Goal: Contribute content: Contribute content

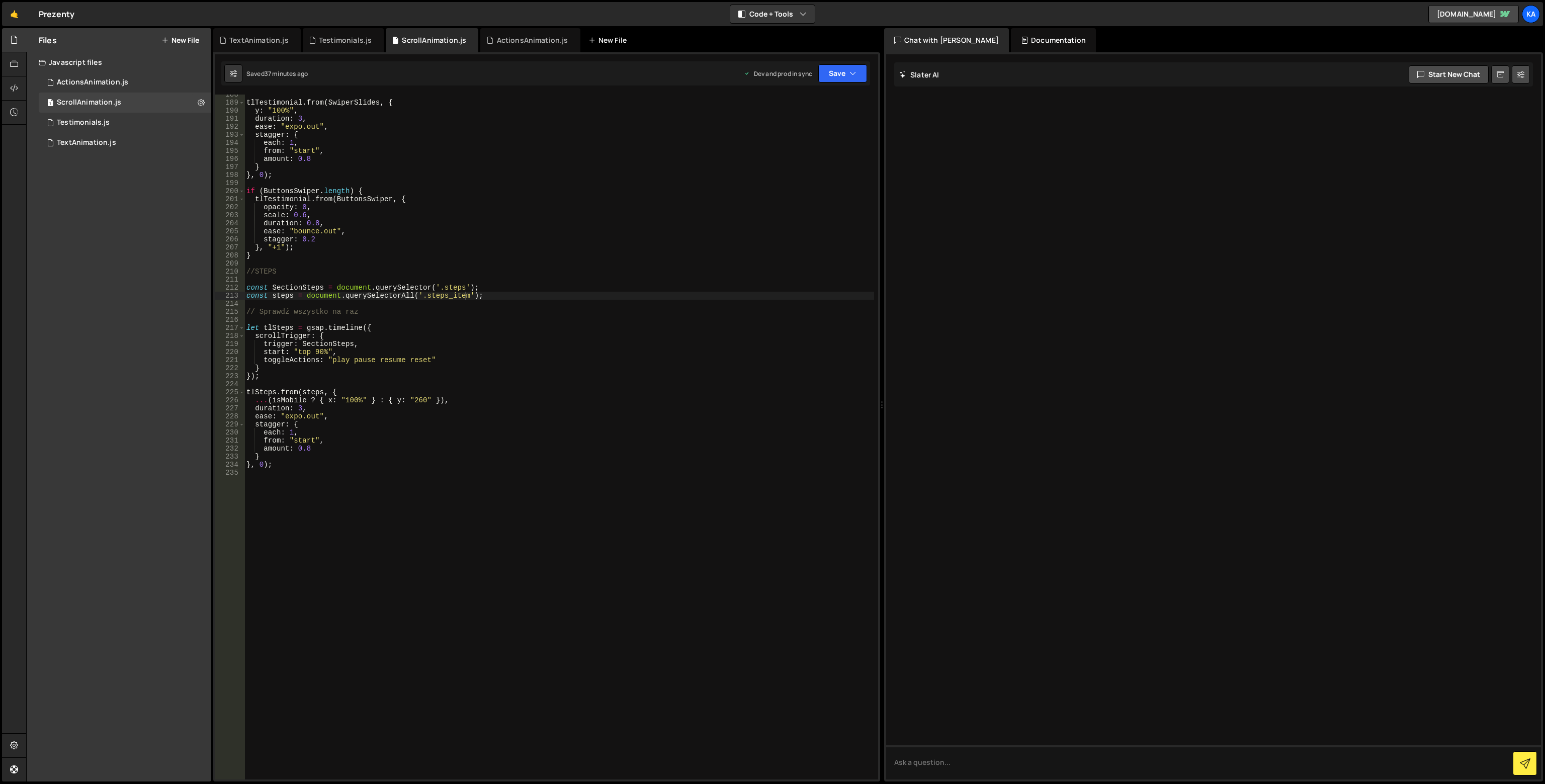
scroll to position [1508, 0]
click at [607, 36] on div "New File" at bounding box center [610, 39] width 43 height 10
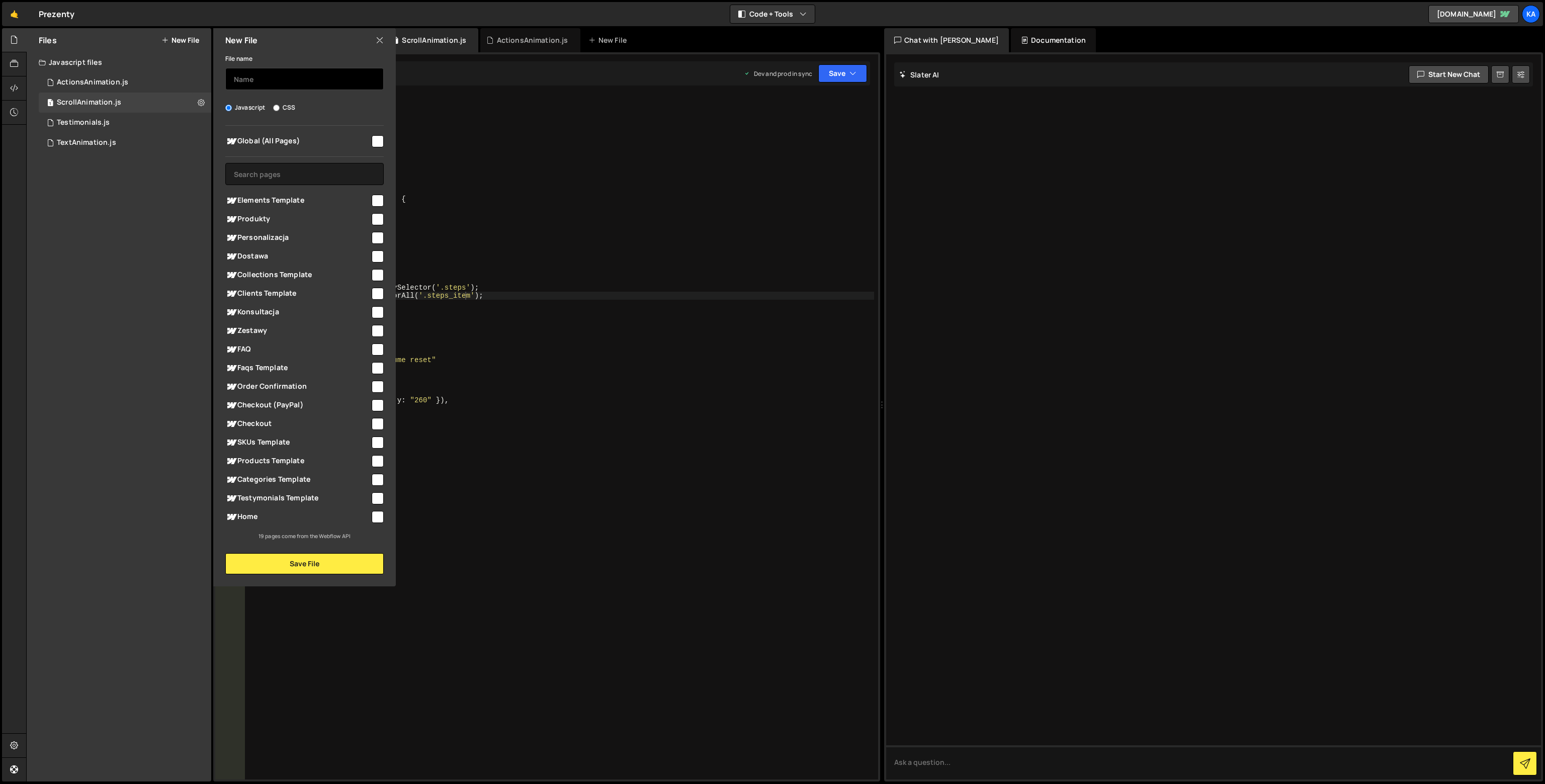
click at [313, 81] on input "text" at bounding box center [304, 78] width 159 height 22
type input "CollectionFilters"
click at [380, 329] on input "checkbox" at bounding box center [377, 331] width 12 height 12
checkbox input "true"
click at [298, 557] on button "Save File" at bounding box center [304, 564] width 159 height 21
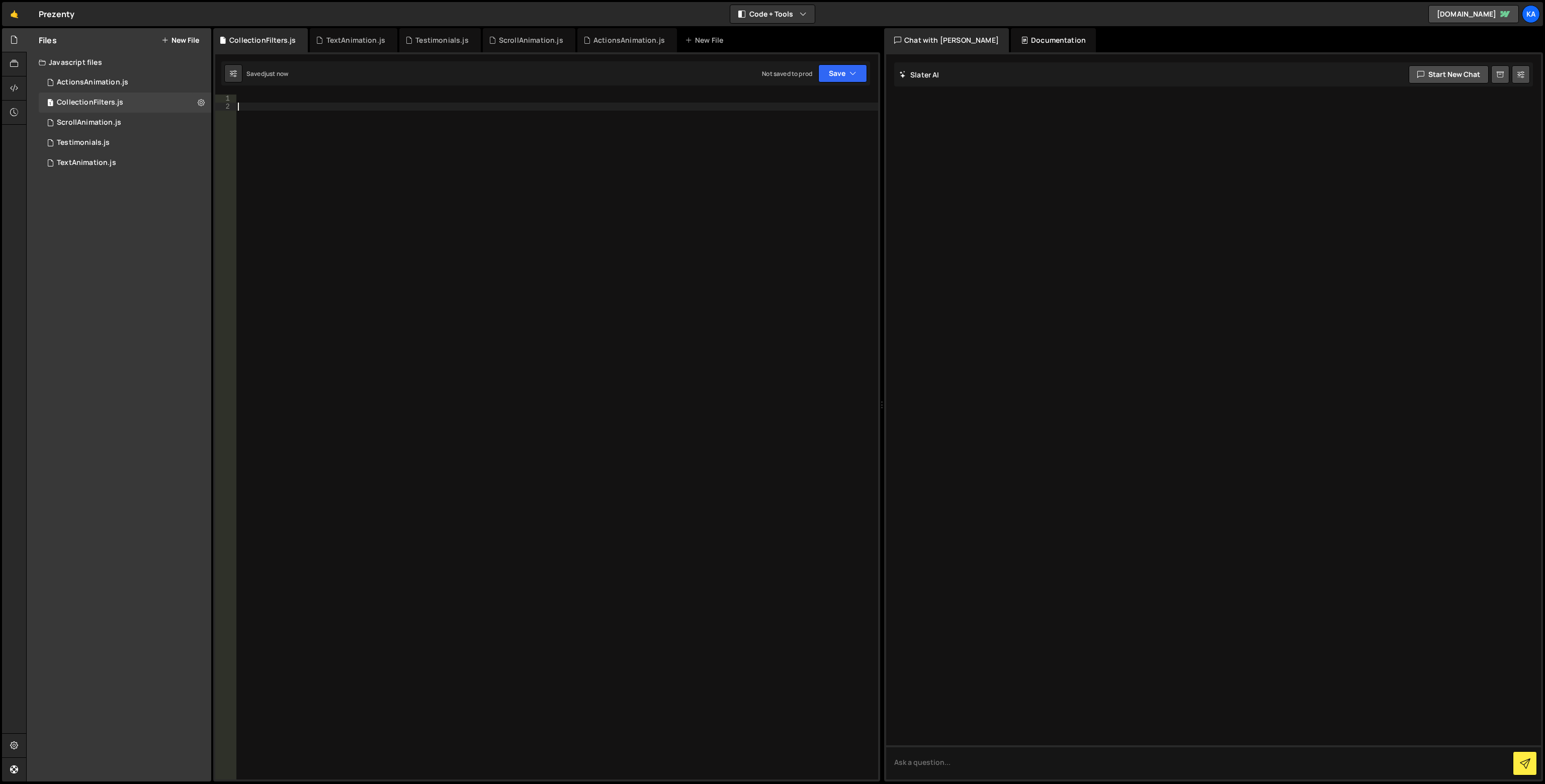
click at [481, 147] on div at bounding box center [557, 445] width 642 height 701
click at [297, 102] on div at bounding box center [557, 445] width 642 height 701
click at [297, 98] on div at bounding box center [557, 445] width 642 height 701
paste textarea "});"
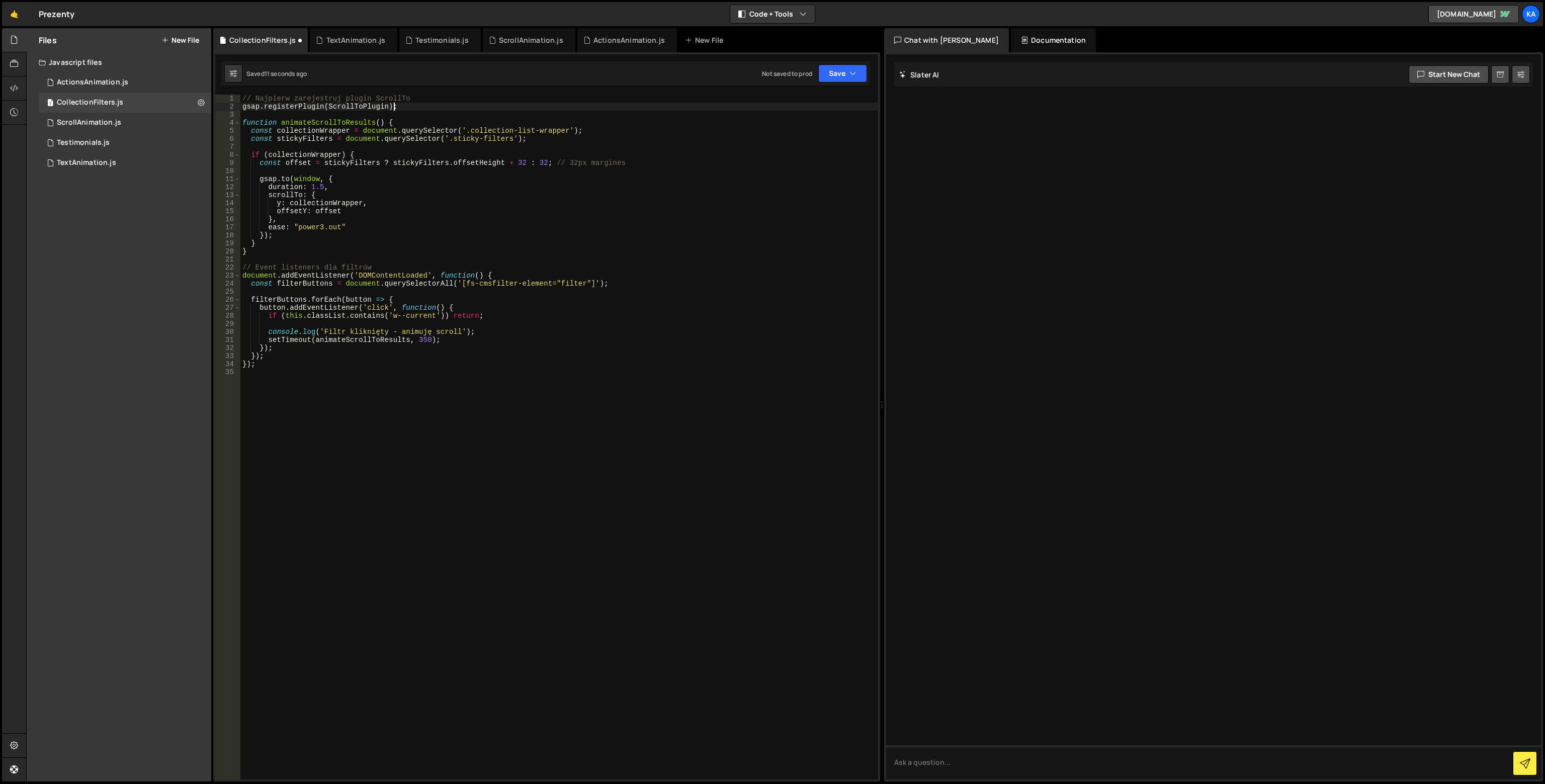
click at [411, 109] on div "// Najpierw zarejestruj plugin ScrollTo gsap . registerPlugin ( ScrollToPlugin …" at bounding box center [560, 445] width 638 height 701
type textarea "gsap.registerPlugin(ScrollToPlugin);"
click at [849, 66] on button "Save" at bounding box center [843, 74] width 49 height 18
click at [833, 109] on div "Saved 13 seconds ago" at bounding box center [809, 109] width 105 height 12
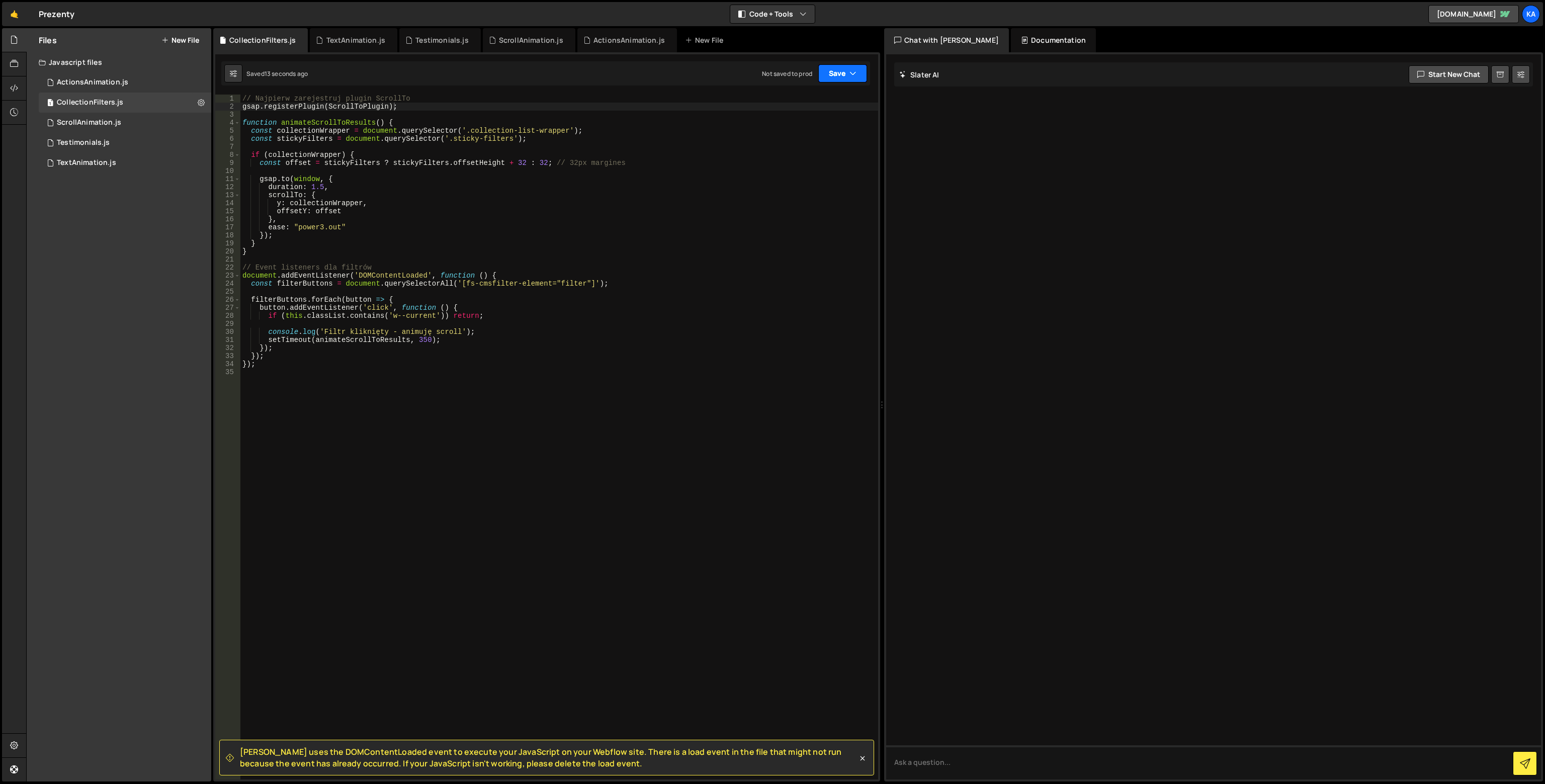
click at [839, 81] on button "Save" at bounding box center [843, 74] width 49 height 18
click at [802, 134] on div "Save to Production S" at bounding box center [809, 131] width 105 height 10
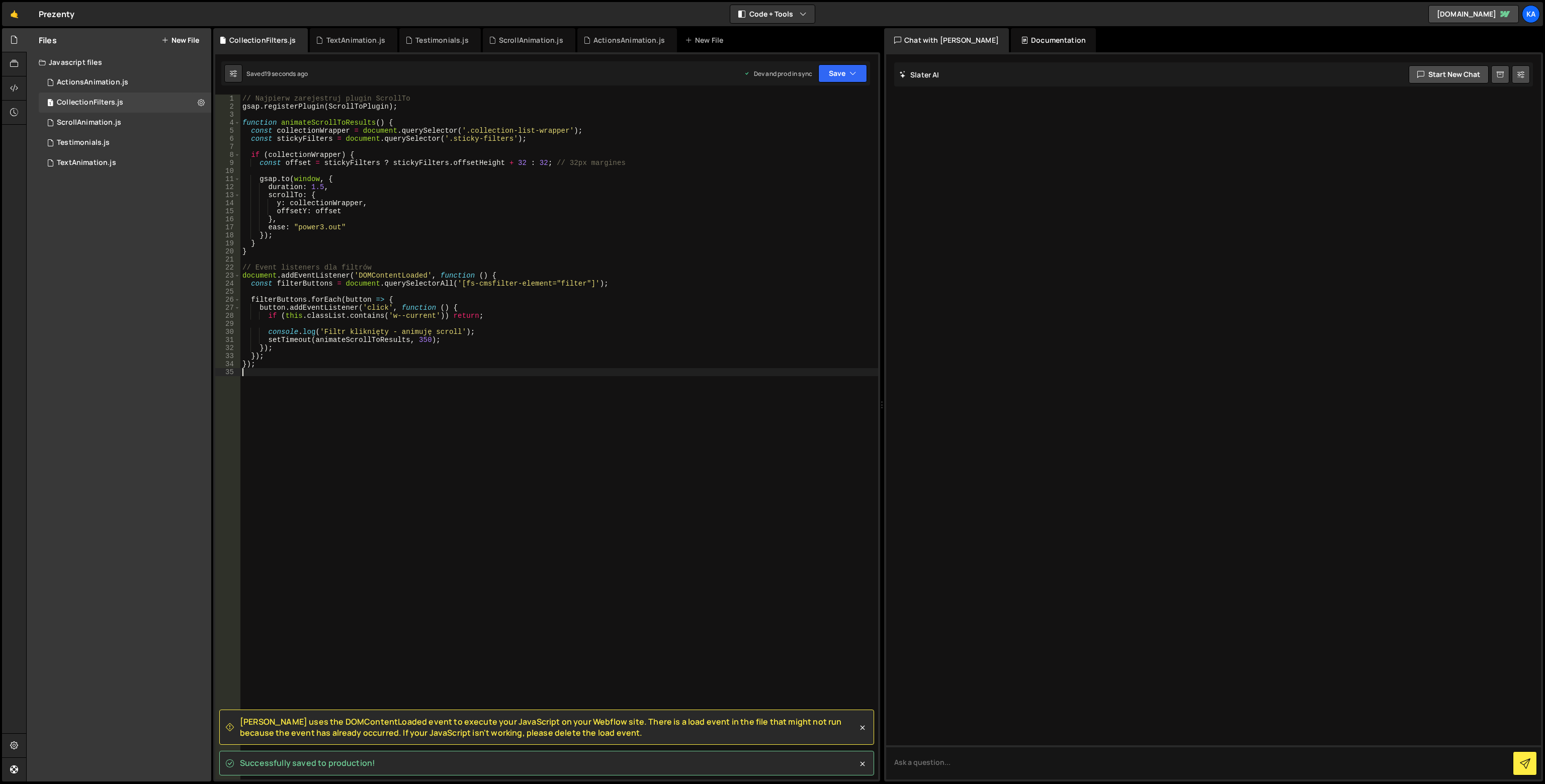
click at [632, 550] on div "// Najpierw zarejestruj plugin ScrollTo gsap . registerPlugin ( ScrollToPlugin …" at bounding box center [560, 445] width 638 height 701
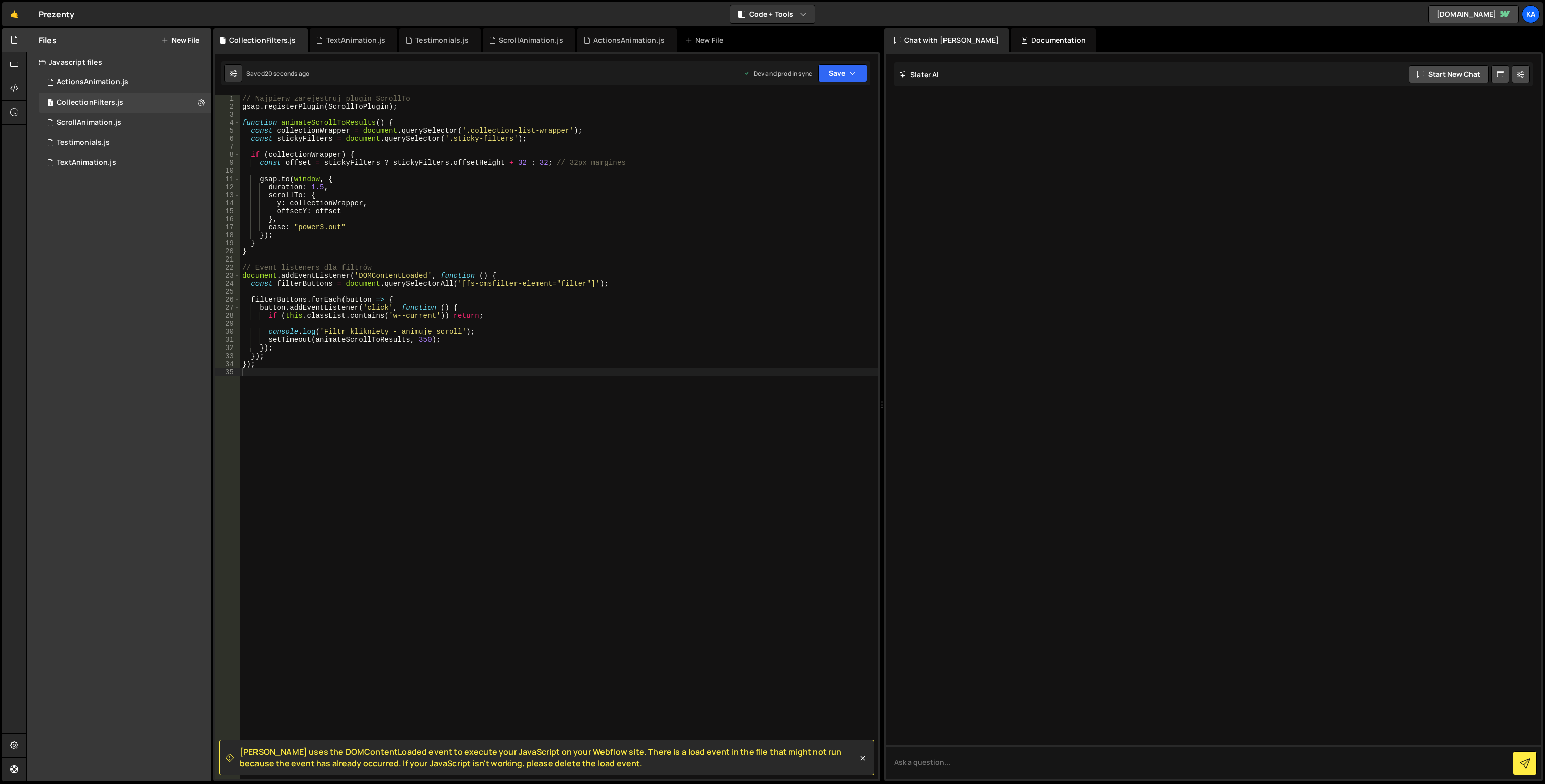
click at [826, 84] on div "Saved 20 seconds ago Dev and prod in sync Upgrade to Edit Save Save to Staging …" at bounding box center [545, 74] width 648 height 24
click at [839, 67] on button "Save" at bounding box center [843, 74] width 49 height 18
click at [818, 100] on div "Save to Staging S" at bounding box center [809, 98] width 105 height 10
click at [837, 75] on button "Save" at bounding box center [843, 74] width 49 height 18
click at [794, 140] on div "11 seconds ago" at bounding box center [796, 141] width 43 height 8
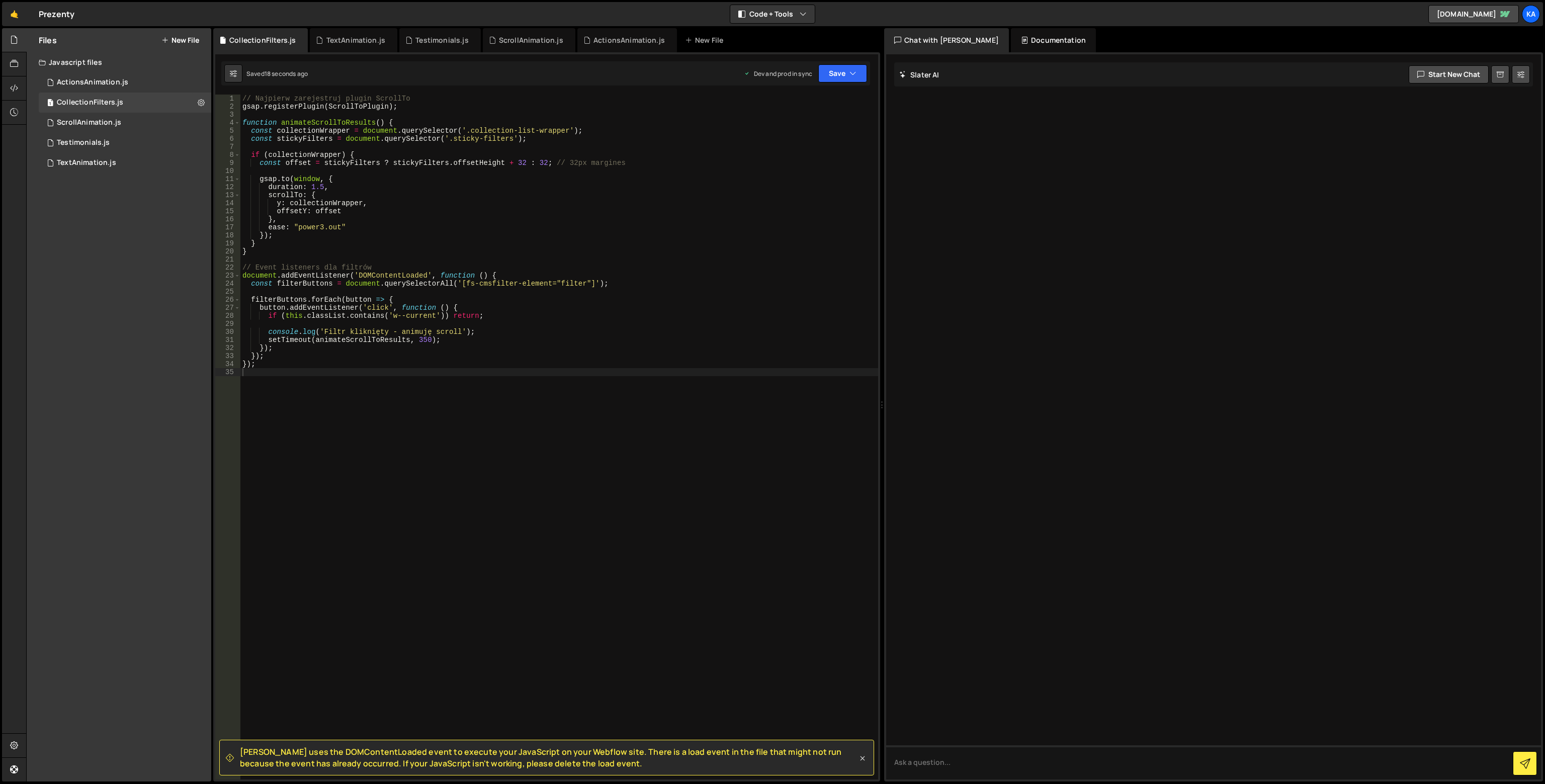
click at [866, 760] on icon at bounding box center [862, 757] width 10 height 10
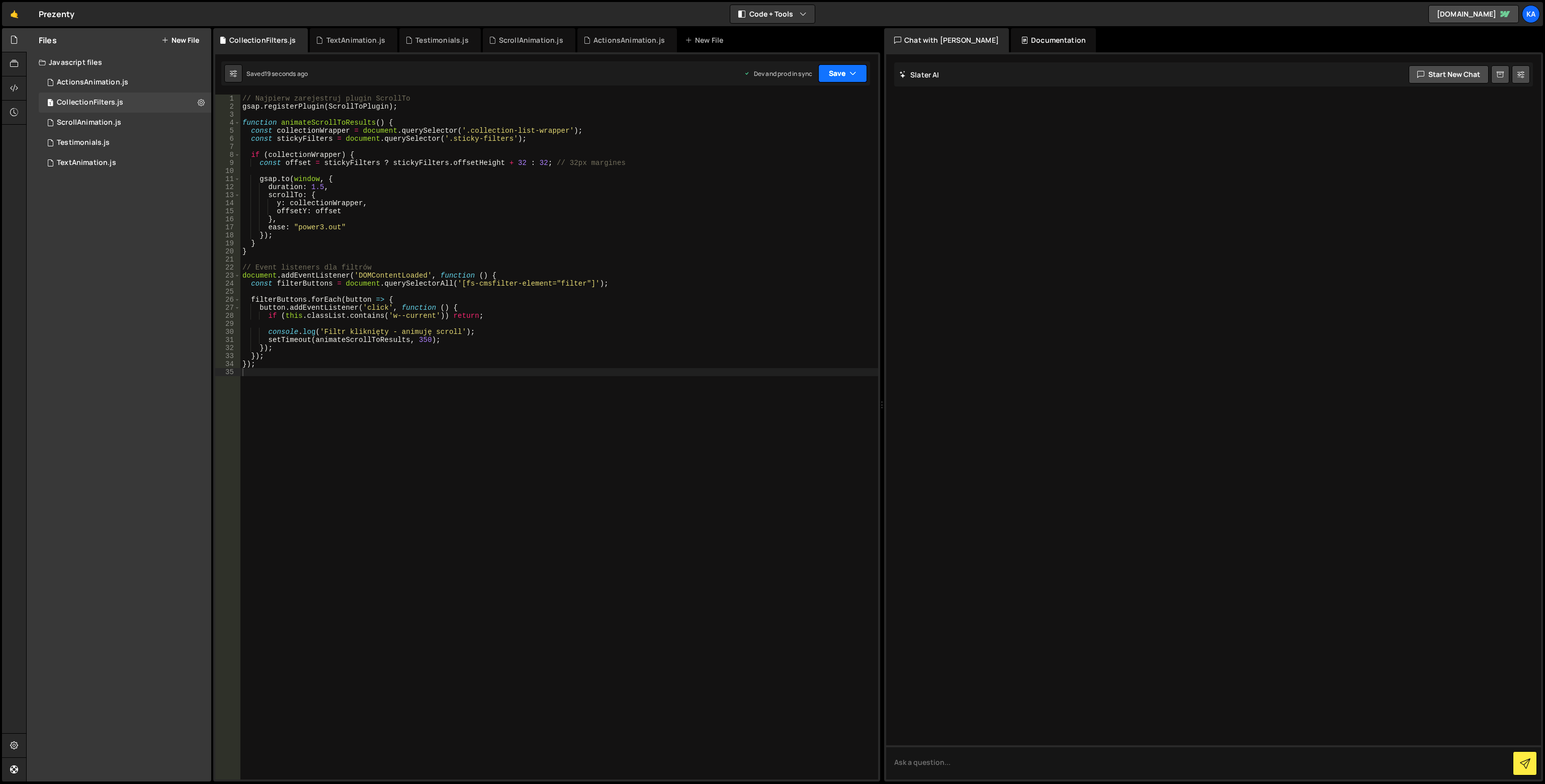
click at [845, 75] on button "Save" at bounding box center [843, 74] width 49 height 18
click at [797, 131] on div "Save to Production S" at bounding box center [809, 131] width 105 height 10
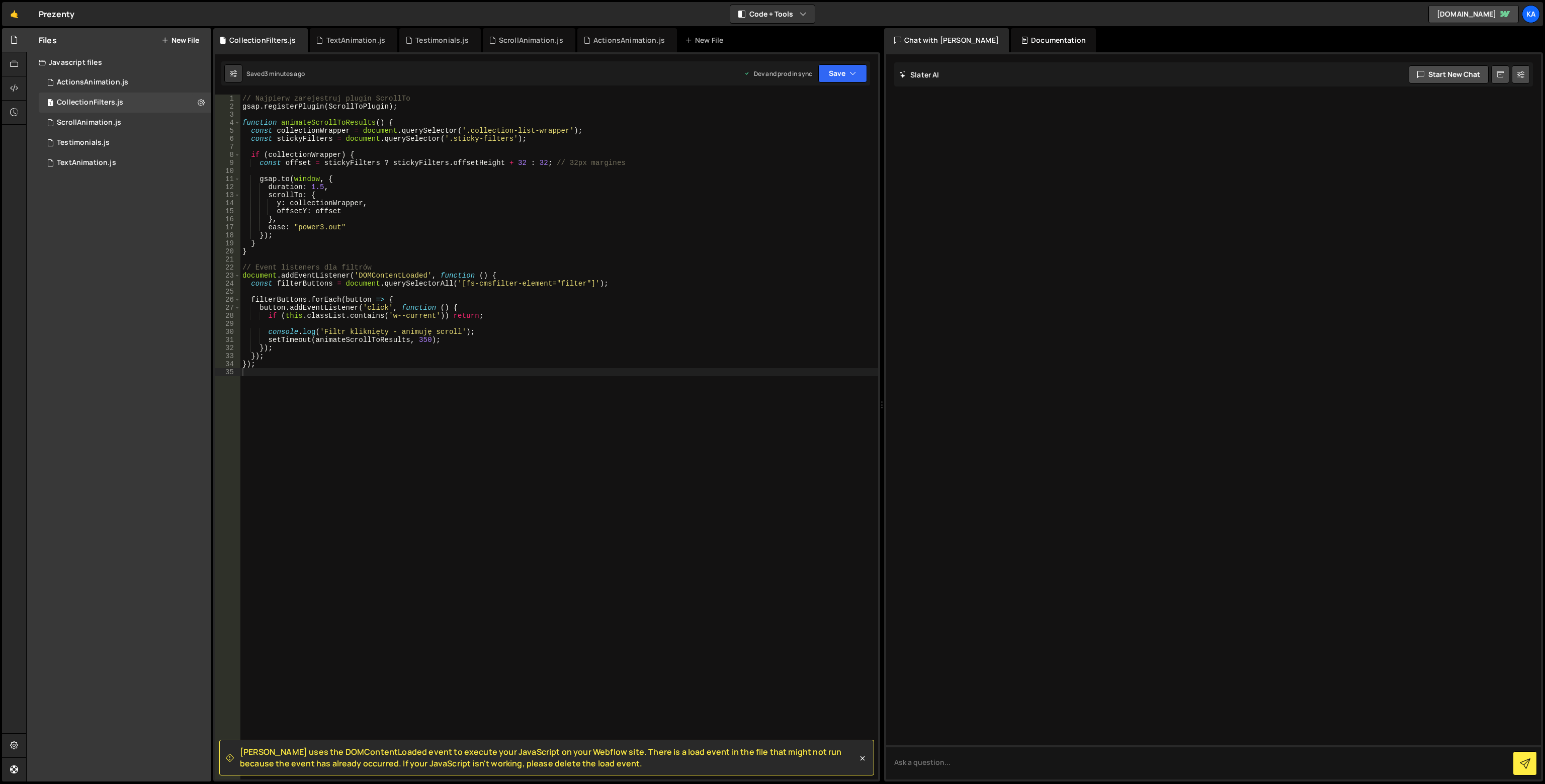
click at [519, 263] on div "// Najpierw zarejestruj plugin ScrollTo gsap . registerPlugin ( ScrollToPlugin …" at bounding box center [560, 445] width 638 height 701
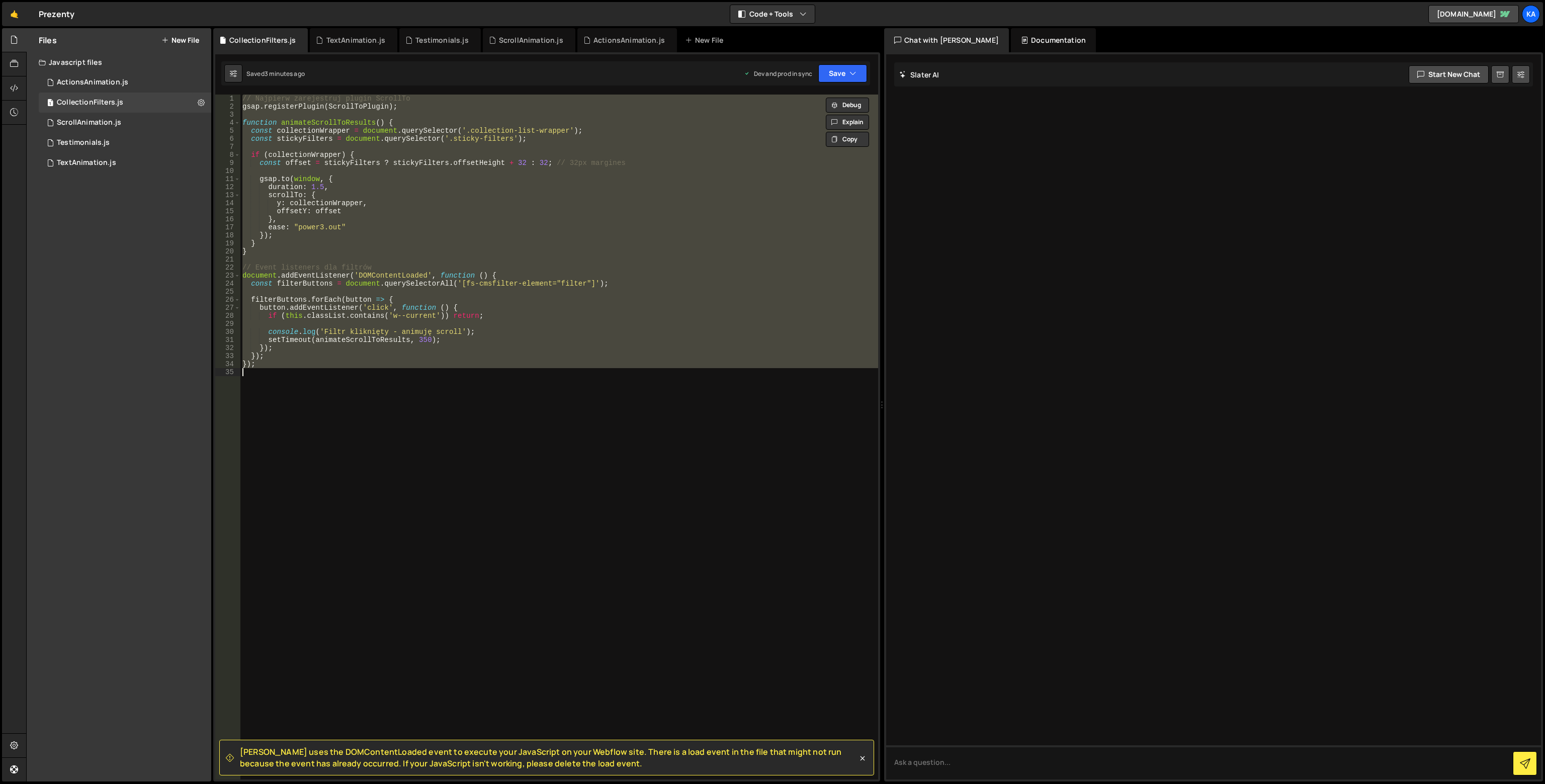
paste textarea "initFilterScroll();"
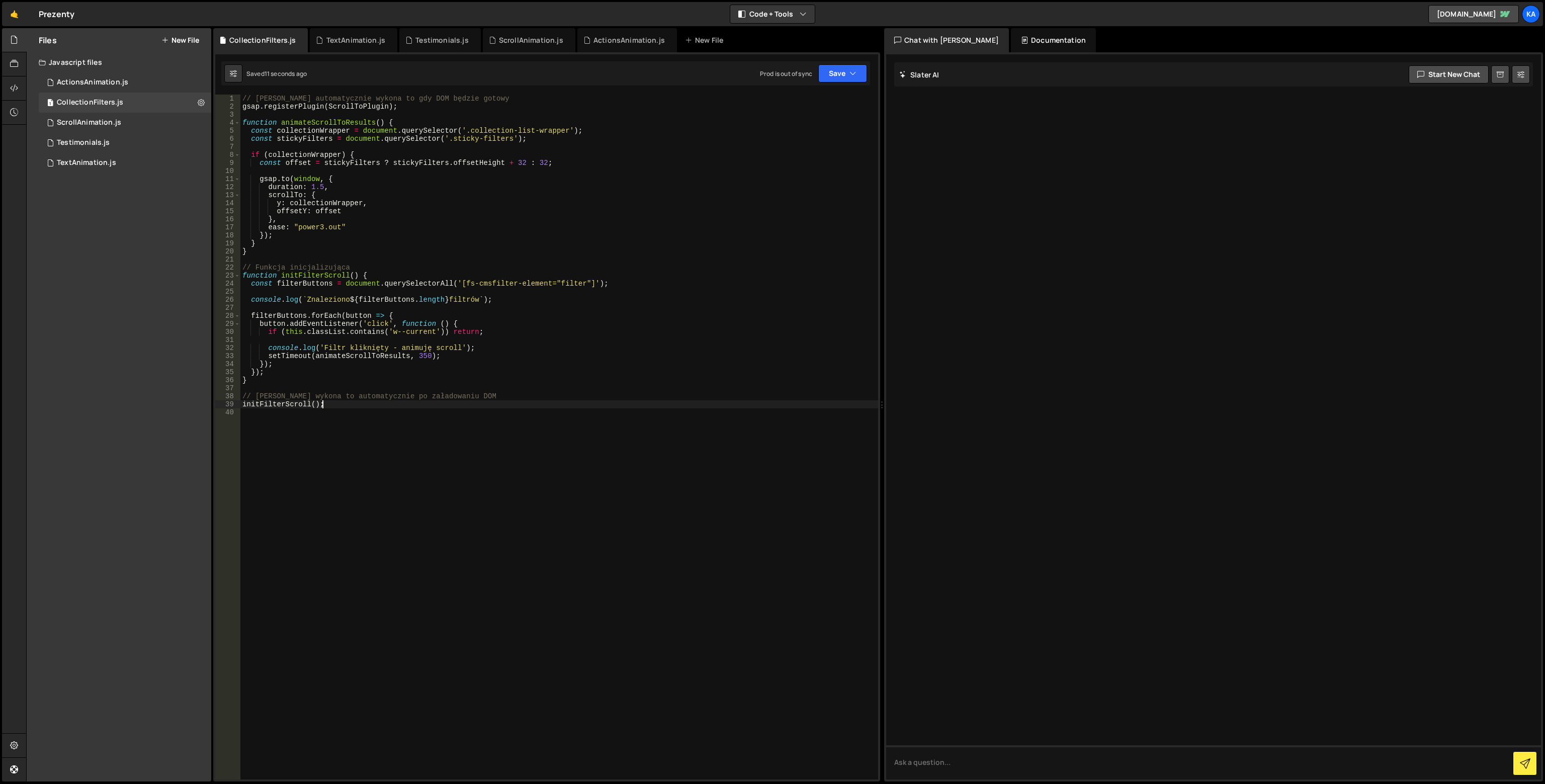
click at [495, 133] on div "// [PERSON_NAME] automatycznie wykona to gdy DOM będzie gotowy gsap . registerP…" at bounding box center [560, 445] width 638 height 701
drag, startPoint x: 450, startPoint y: 139, endPoint x: 506, endPoint y: 137, distance: 56.0
click at [506, 137] on div "// [PERSON_NAME] automatycznie wykona to gdy DOM będzie gotowy gsap . registerP…" at bounding box center [560, 445] width 638 height 701
paste textarea "radio_button-label"
drag, startPoint x: 463, startPoint y: 126, endPoint x: 559, endPoint y: 133, distance: 96.3
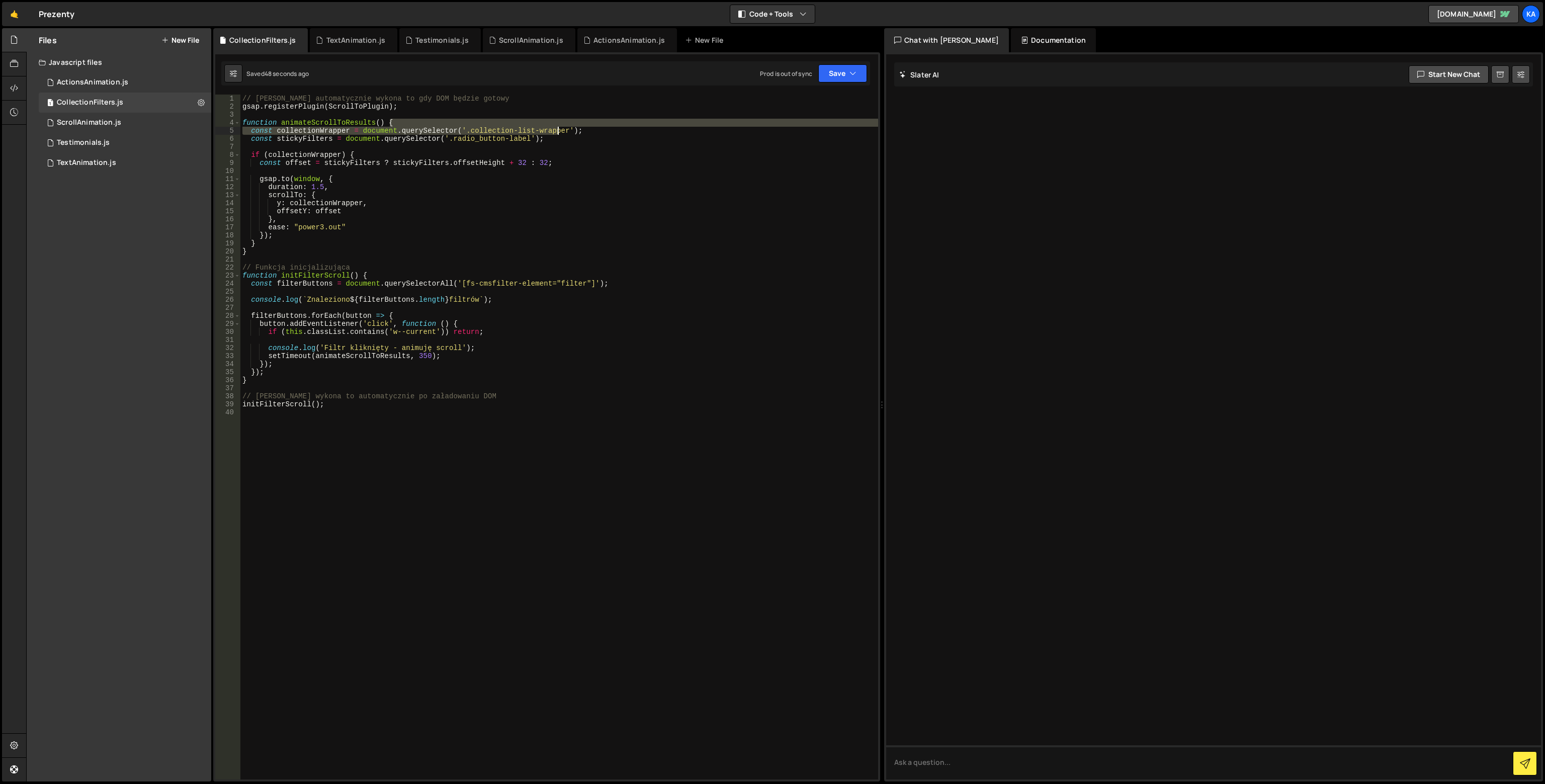
click at [559, 133] on div "// [PERSON_NAME] automatycznie wykona to gdy DOM będzie gotowy gsap . registerP…" at bounding box center [560, 445] width 638 height 701
click at [563, 132] on div "// [PERSON_NAME] automatycznie wykona to gdy DOM będzie gotowy gsap . registerP…" at bounding box center [560, 445] width 638 height 701
drag, startPoint x: 563, startPoint y: 132, endPoint x: 467, endPoint y: 132, distance: 96.0
click at [467, 132] on div "// [PERSON_NAME] automatycznie wykona to gdy DOM będzie gotowy gsap . registerP…" at bounding box center [560, 445] width 638 height 701
paste textarea "ntain"
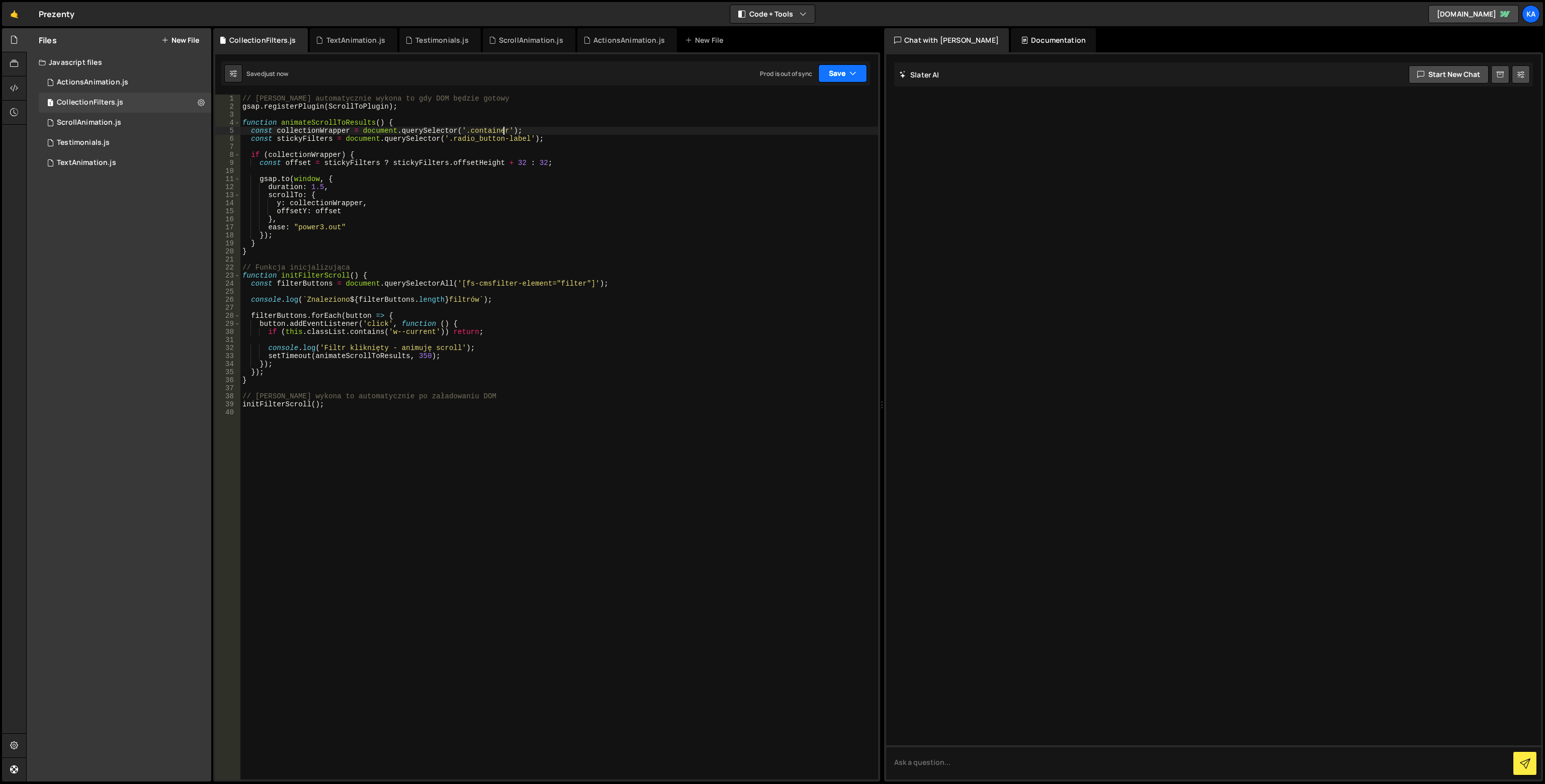
click at [864, 73] on button "Save" at bounding box center [843, 74] width 49 height 18
click at [834, 100] on div "Save to Staging S" at bounding box center [809, 98] width 105 height 10
click at [825, 80] on button "Save" at bounding box center [843, 74] width 49 height 18
click at [804, 126] on div "Save to Production S" at bounding box center [809, 131] width 105 height 10
click at [450, 140] on div "// [PERSON_NAME] automatycznie wykona to gdy DOM będzie gotowy gsap . registerP…" at bounding box center [560, 445] width 638 height 701
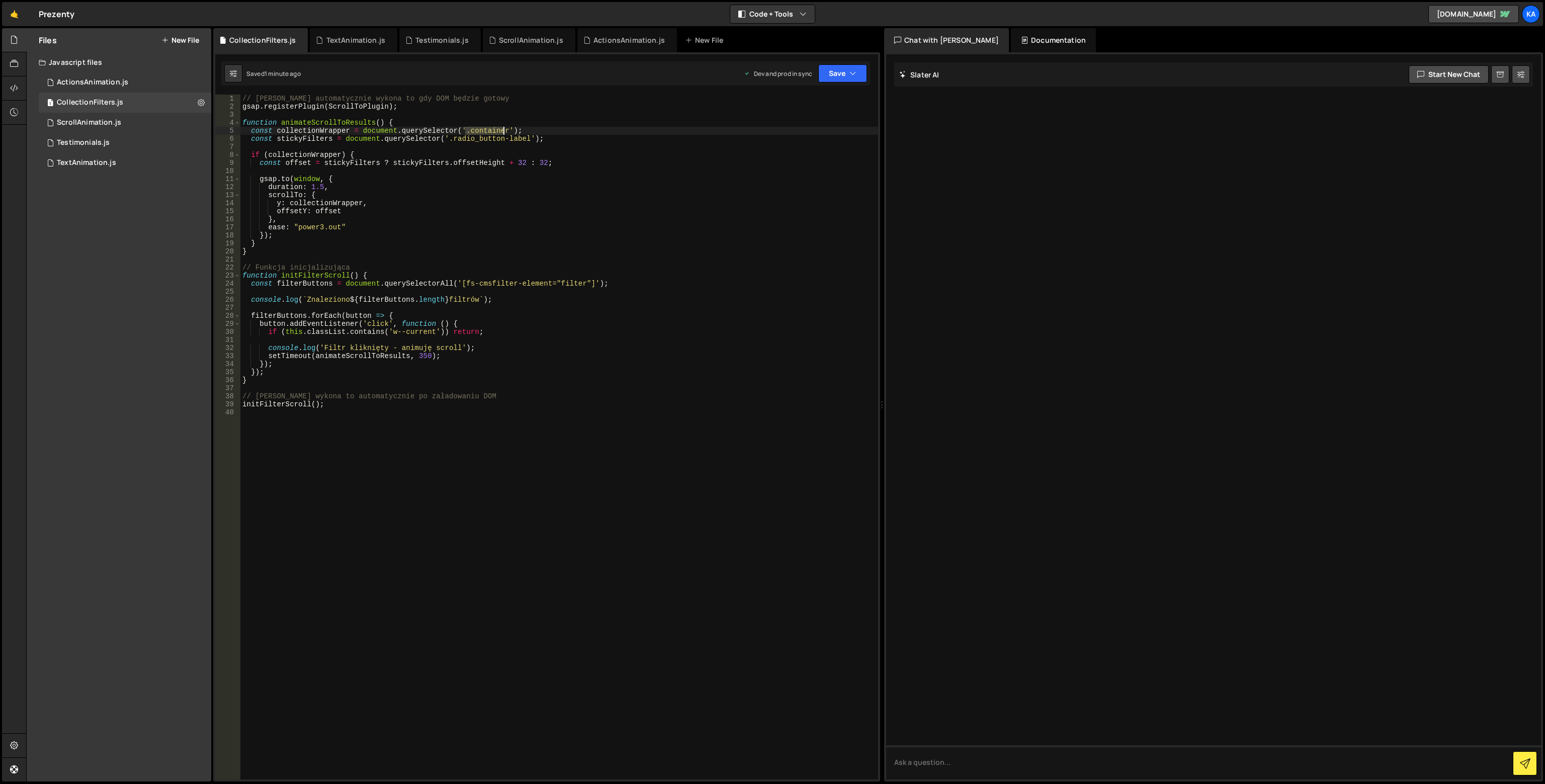
drag, startPoint x: 465, startPoint y: 131, endPoint x: 504, endPoint y: 134, distance: 39.1
click at [504, 134] on div "// [PERSON_NAME] automatycznie wykona to gdy DOM będzie gotowy gsap . registerP…" at bounding box center [560, 445] width 638 height 701
paste textarea "offer_colletion-wrapper-grid"
type textarea "const collectionWrapper = document.querySelector('.offer_colletion-wrapper-grid…"
click at [836, 66] on button "Save" at bounding box center [843, 74] width 49 height 18
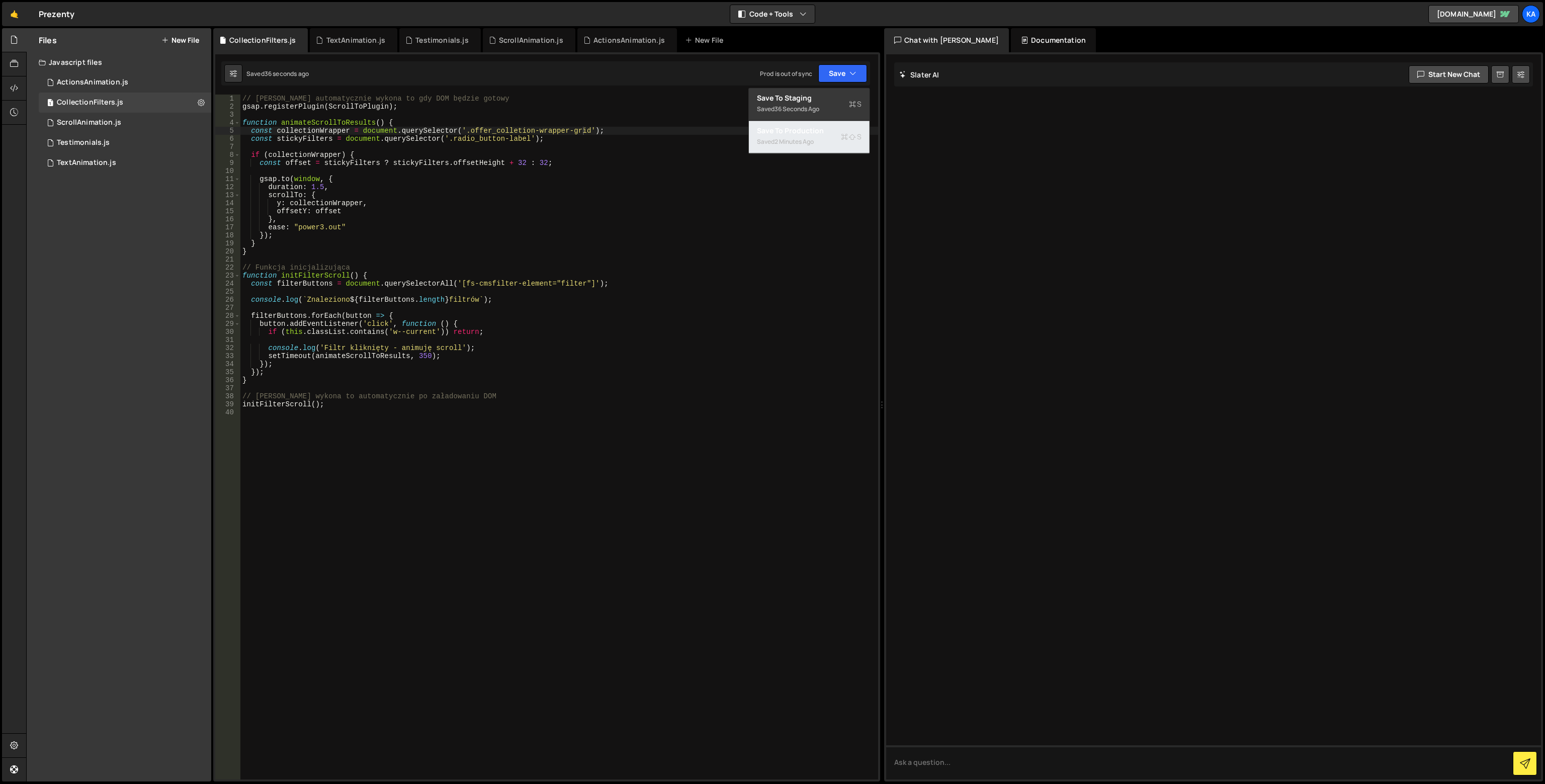
click at [825, 139] on div "Saved 2 minutes ago" at bounding box center [809, 142] width 105 height 12
click at [840, 74] on button "Save" at bounding box center [837, 74] width 61 height 18
click at [823, 98] on div "Save to Staging S" at bounding box center [809, 98] width 105 height 10
click at [201, 105] on icon at bounding box center [200, 102] width 7 height 10
type input "CollectionFilters"
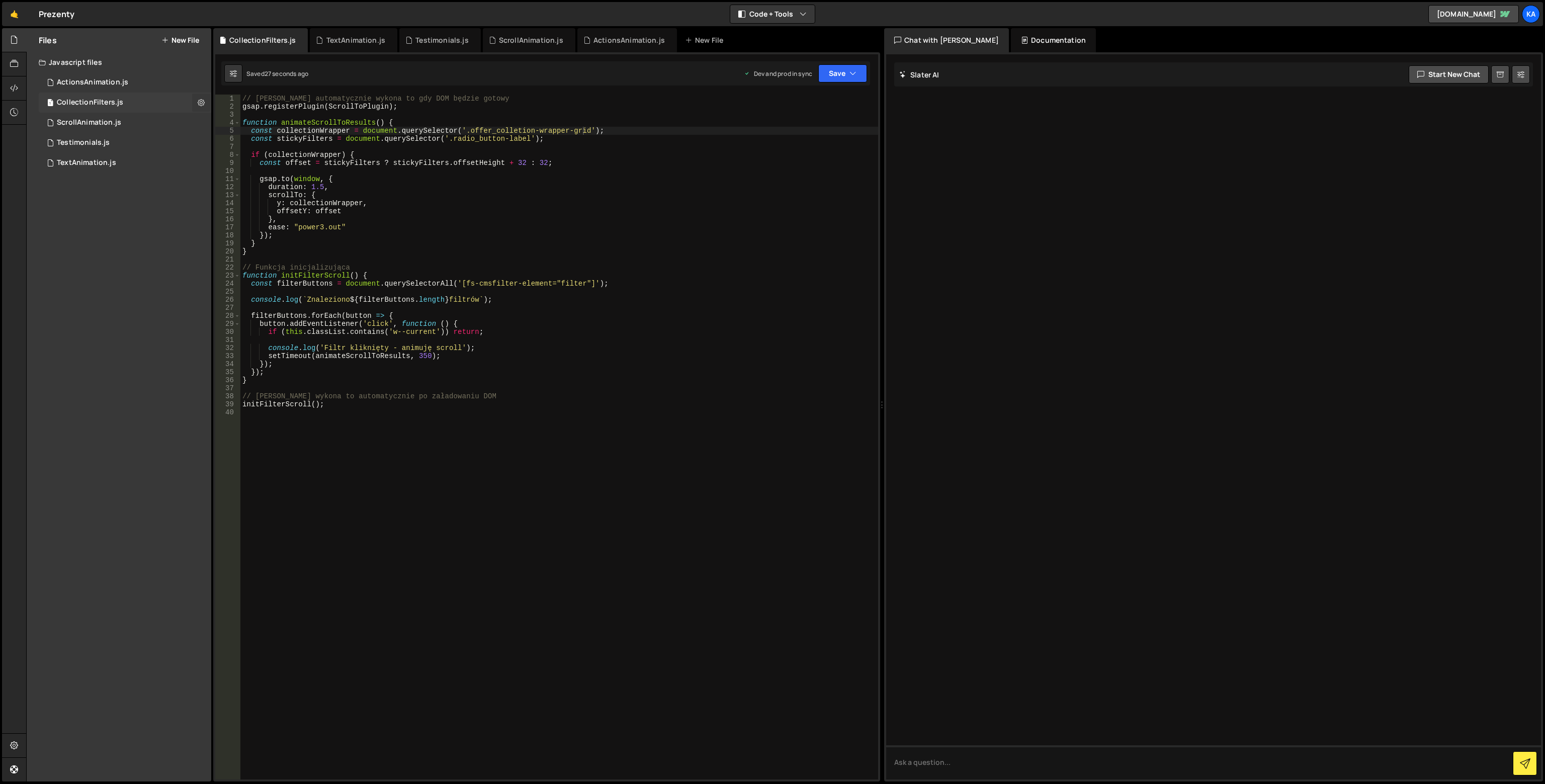
radio input "true"
checkbox input "true"
click at [252, 124] on button "Edit File Settings" at bounding box center [263, 124] width 99 height 20
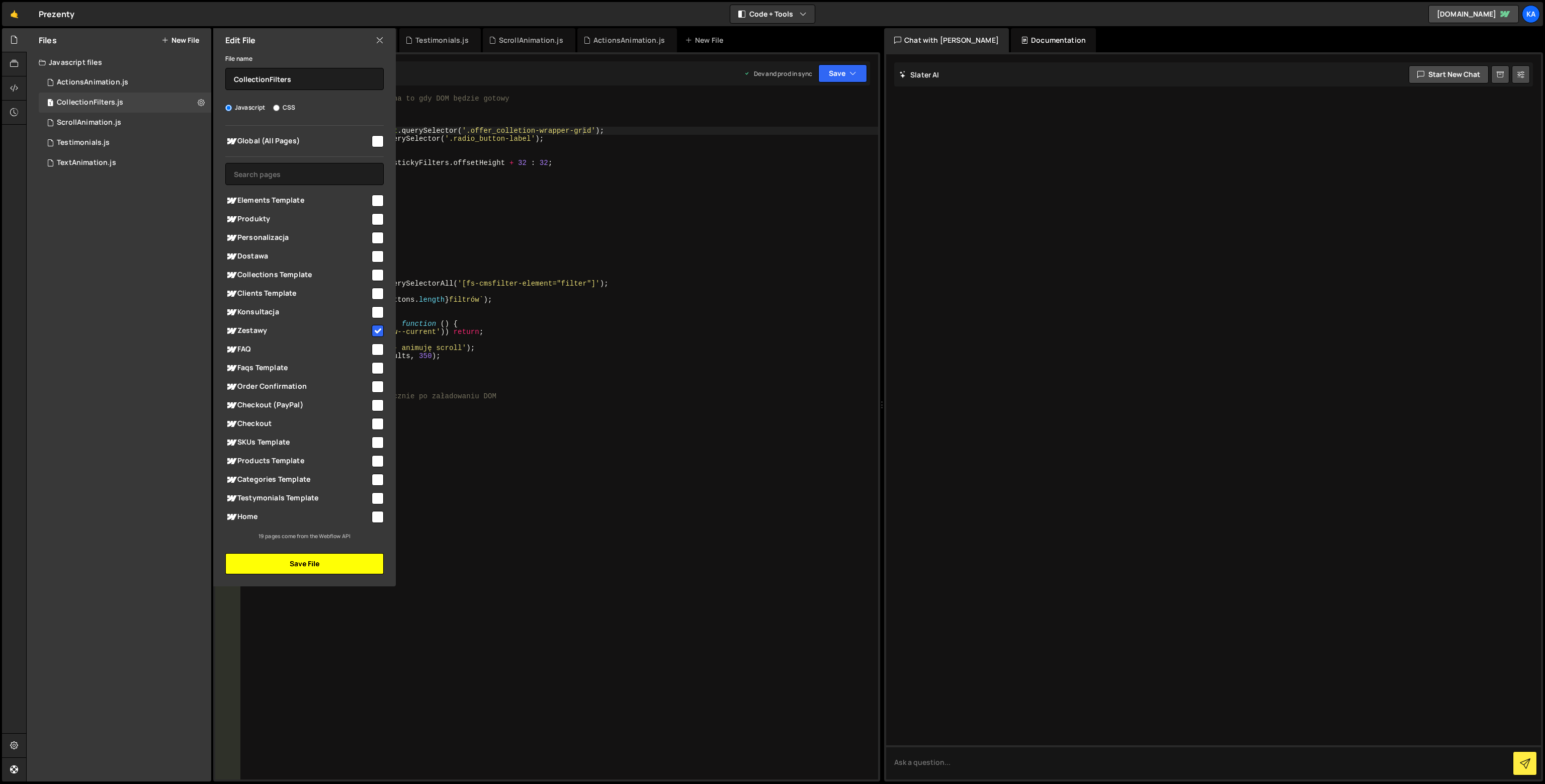
click at [307, 560] on button "Save File" at bounding box center [304, 564] width 159 height 21
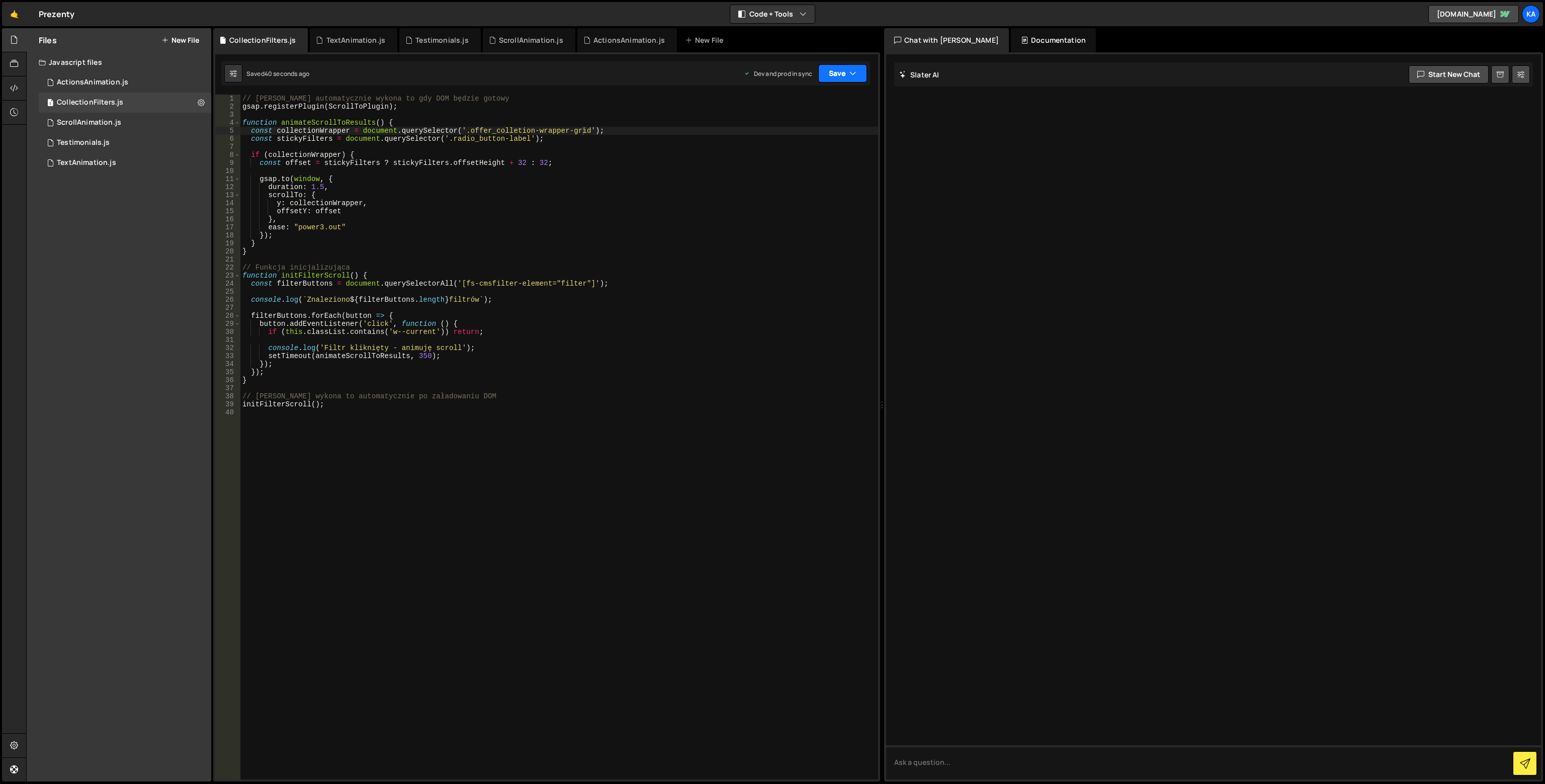
click at [834, 77] on button "Save" at bounding box center [843, 74] width 49 height 18
click at [825, 108] on div "Saved 40 seconds ago" at bounding box center [809, 109] width 105 height 12
click at [843, 74] on button "Save" at bounding box center [843, 74] width 49 height 18
click at [805, 142] on div "40 seconds ago" at bounding box center [797, 141] width 46 height 8
drag, startPoint x: 391, startPoint y: 111, endPoint x: 218, endPoint y: 109, distance: 173.0
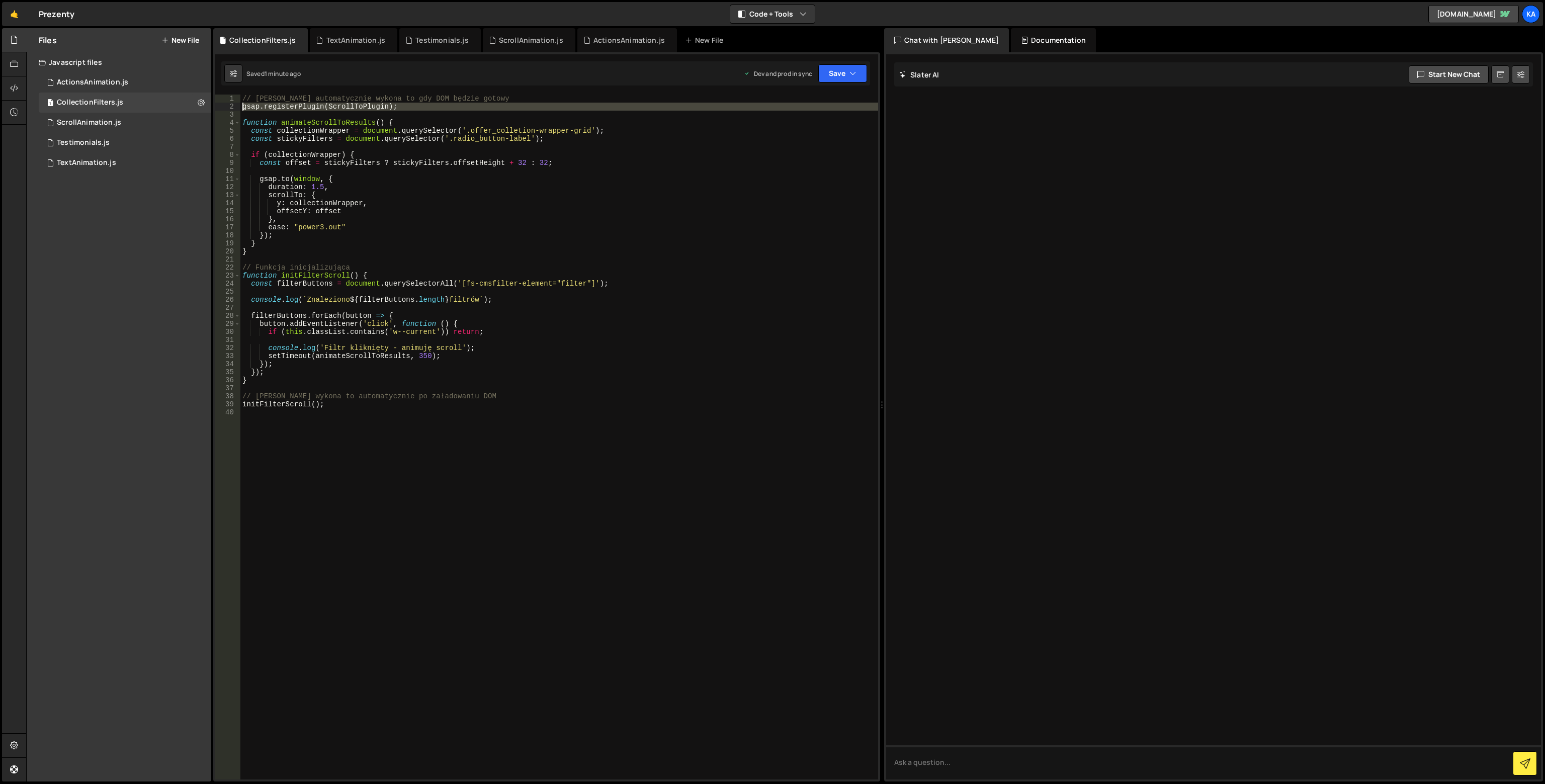
click at [218, 109] on div "1 2 3 4 5 6 7 8 9 10 11 12 13 14 15 16 17 18 19 20 21 22 23 24 25 26 27 28 29 3…" at bounding box center [546, 437] width 663 height 685
type textarea "gsap.registerPlugin(ScrollToPlugin);"
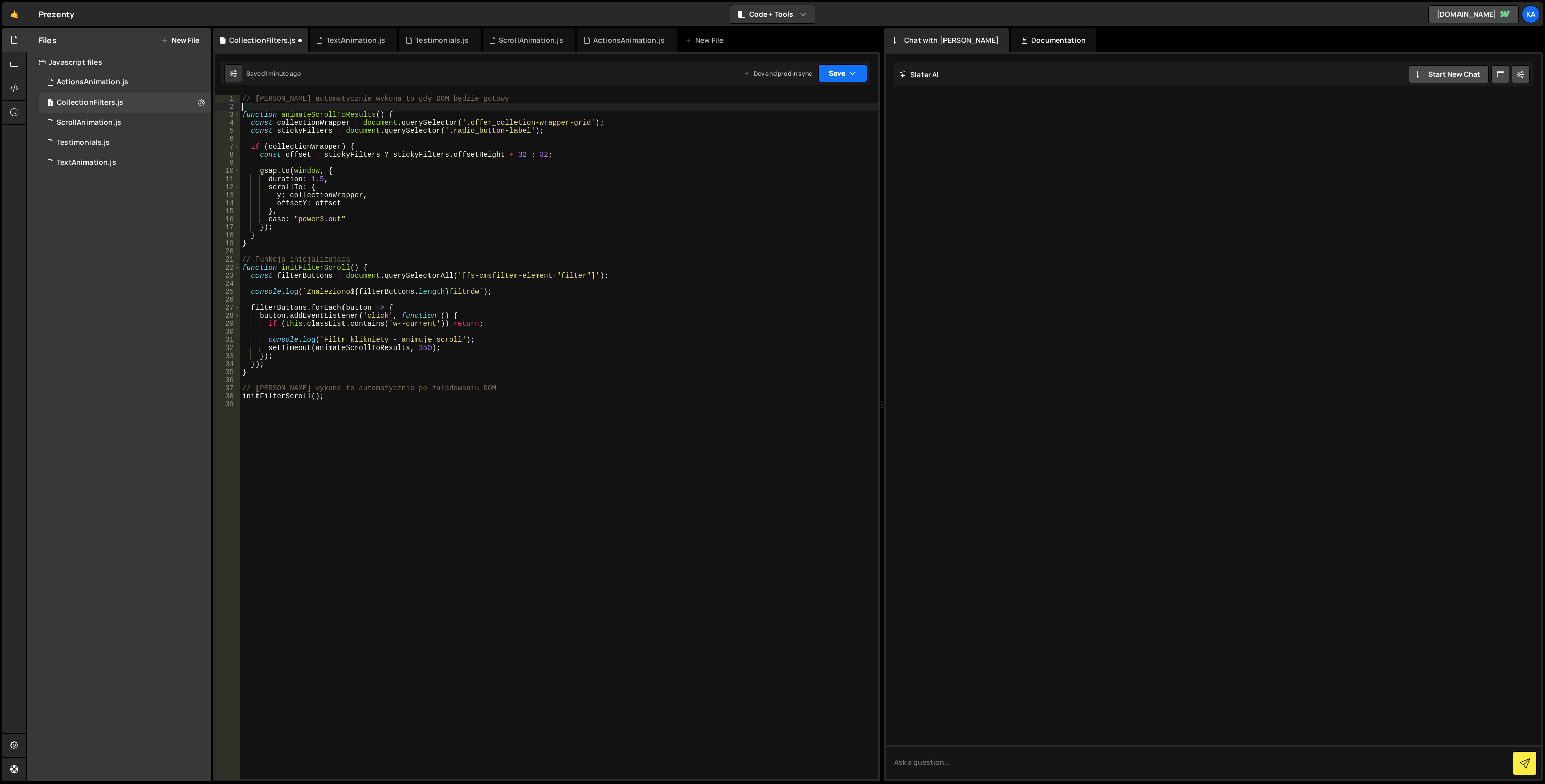
click at [847, 66] on button "Save" at bounding box center [843, 74] width 49 height 18
click at [825, 108] on div "Saved 1 minute ago" at bounding box center [809, 109] width 105 height 12
drag, startPoint x: 863, startPoint y: 61, endPoint x: 871, endPoint y: 72, distance: 13.6
click at [866, 61] on div "Saved just now Prod is out of sync Upgrade to Edit Save Save to Staging S Saved…" at bounding box center [545, 74] width 648 height 24
click at [867, 74] on div "Saved just now Prod is out of sync Upgrade to Edit Save Save to Staging S Saved…" at bounding box center [545, 74] width 648 height 24
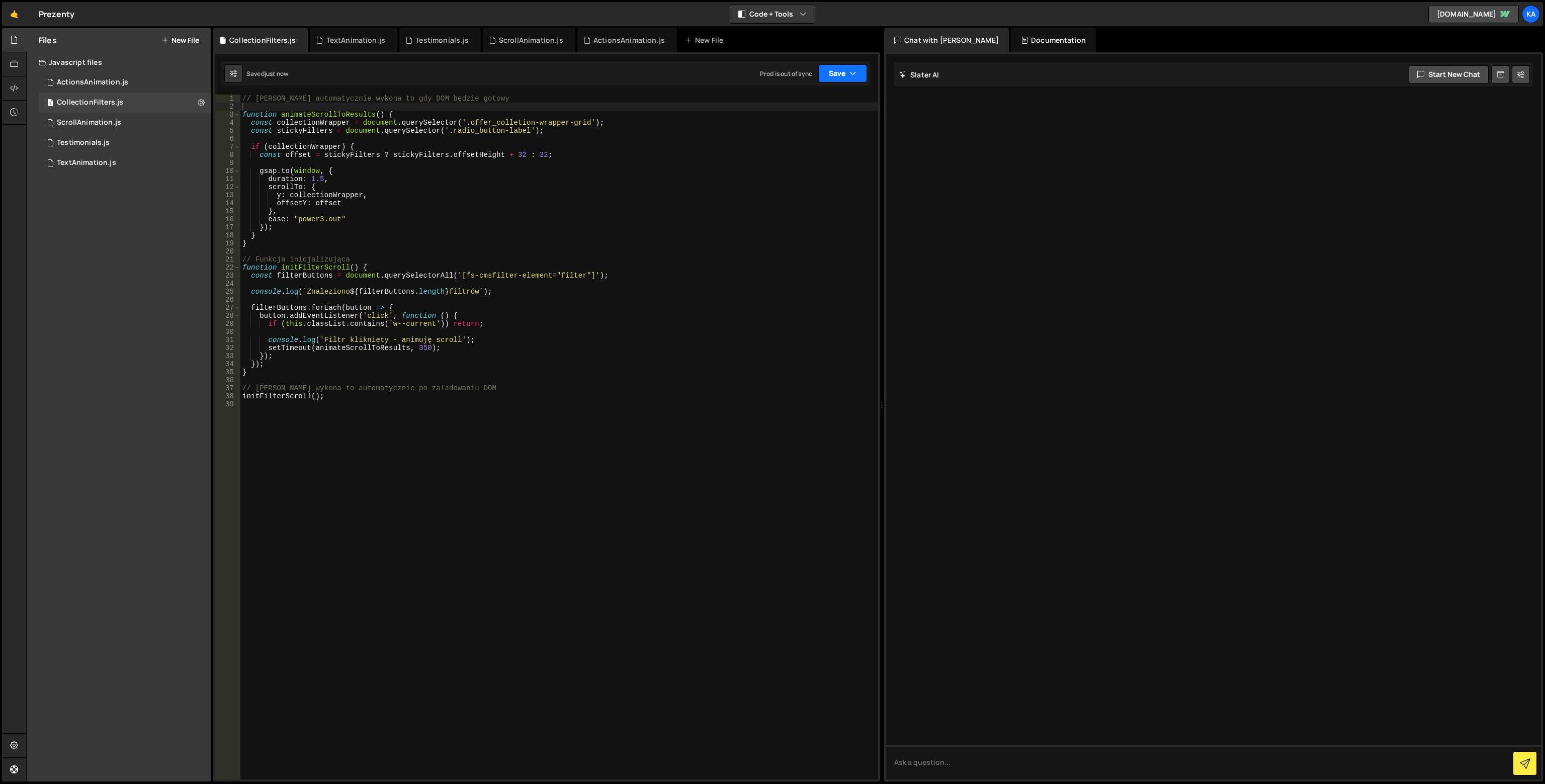
click at [850, 76] on icon "button" at bounding box center [853, 73] width 7 height 10
click at [834, 129] on div "Save to Production S" at bounding box center [809, 131] width 105 height 10
drag, startPoint x: 444, startPoint y: 128, endPoint x: 525, endPoint y: 128, distance: 81.0
click at [525, 128] on div "// [PERSON_NAME] automatycznie wykona to gdy DOM będzie gotowy function animate…" at bounding box center [560, 445] width 638 height 701
click at [454, 277] on div "// [PERSON_NAME] automatycznie wykona to gdy DOM będzie gotowy function animate…" at bounding box center [560, 445] width 638 height 701
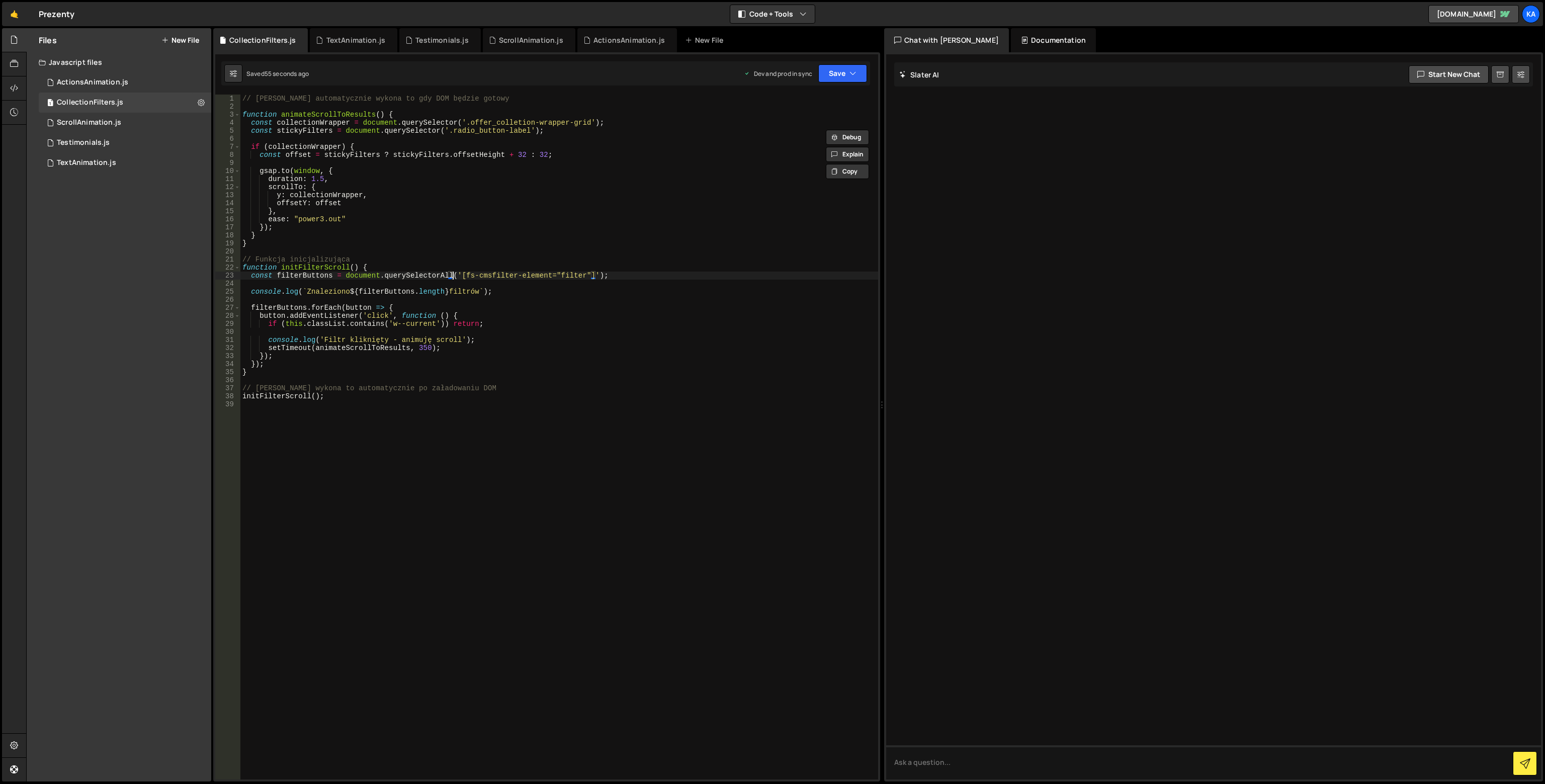
type textarea "const filterButtons = document.querySelectorAll('[fs-cmsfilter-element="filter"…"
drag, startPoint x: 455, startPoint y: 273, endPoint x: 587, endPoint y: 275, distance: 132.0
click at [587, 275] on div "// [PERSON_NAME] automatycznie wykona to gdy DOM będzie gotowy function animate…" at bounding box center [560, 445] width 638 height 701
click at [450, 140] on div "// [PERSON_NAME] automatycznie wykona to gdy DOM będzie gotowy function animate…" at bounding box center [560, 445] width 638 height 701
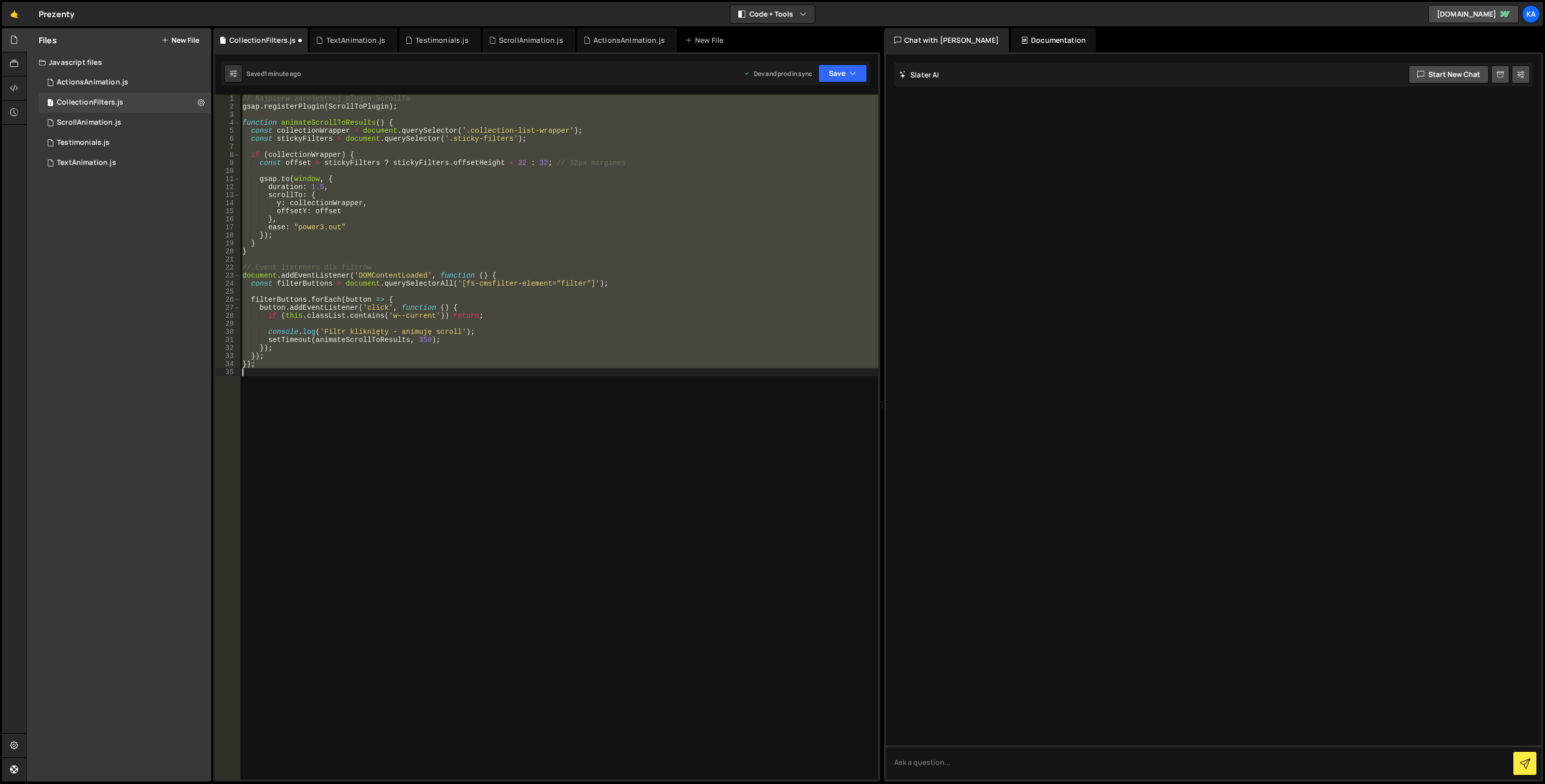
click at [452, 140] on div "// Najpierw zarejestruj plugin ScrollTo gsap . registerPlugin ( ScrollToPlugin …" at bounding box center [560, 437] width 638 height 685
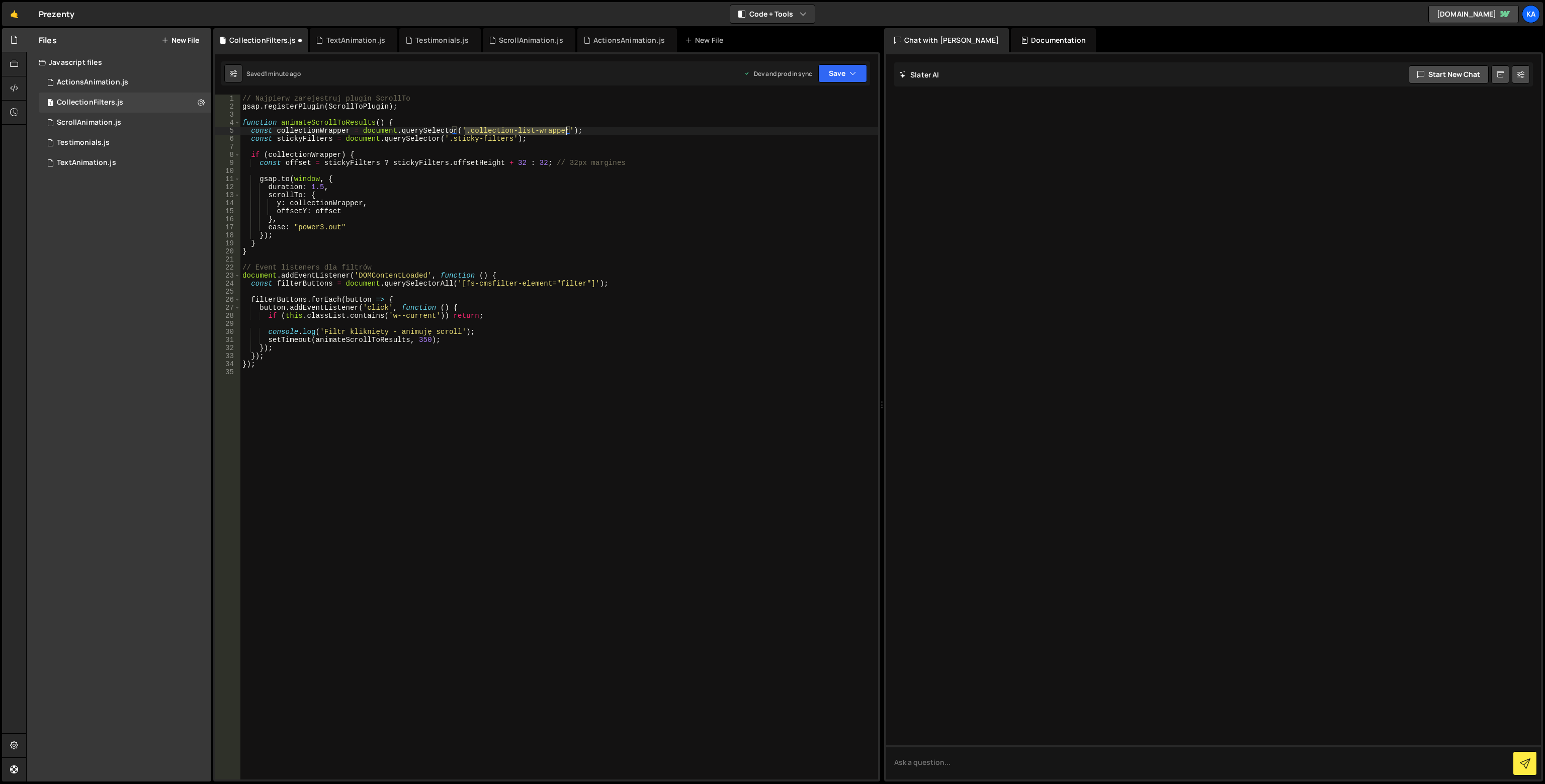
drag, startPoint x: 464, startPoint y: 128, endPoint x: 565, endPoint y: 131, distance: 101.0
click at [565, 131] on div "// Najpierw zarejestruj plugin ScrollTo gsap . registerPlugin ( ScrollToPlugin …" at bounding box center [560, 445] width 638 height 701
type textarea "const collectionWrapper = document.querySelector('.collection-list-wrapper');"
click at [553, 259] on div "// Najpierw zarejestruj plugin ScrollTo gsap . registerPlugin ( ScrollToPlugin …" at bounding box center [560, 445] width 638 height 701
click at [487, 289] on div "// Najpierw zarejestruj plugin ScrollTo gsap . registerPlugin ( ScrollToPlugin …" at bounding box center [560, 445] width 638 height 701
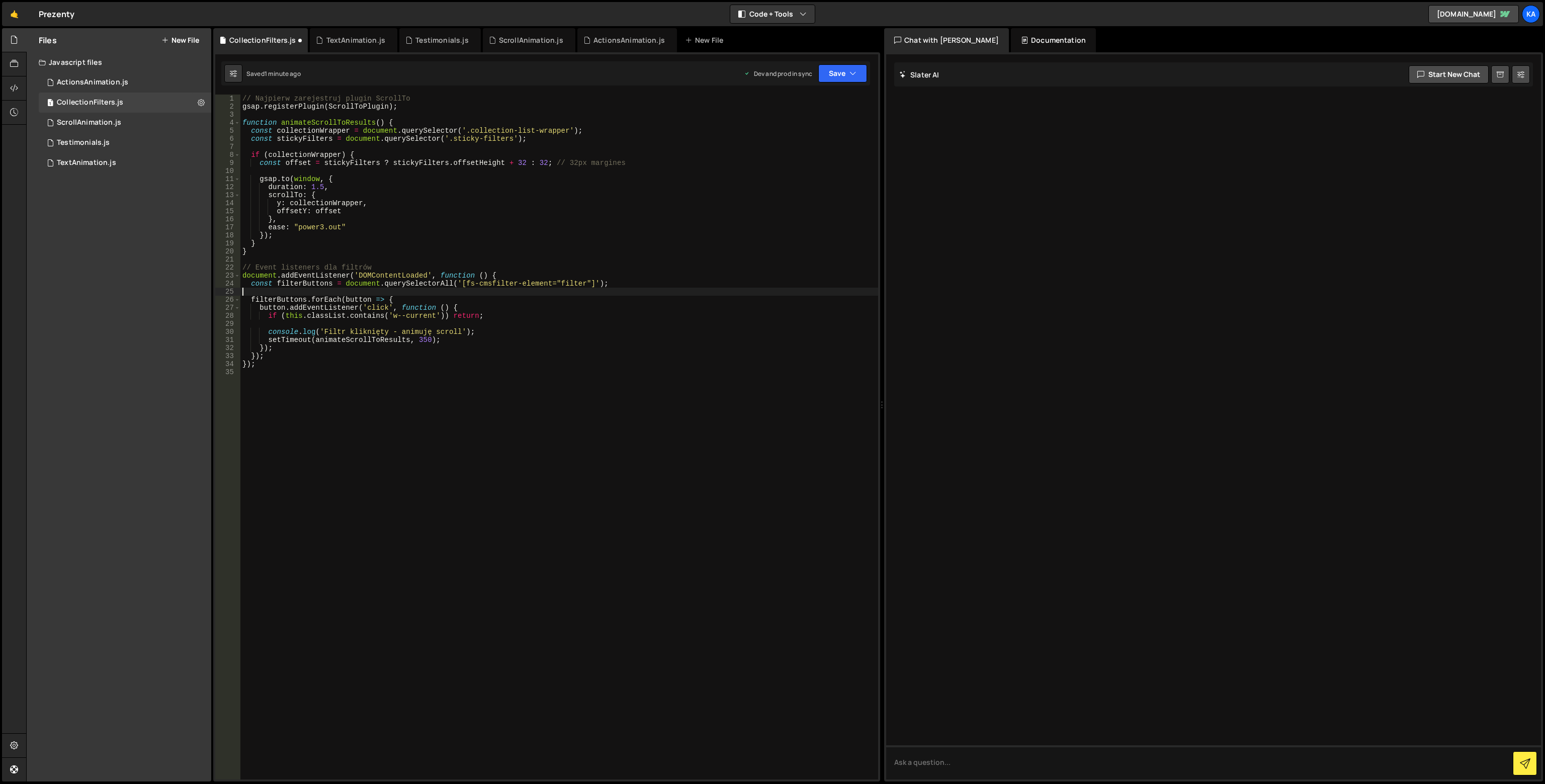
click at [300, 140] on div "// Najpierw zarejestruj plugin ScrollTo gsap . registerPlugin ( ScrollToPlugin …" at bounding box center [560, 445] width 638 height 701
click at [462, 285] on div "// Najpierw zarejestruj plugin ScrollTo gsap . registerPlugin ( ScrollToPlugin …" at bounding box center [560, 445] width 638 height 701
drag, startPoint x: 462, startPoint y: 285, endPoint x: 582, endPoint y: 284, distance: 120.0
click at [582, 284] on div "// Najpierw zarejestruj plugin ScrollTo gsap . registerPlugin ( ScrollToPlugin …" at bounding box center [560, 445] width 638 height 701
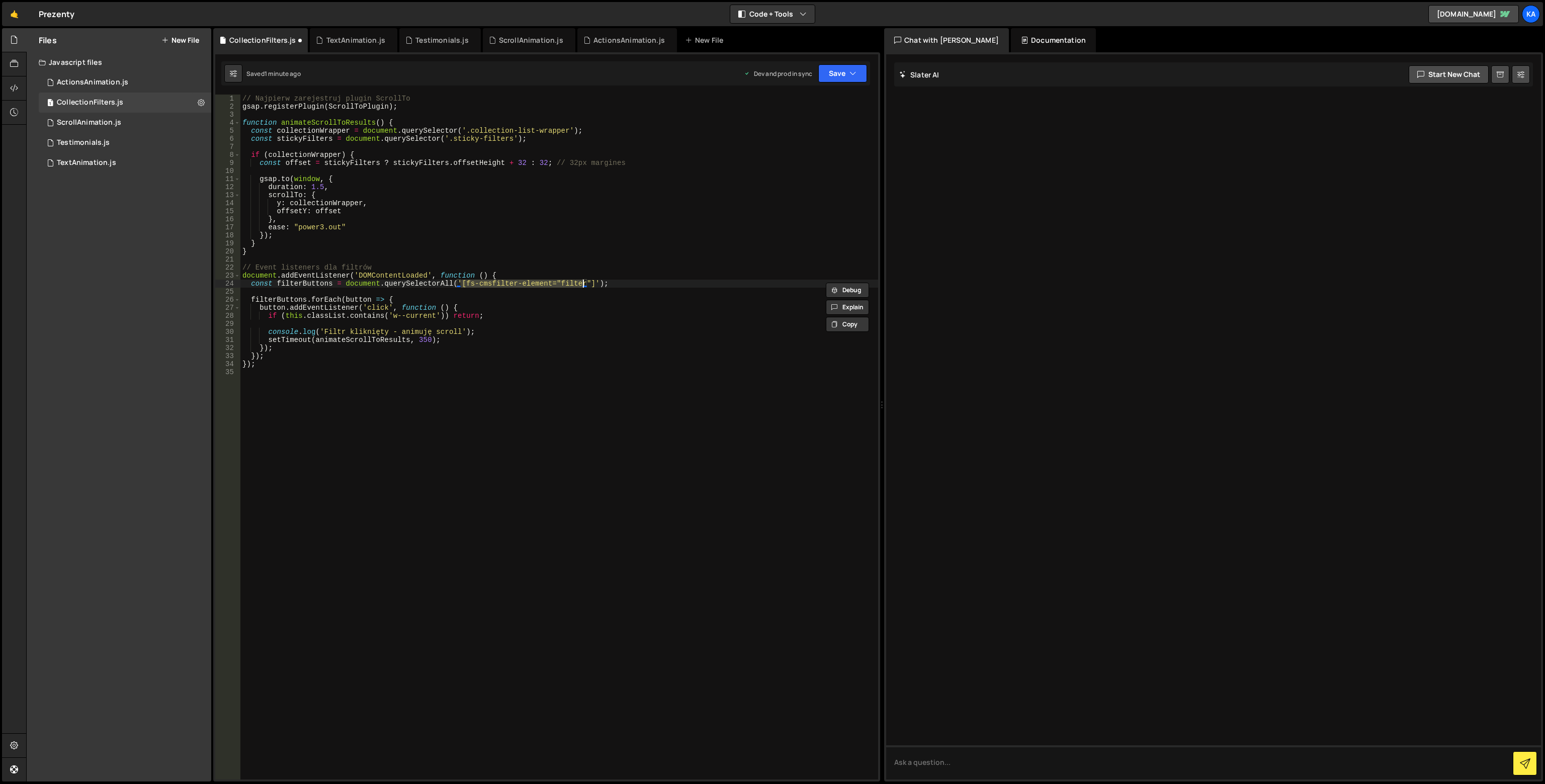
click at [468, 282] on div "// Najpierw zarejestruj plugin ScrollTo gsap . registerPlugin ( ScrollToPlugin …" at bounding box center [560, 445] width 638 height 701
drag, startPoint x: 456, startPoint y: 282, endPoint x: 589, endPoint y: 283, distance: 133.0
click at [589, 283] on div "// Najpierw zarejestruj plugin ScrollTo gsap . registerPlugin ( ScrollToPlugin …" at bounding box center [560, 445] width 638 height 701
paste textarea "radio_button-field"
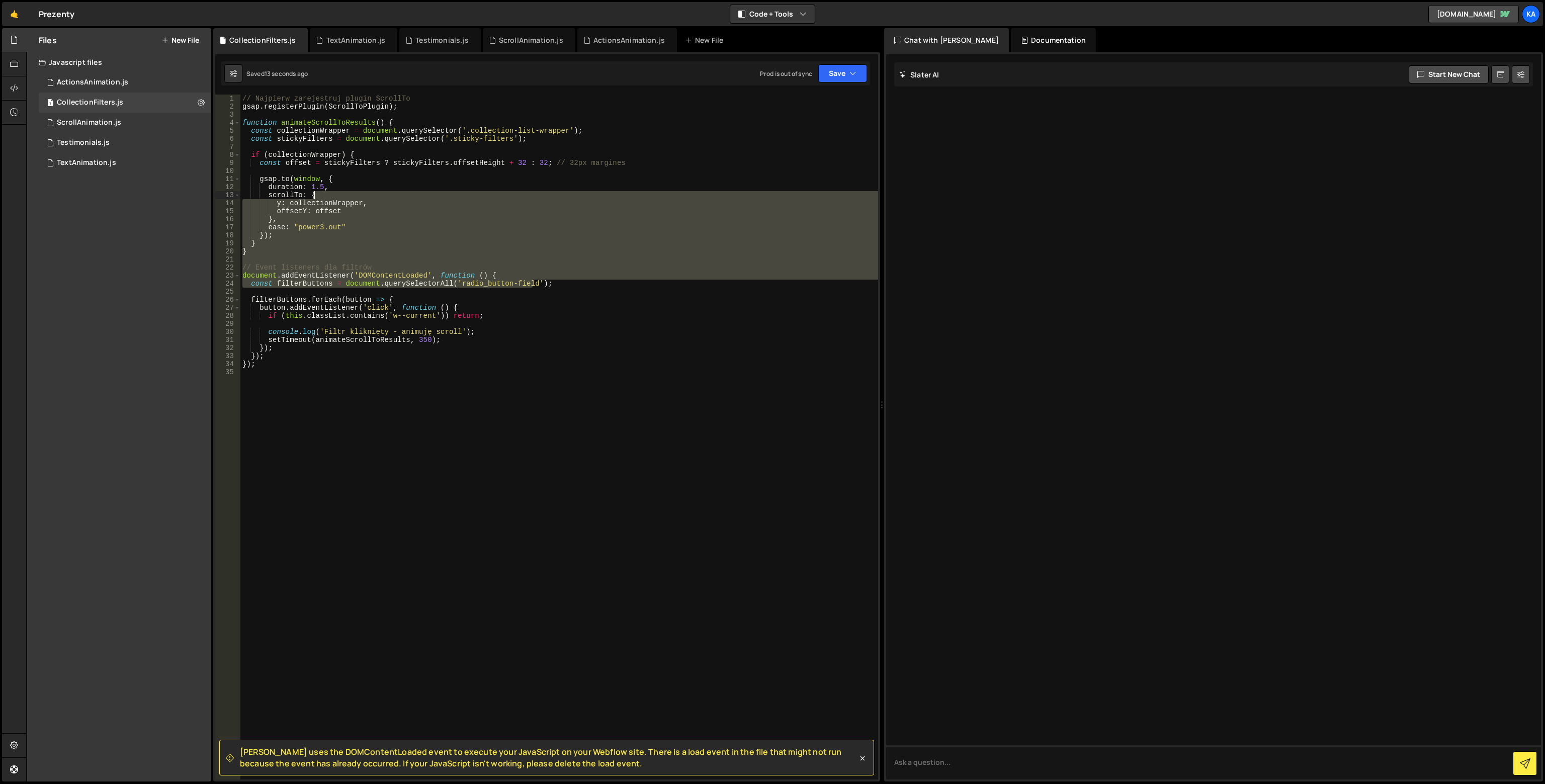
click at [487, 192] on div "// Najpierw zarejestruj plugin ScrollTo gsap . registerPlugin ( ScrollToPlugin …" at bounding box center [560, 445] width 638 height 701
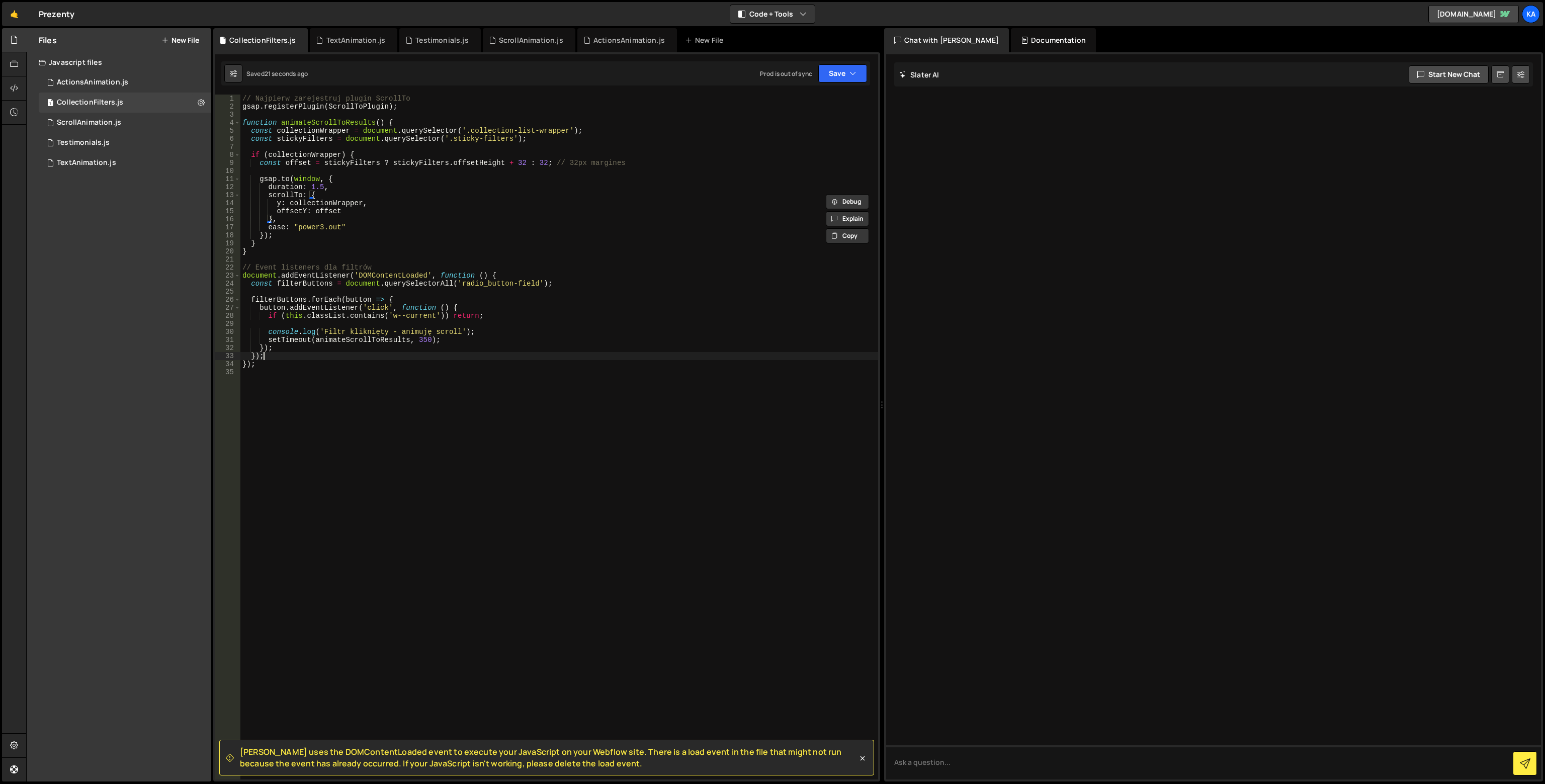
click at [482, 353] on div "// Najpierw zarejestruj plugin ScrollTo gsap . registerPlugin ( ScrollToPlugin …" at bounding box center [560, 445] width 638 height 701
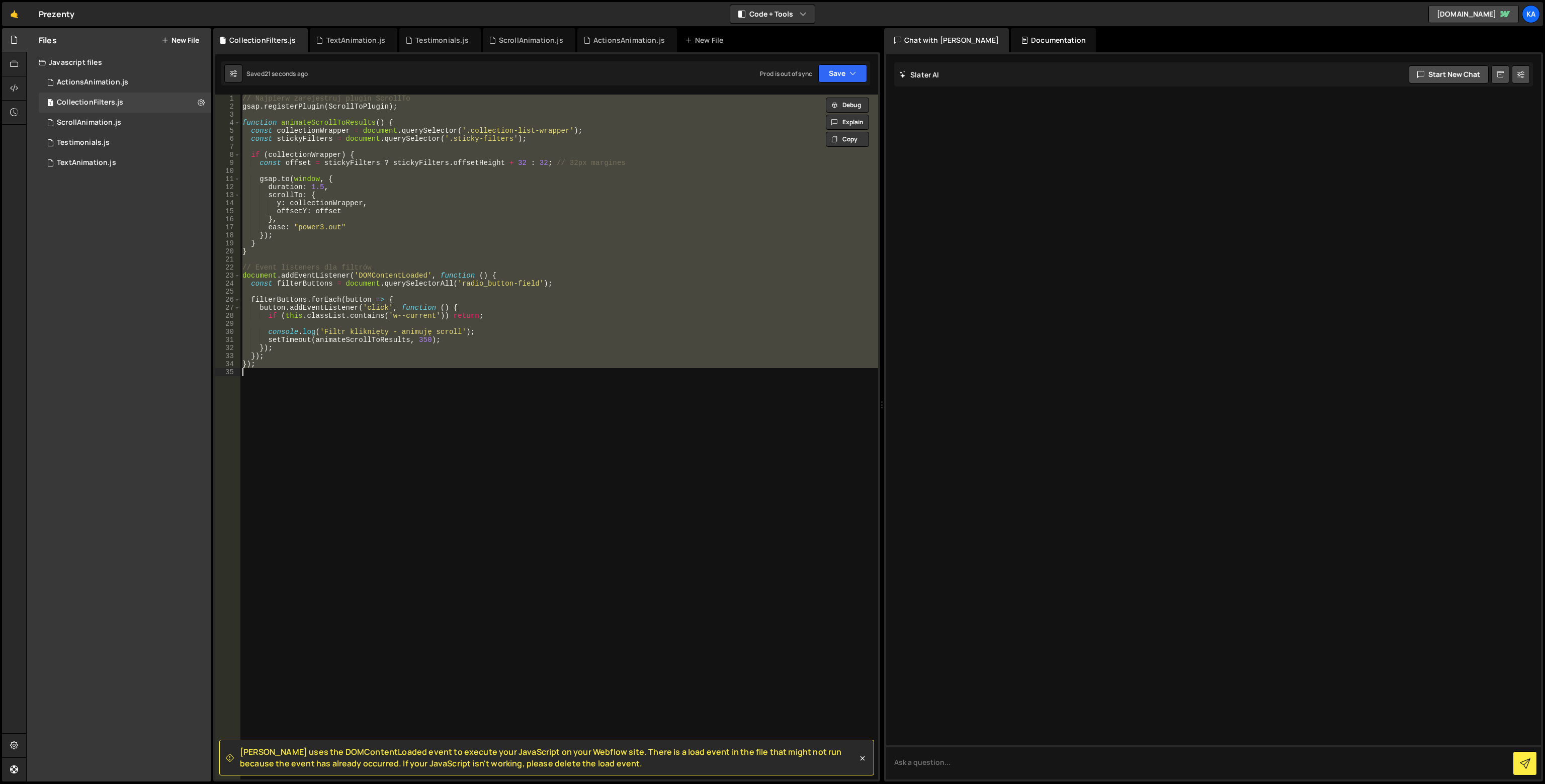
paste textarea "initFilterScroll();"
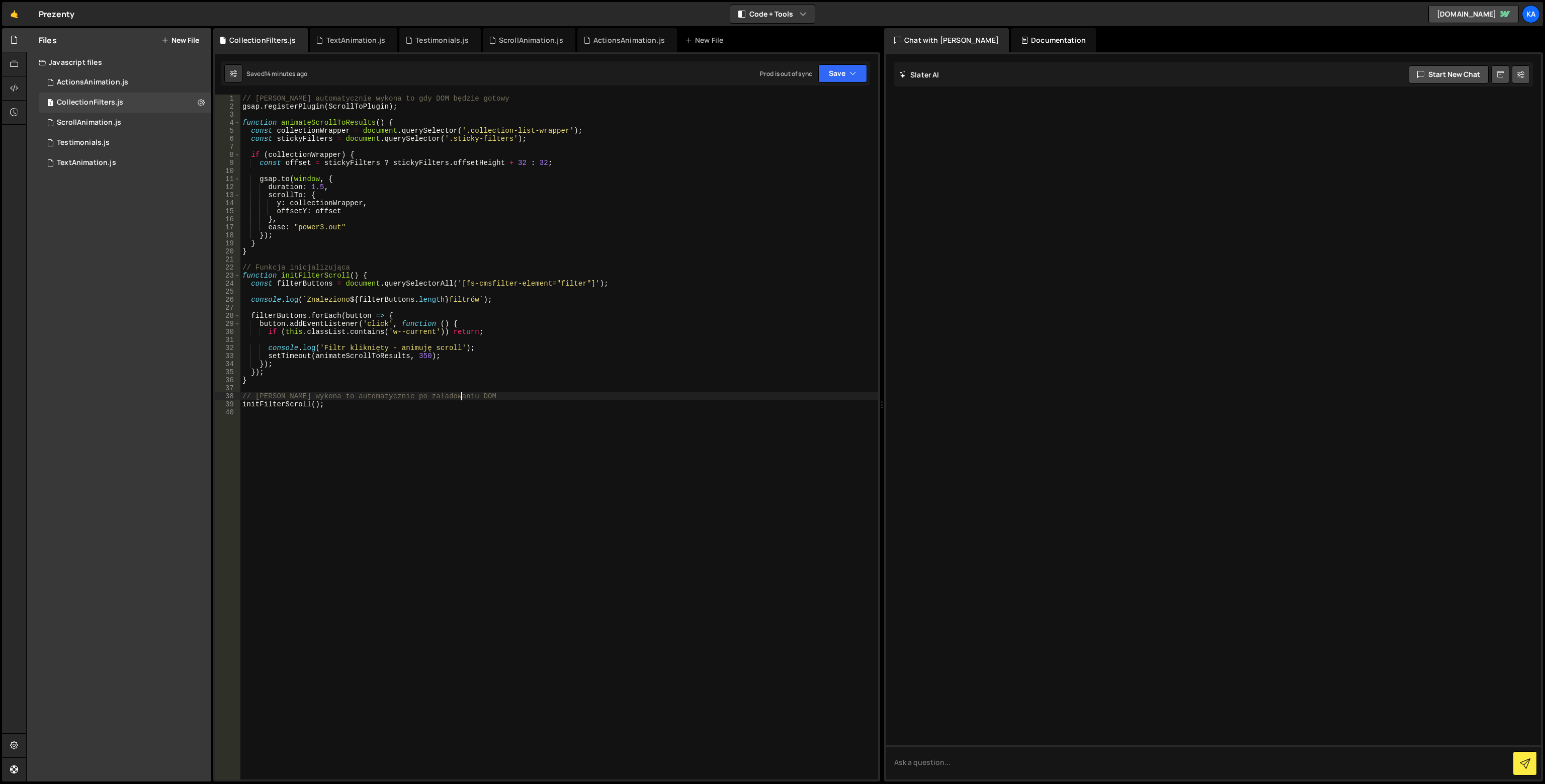
click at [537, 398] on div "// [PERSON_NAME] automatycznie wykona to gdy DOM będzie gotowy gsap . registerP…" at bounding box center [560, 445] width 638 height 701
click at [857, 71] on button "Save" at bounding box center [843, 74] width 49 height 18
click at [797, 134] on div "Save to Production S" at bounding box center [809, 131] width 105 height 10
type textarea "gsap.registerPlugin(ScrollToPlugin);"
drag, startPoint x: 410, startPoint y: 107, endPoint x: 213, endPoint y: 105, distance: 197.0
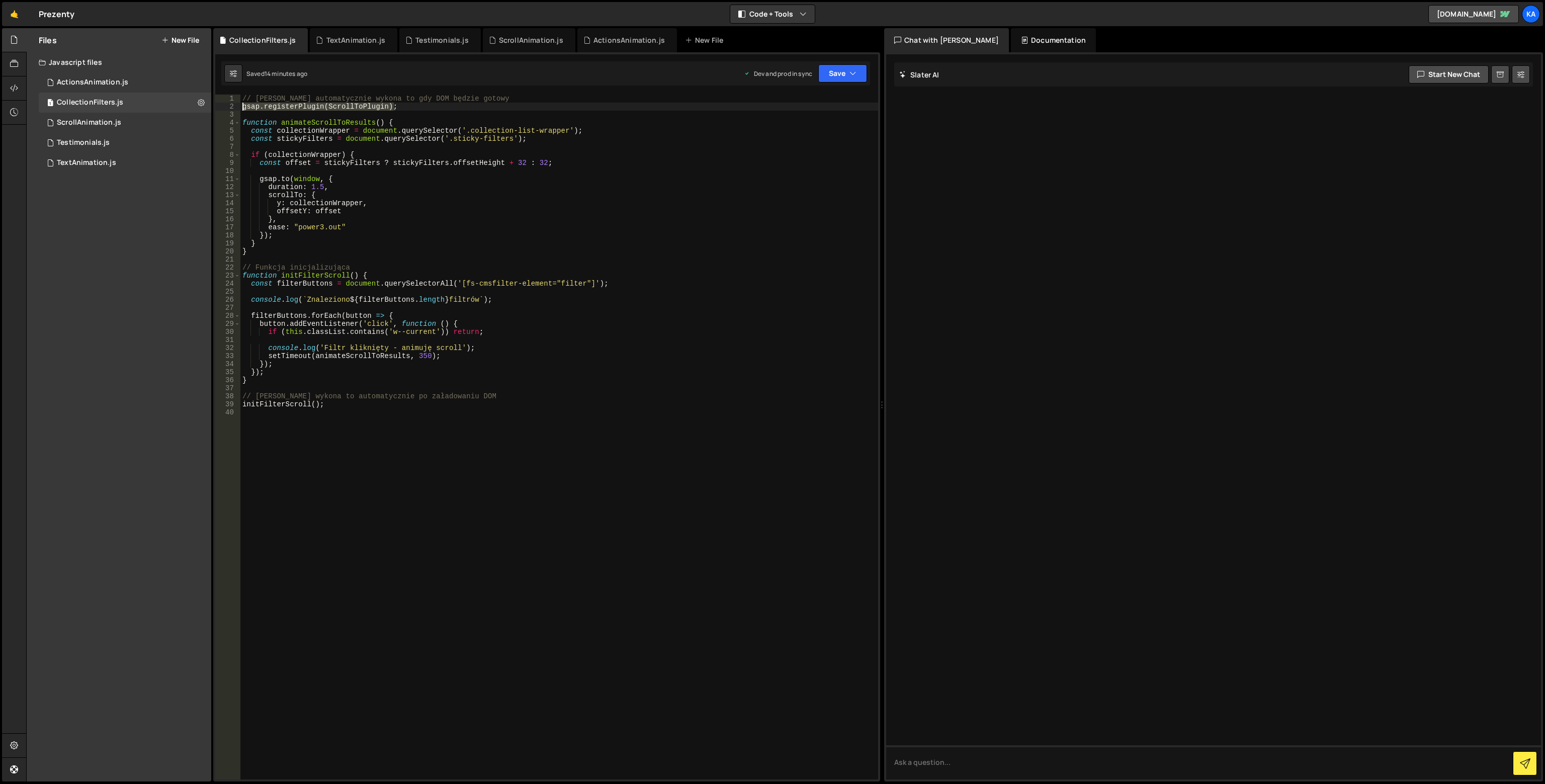
click at [213, 105] on div "1 2 3 4 5 6 7 8 9 10 11 12 13 14 15 16 17 18 19 20 21 22 23 24 25 26 27 28 29 3…" at bounding box center [547, 417] width 667 height 729
click at [393, 108] on div "// [PERSON_NAME] automatycznie wykona to gdy DOM będzie gotowy gsap . registerP…" at bounding box center [560, 437] width 638 height 685
drag, startPoint x: 399, startPoint y: 108, endPoint x: 229, endPoint y: 108, distance: 170.0
click at [229, 108] on div "gsap.registerPlugin(ScrollToPlugin); 1 2 3 4 5 6 7 8 9 10 11 12 13 14 15 16 17 …" at bounding box center [546, 437] width 663 height 685
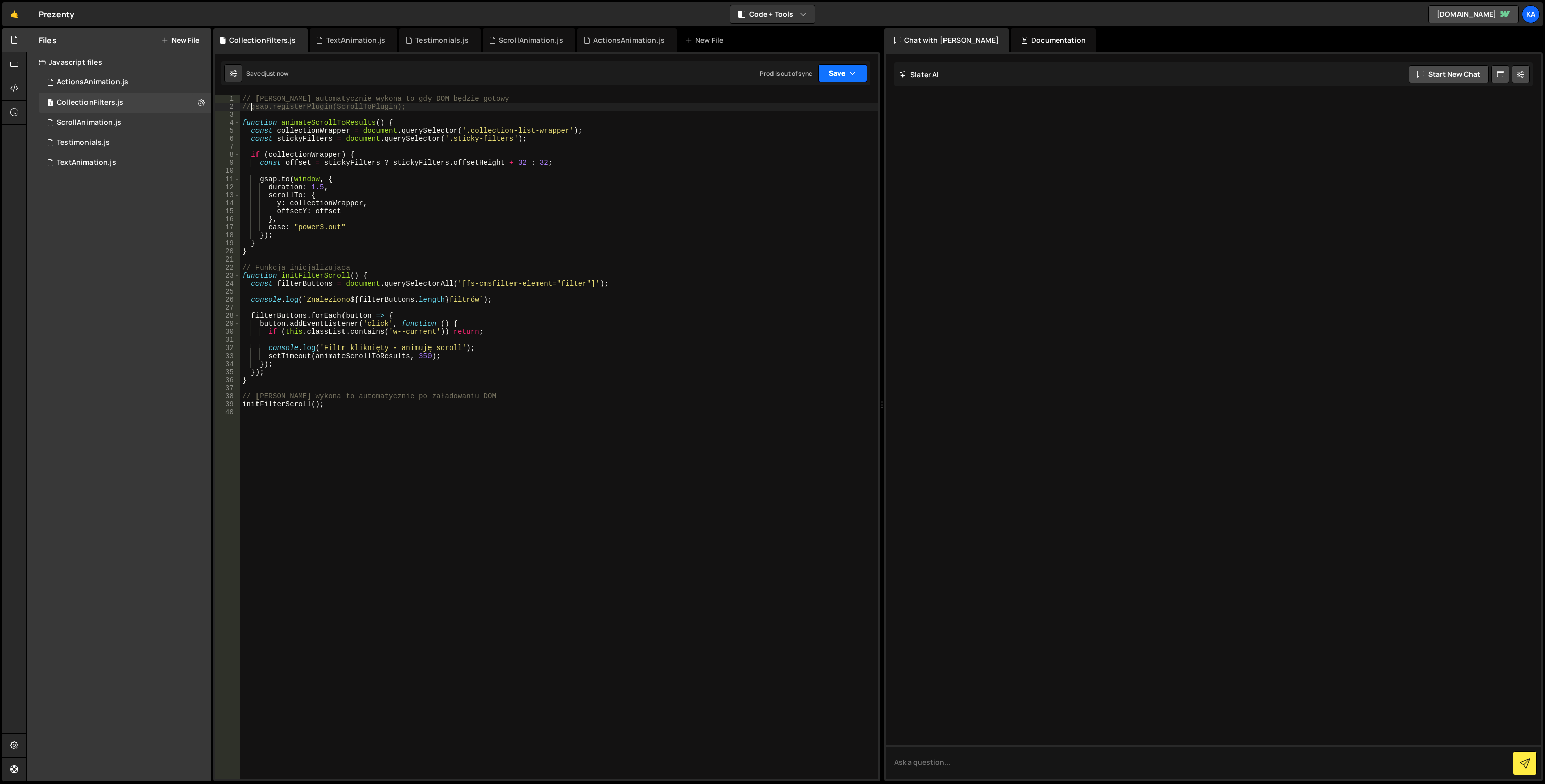
type textarea "//gsap.registerPlugin(ScrollToPlugin);"
click at [837, 78] on button "Save" at bounding box center [843, 74] width 49 height 18
click at [820, 133] on div "Save to Production S" at bounding box center [809, 131] width 105 height 10
click at [282, 115] on div "// [PERSON_NAME] automatycznie wykona to gdy DOM będzie gotowy //gsap.registerP…" at bounding box center [560, 445] width 638 height 701
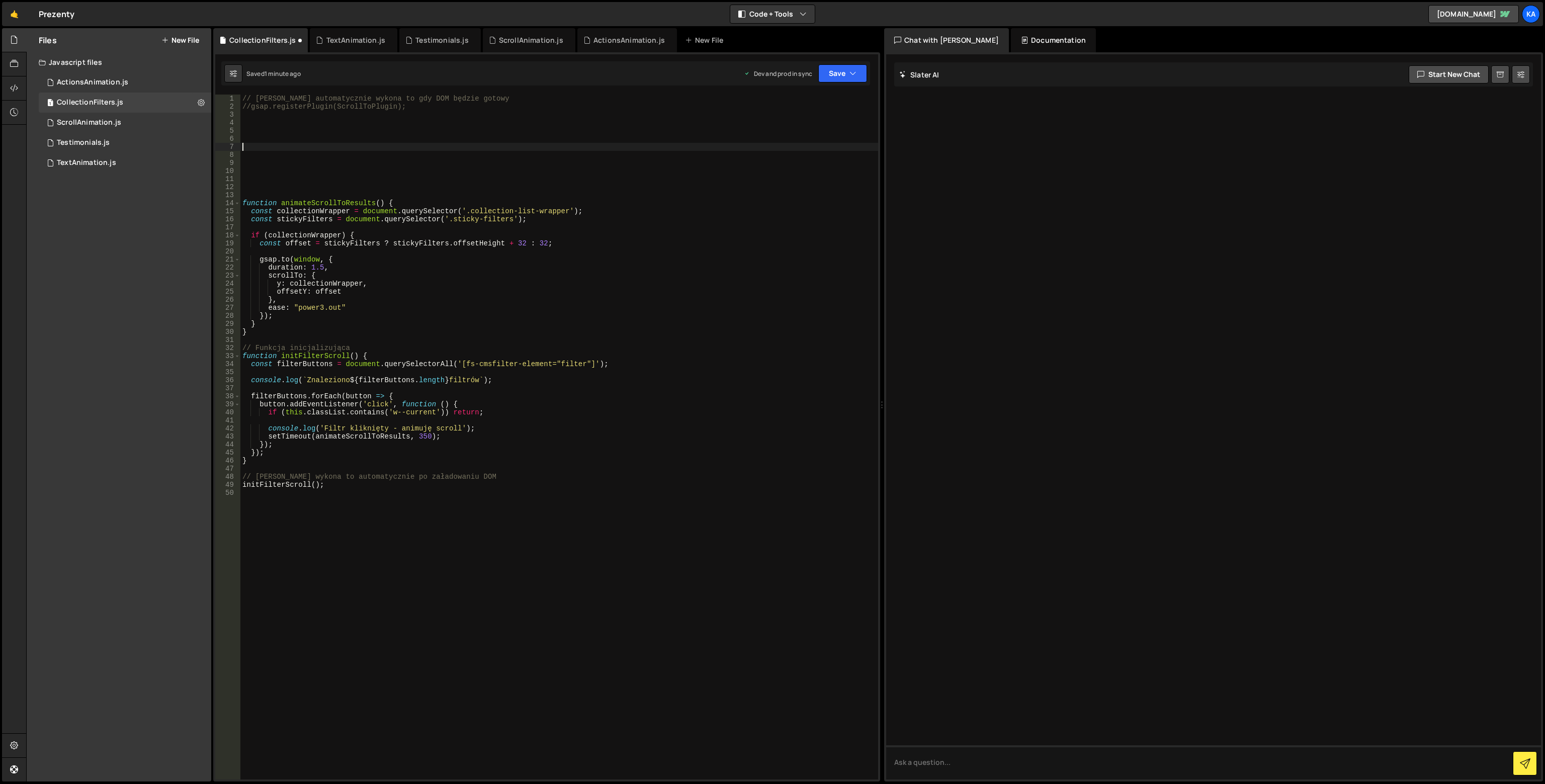
paste textarea "</script>"
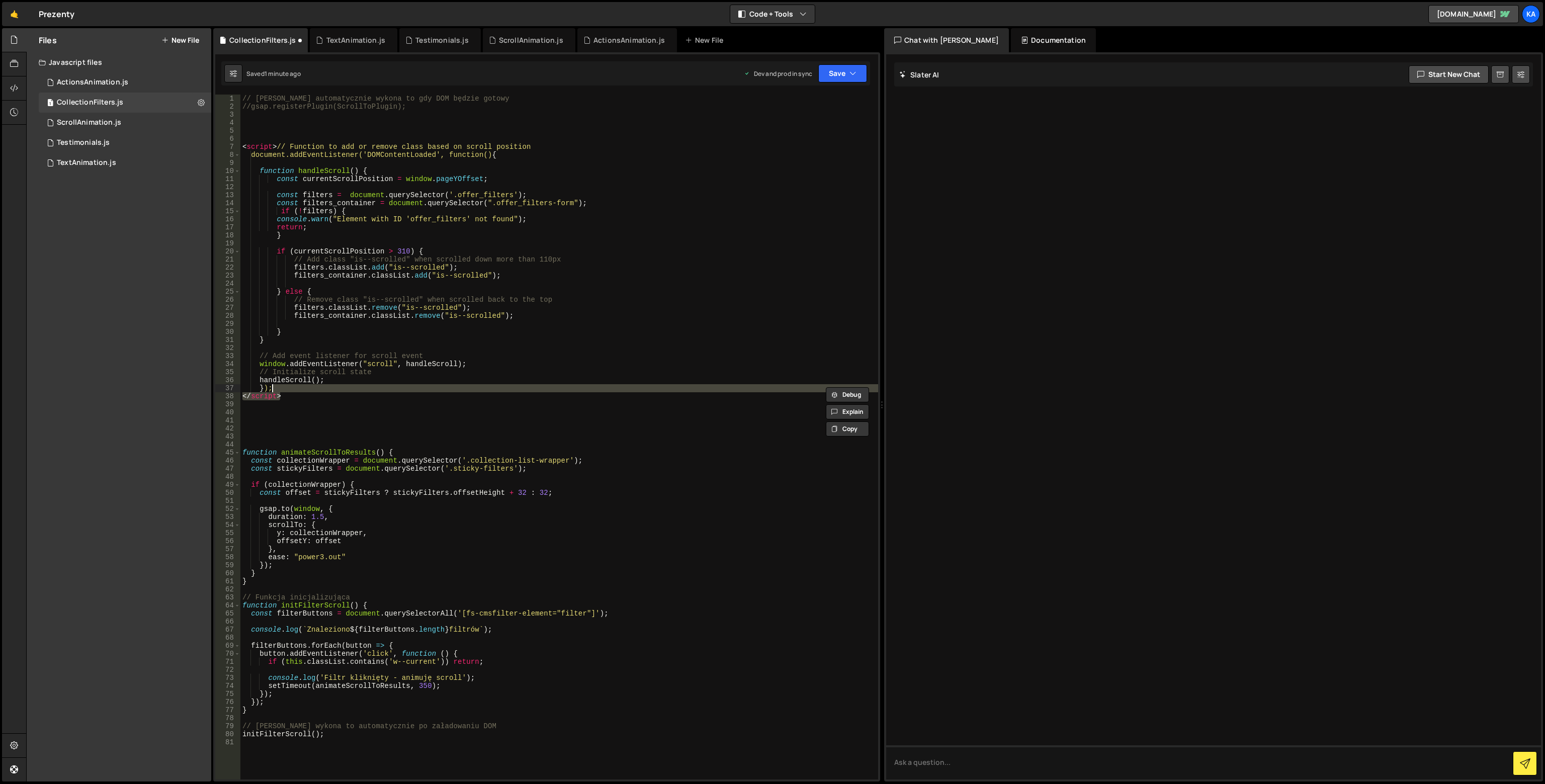
type textarea "</script>"
click at [285, 142] on div "// [PERSON_NAME] automatycznie wykona to gdy DOM będzie gotowy //gsap.registerP…" at bounding box center [560, 445] width 638 height 701
drag, startPoint x: 282, startPoint y: 146, endPoint x: 223, endPoint y: 146, distance: 59.0
click at [223, 146] on div "1 2 3 4 5 6 7 8 9 10 11 12 13 14 15 16 17 18 19 20 21 22 23 24 25 26 27 28 29 3…" at bounding box center [546, 437] width 663 height 685
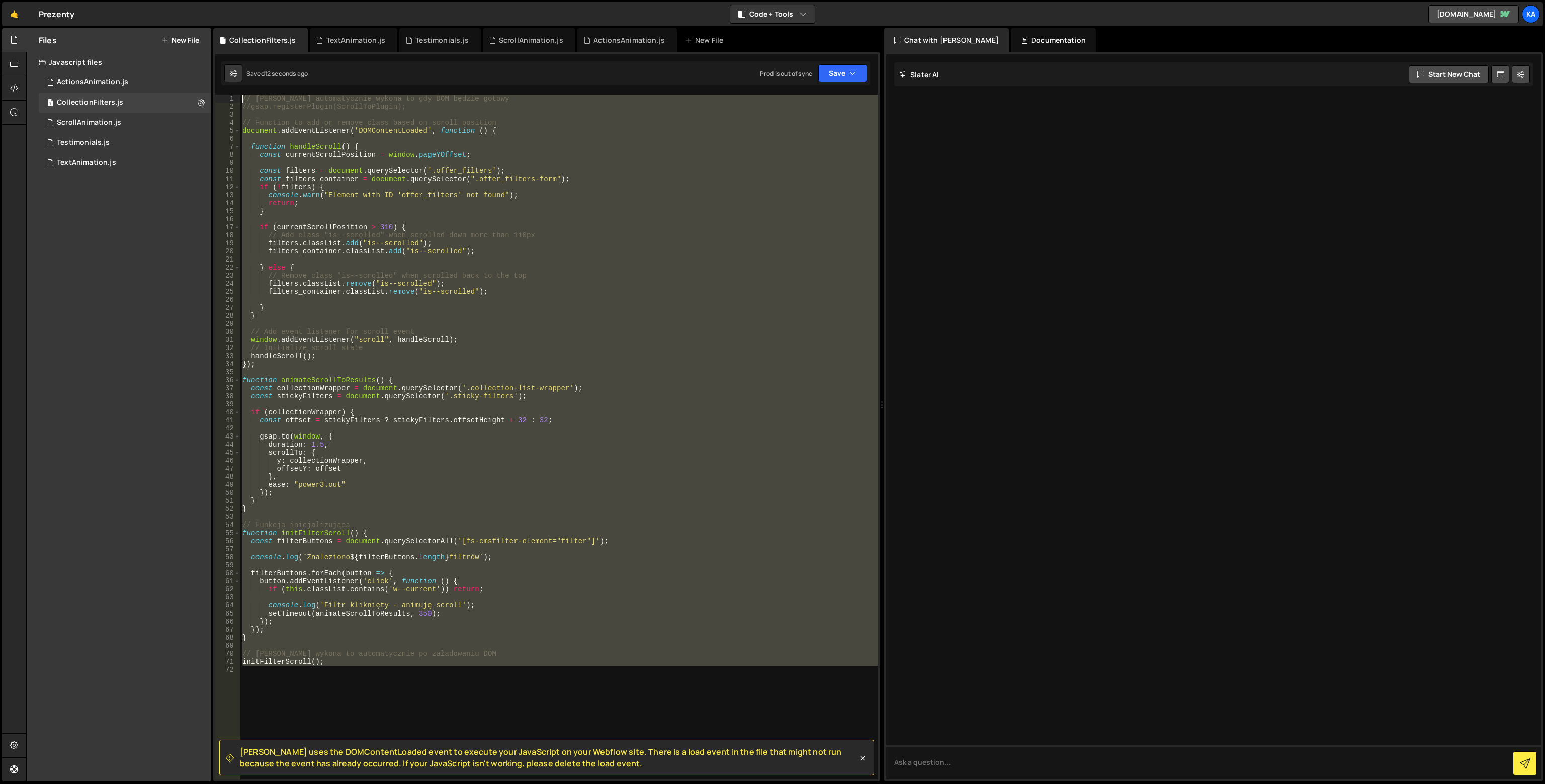
drag, startPoint x: 419, startPoint y: 685, endPoint x: 223, endPoint y: 61, distance: 654.1
click at [223, 61] on div "Debug Explain Copy CollectionFilters.js TextAnimation.js Testimonials.js Scroll…" at bounding box center [547, 405] width 667 height 754
click at [571, 182] on div "// [PERSON_NAME] automatycznie wykona to gdy DOM będzie gotowy //gsap.registerP…" at bounding box center [560, 437] width 638 height 685
paste textarea "();"
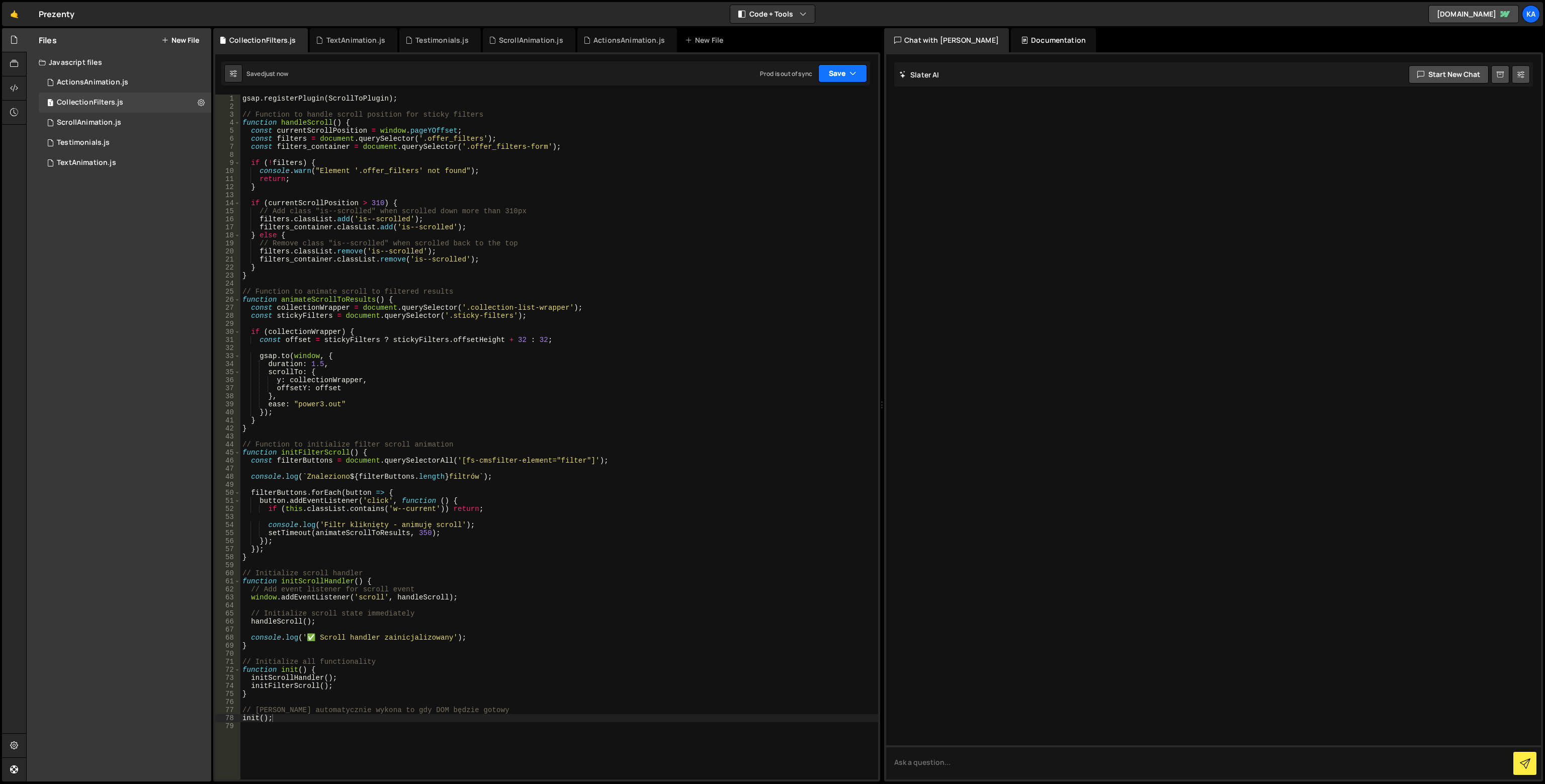
click at [840, 72] on button "Save" at bounding box center [843, 74] width 49 height 18
click at [806, 134] on div "Save to Production S" at bounding box center [809, 131] width 105 height 10
drag, startPoint x: 535, startPoint y: 319, endPoint x: 193, endPoint y: 304, distance: 342.3
click at [193, 304] on div "Files New File Javascript files 1 ActionsAnimation.js 0 1 CollectionFilters.js …" at bounding box center [785, 405] width 1518 height 754
type textarea "const collectionWrapper = document.querySelector('.collection-list-wrapper'); c…"
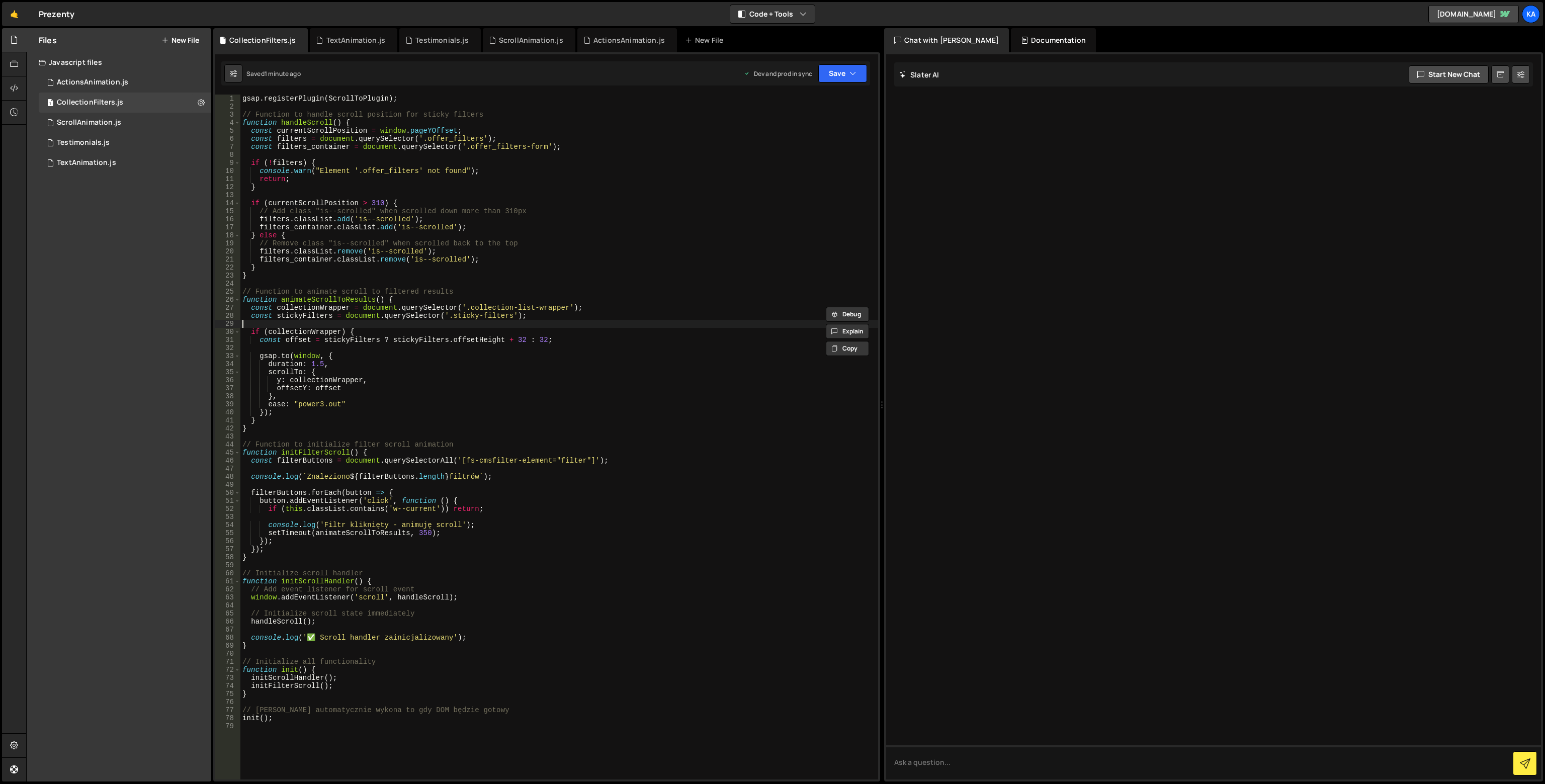
click at [471, 324] on div "gsap . registerPlugin ( ScrollToPlugin ) ; // Function to handle scroll positio…" at bounding box center [560, 445] width 638 height 701
click at [497, 317] on div "gsap . registerPlugin ( ScrollToPlugin ) ; // Function to handle scroll positio…" at bounding box center [560, 445] width 638 height 701
drag, startPoint x: 449, startPoint y: 315, endPoint x: 506, endPoint y: 316, distance: 57.0
click at [506, 316] on div "gsap . registerPlugin ( ScrollToPlugin ) ; // Function to handle scroll positio…" at bounding box center [560, 445] width 638 height 701
paste textarea "offer_"
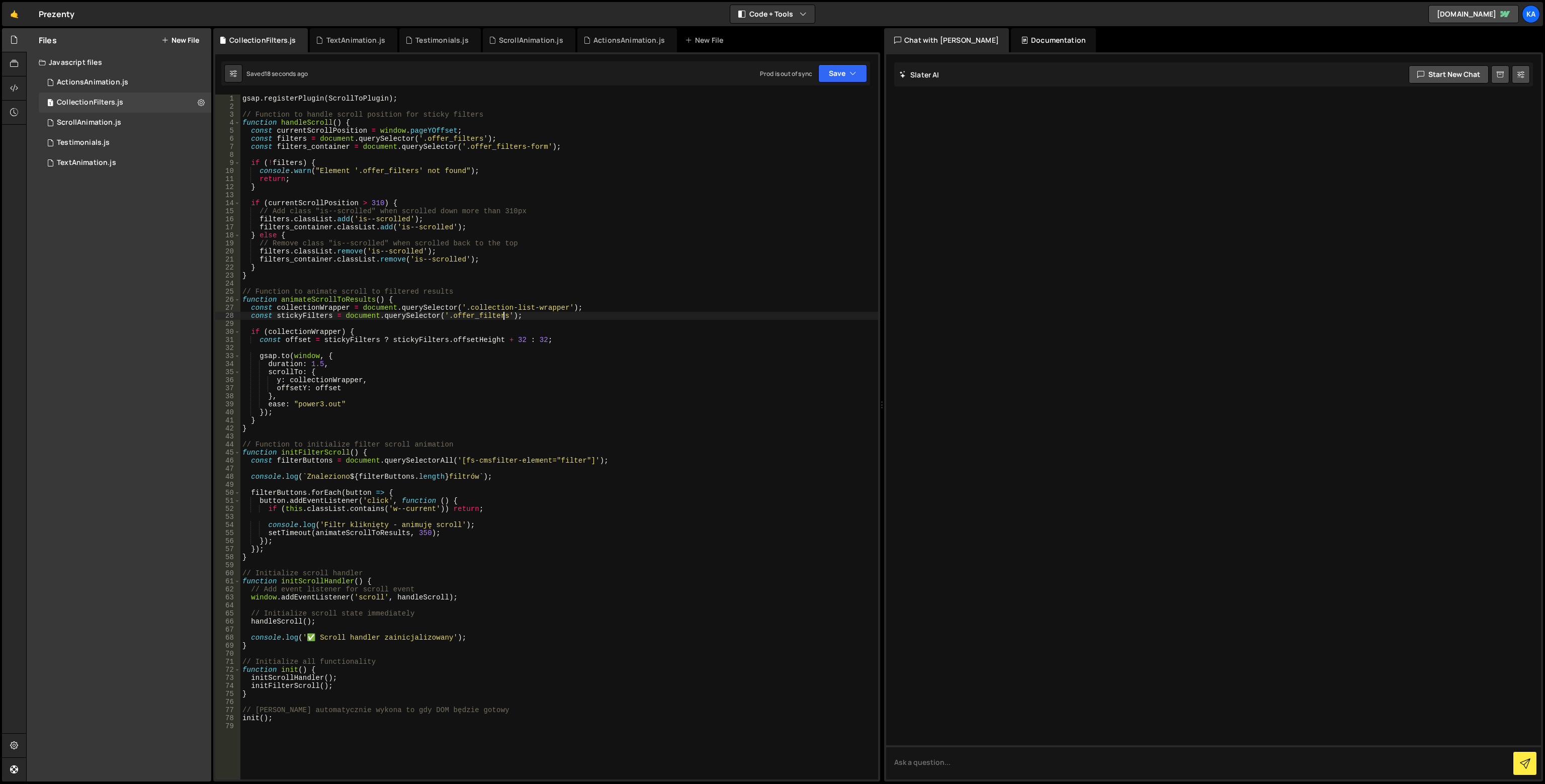
click at [484, 304] on div "gsap . registerPlugin ( ScrollToPlugin ) ; // Function to handle scroll positio…" at bounding box center [560, 445] width 638 height 701
click at [563, 307] on div "gsap . registerPlugin ( ScrollToPlugin ) ; // Function to handle scroll positio…" at bounding box center [560, 445] width 638 height 701
paste textarea "Div Block 20"
click at [828, 82] on button "Save" at bounding box center [843, 74] width 49 height 18
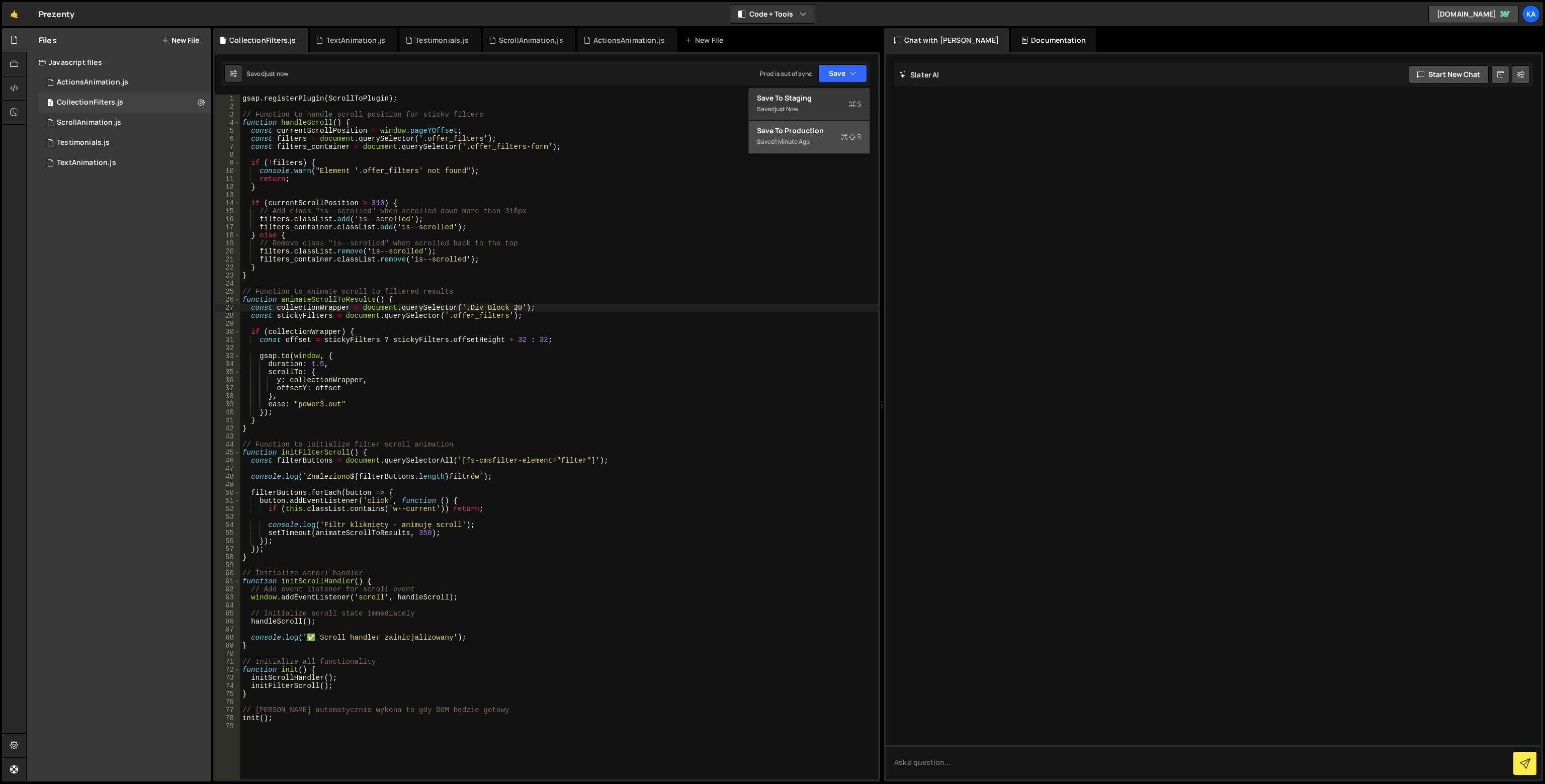
click at [812, 134] on div "Save to Production S" at bounding box center [809, 131] width 105 height 10
click at [456, 463] on div "gsap . registerPlugin ( ScrollToPlugin ) ; // Function to handle scroll positio…" at bounding box center [560, 445] width 638 height 701
click at [587, 463] on div "gsap . registerPlugin ( ScrollToPlugin ) ; // Function to handle scroll positio…" at bounding box center [560, 445] width 638 height 701
paste textarea "radio_button-field"
type textarea "const filterButtons = document.querySelectorAll('radio_button-field');"
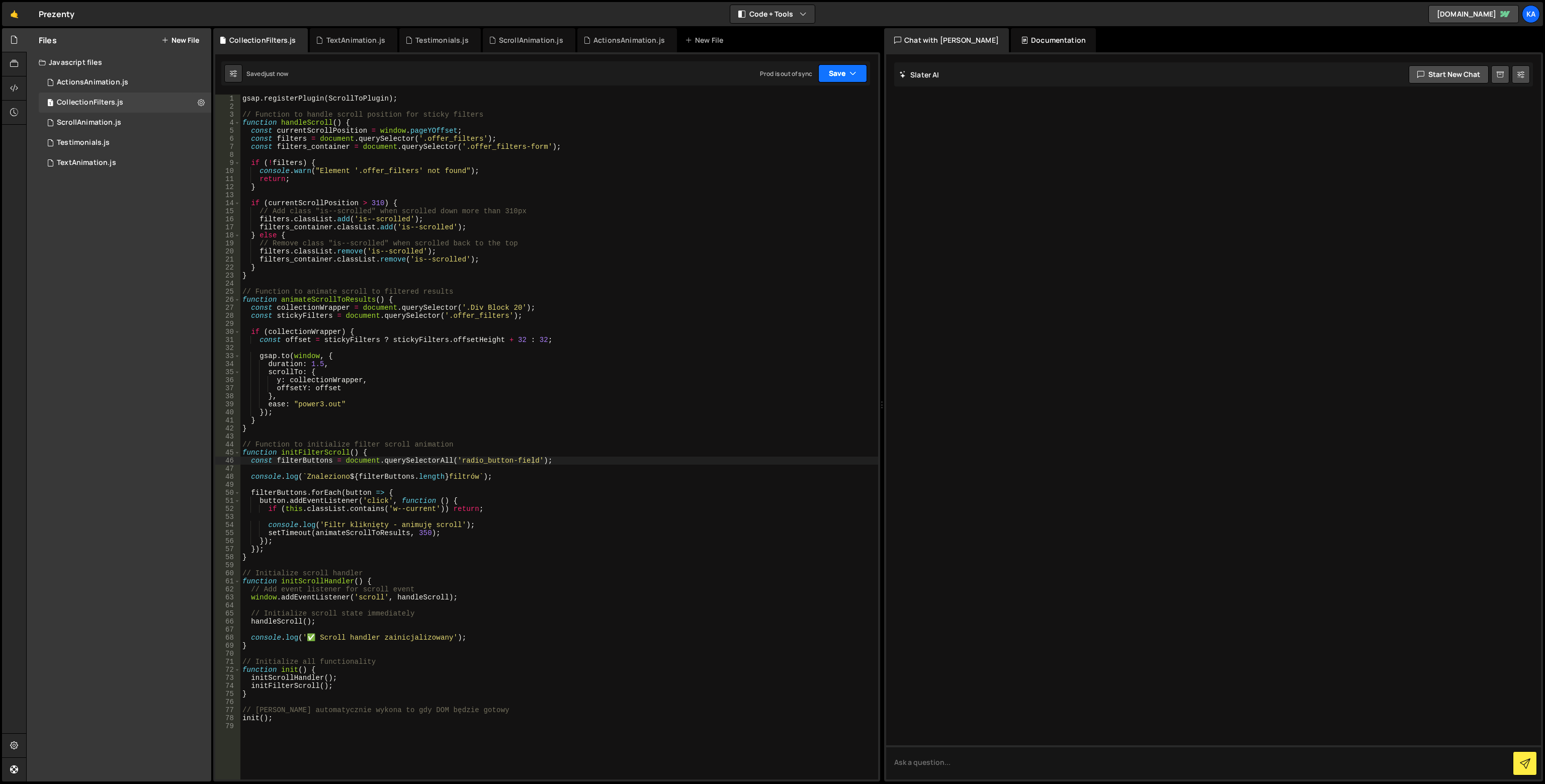
click at [836, 69] on button "Save" at bounding box center [843, 74] width 49 height 18
click at [835, 115] on div "Saved just now" at bounding box center [809, 109] width 105 height 12
click at [843, 75] on button "Save" at bounding box center [843, 74] width 49 height 18
click at [823, 124] on button "Save to Production S Saved 2 minutes ago" at bounding box center [809, 137] width 121 height 33
click at [843, 72] on button "Save" at bounding box center [843, 74] width 49 height 18
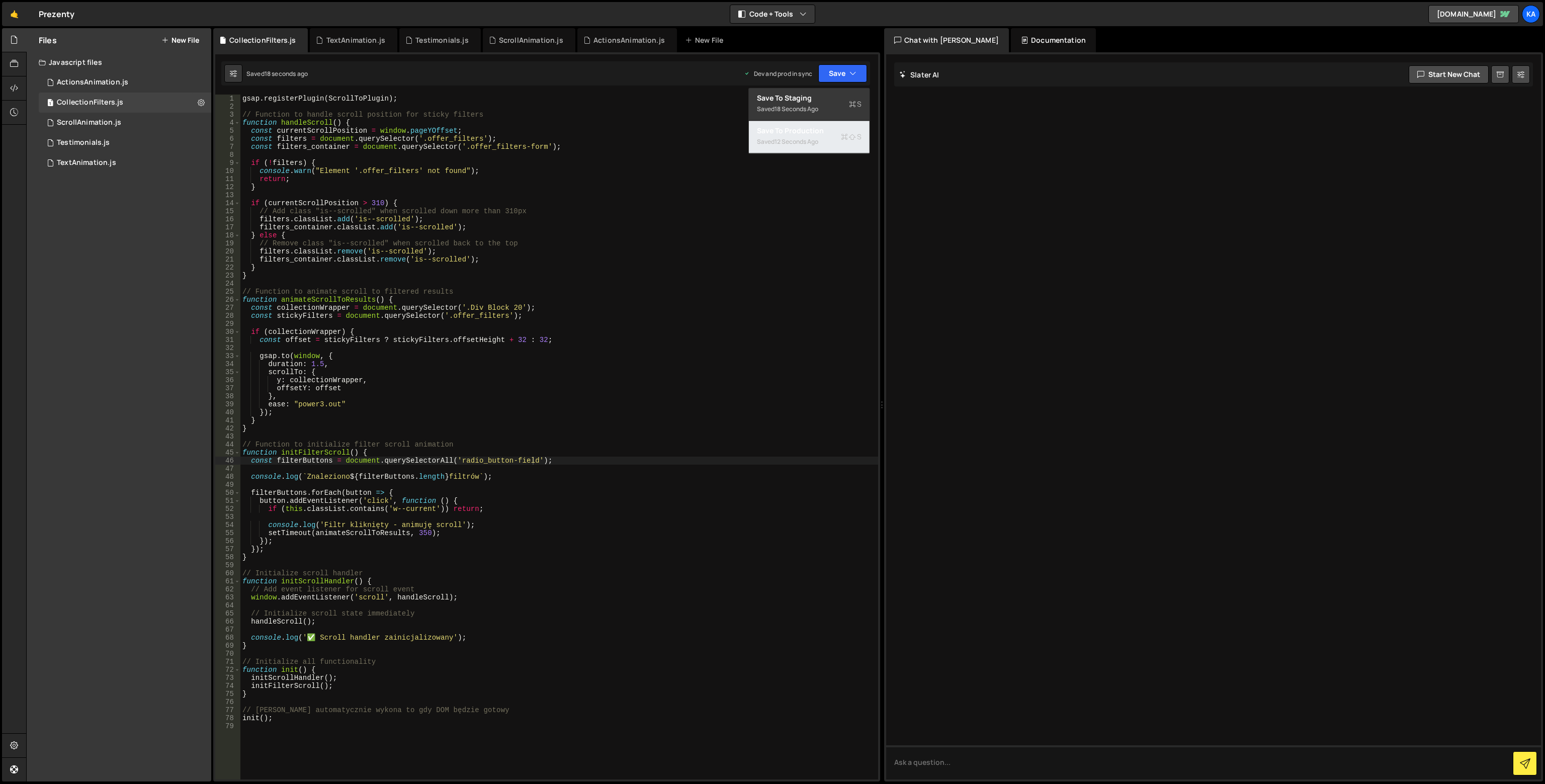
click at [814, 137] on div "12 seconds ago" at bounding box center [796, 141] width 44 height 8
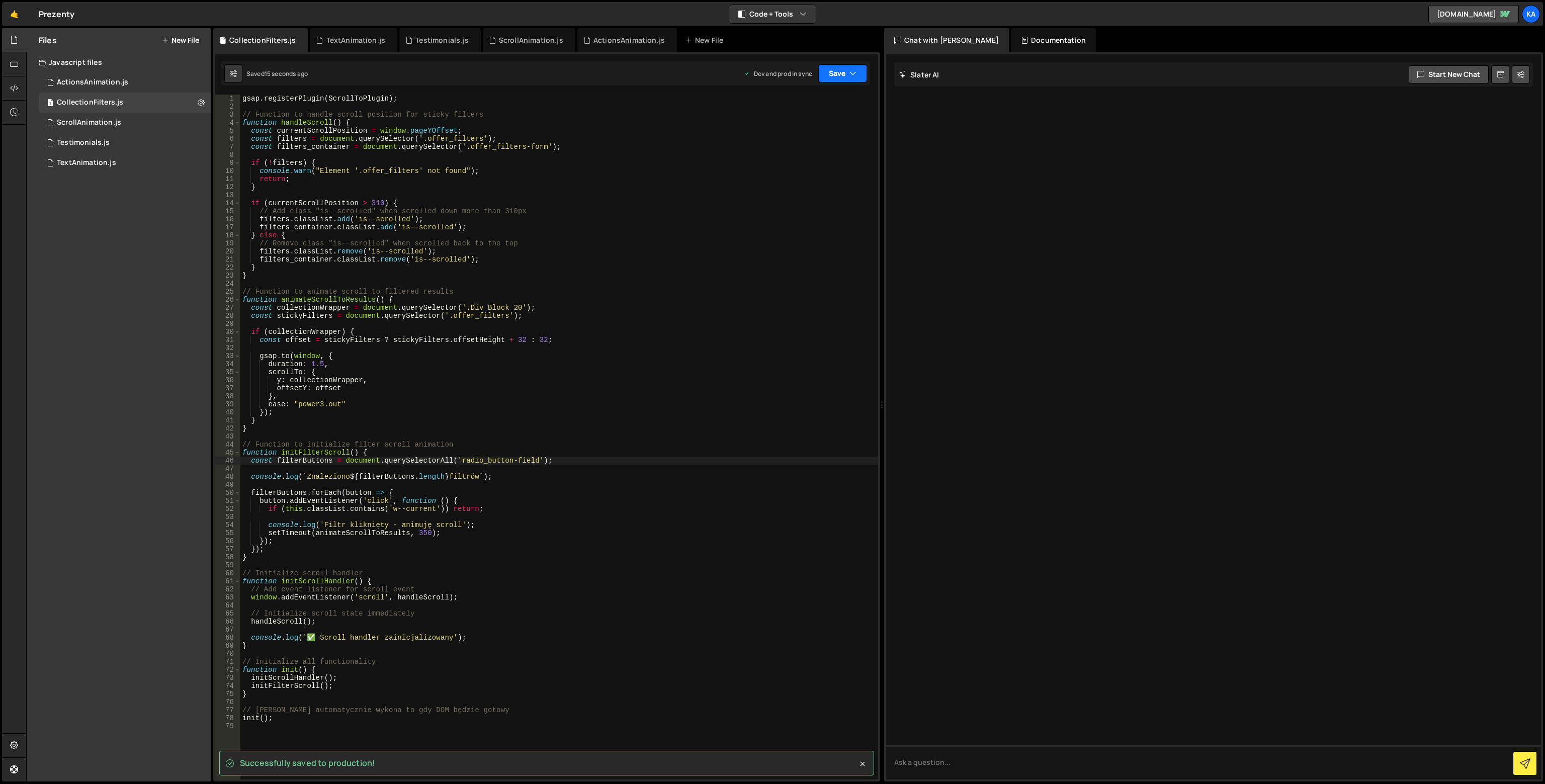
click at [830, 76] on button "Save" at bounding box center [843, 74] width 49 height 18
click at [811, 109] on div "16 seconds ago" at bounding box center [796, 109] width 44 height 8
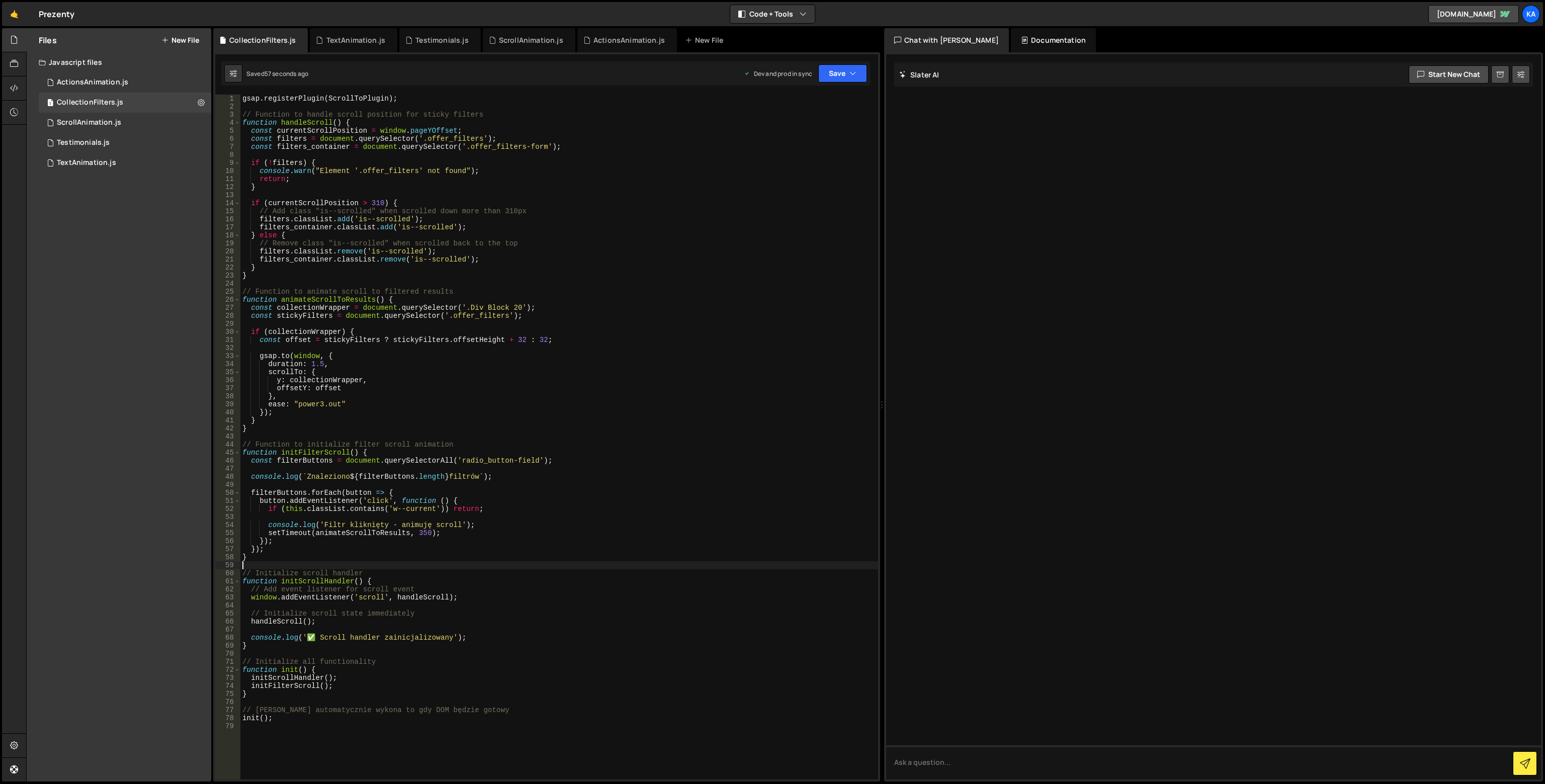
click at [329, 562] on div "gsap . registerPlugin ( ScrollToPlugin ) ; // Function to handle scroll positio…" at bounding box center [560, 445] width 638 height 701
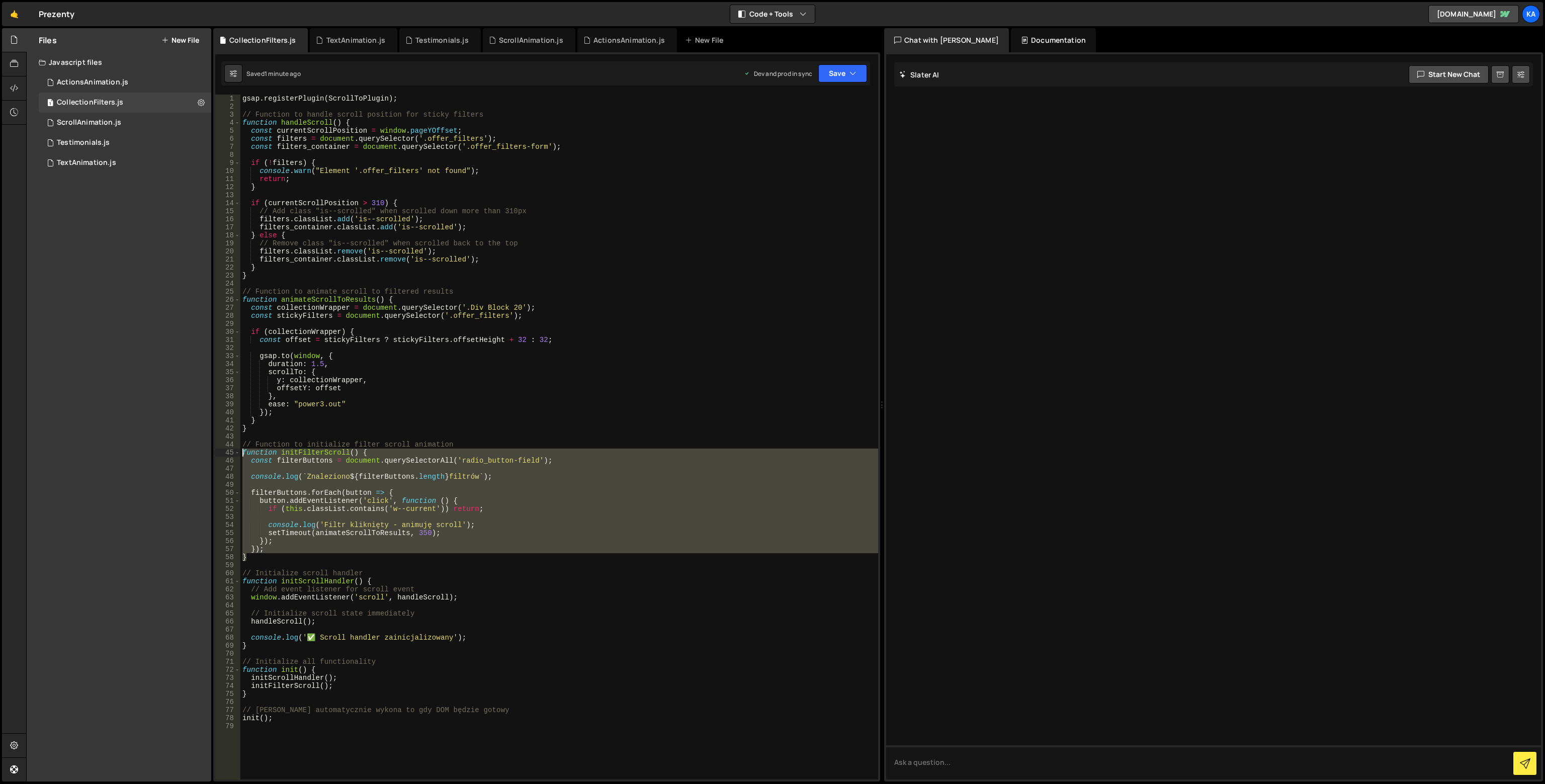
drag, startPoint x: 272, startPoint y: 556, endPoint x: 223, endPoint y: 455, distance: 112.3
click at [223, 455] on div "1 2 3 4 5 6 7 8 9 10 11 12 13 14 15 16 17 18 19 20 21 22 23 24 25 26 27 28 29 3…" at bounding box center [546, 437] width 663 height 685
paste textarea "}"
paste textarea
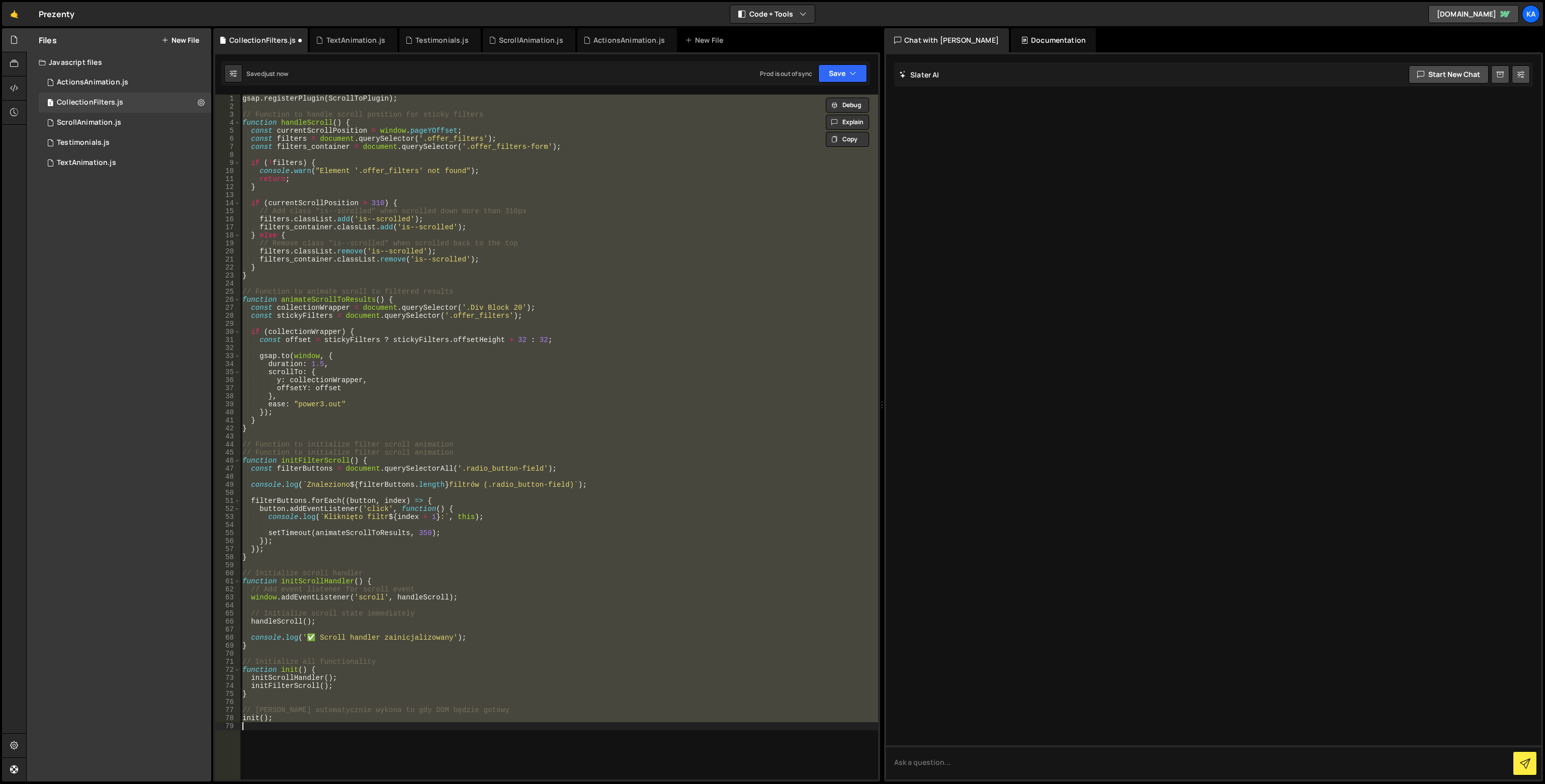
click at [569, 400] on div "gsap . registerPlugin ( ScrollToPlugin ) ; // Function to handle scroll positio…" at bounding box center [560, 437] width 638 height 685
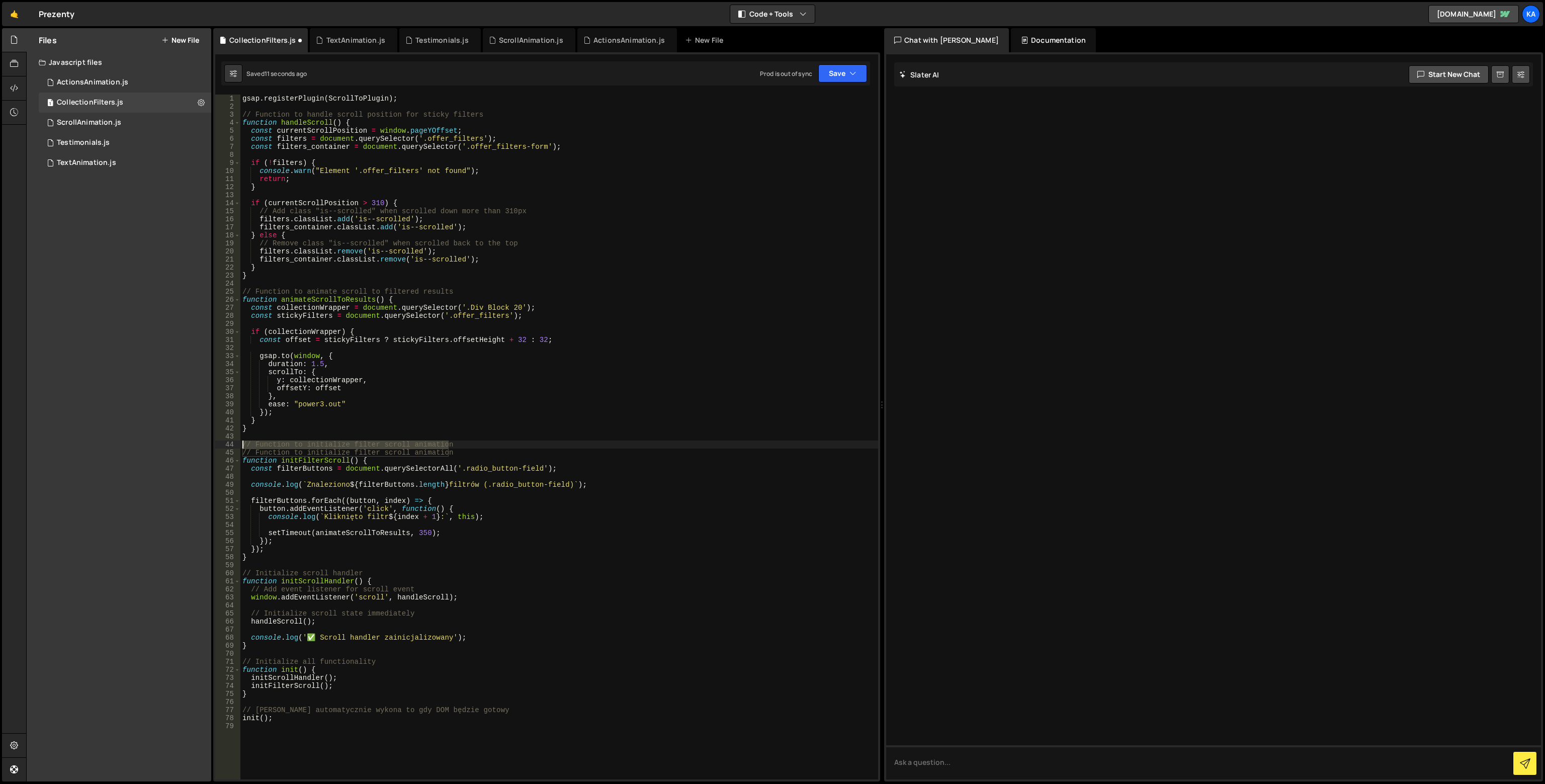
drag, startPoint x: 453, startPoint y: 446, endPoint x: 191, endPoint y: 441, distance: 262.0
click at [191, 441] on div "Files New File Javascript files 1 ActionsAnimation.js 0 1 CollectionFilters.js …" at bounding box center [785, 405] width 1518 height 754
type textarea "// Function to initialize filter scroll animation"
click at [296, 567] on div "gsap . registerPlugin ( ScrollToPlugin ) ; // Function to handle scroll positio…" at bounding box center [560, 445] width 638 height 701
click at [861, 61] on div "1 2 3 4 5 6 7 8 9 10 11 12 13 14 15 16 17 18 19 20 21 22 23 24 25 26 27 28 29 3…" at bounding box center [547, 417] width 667 height 729
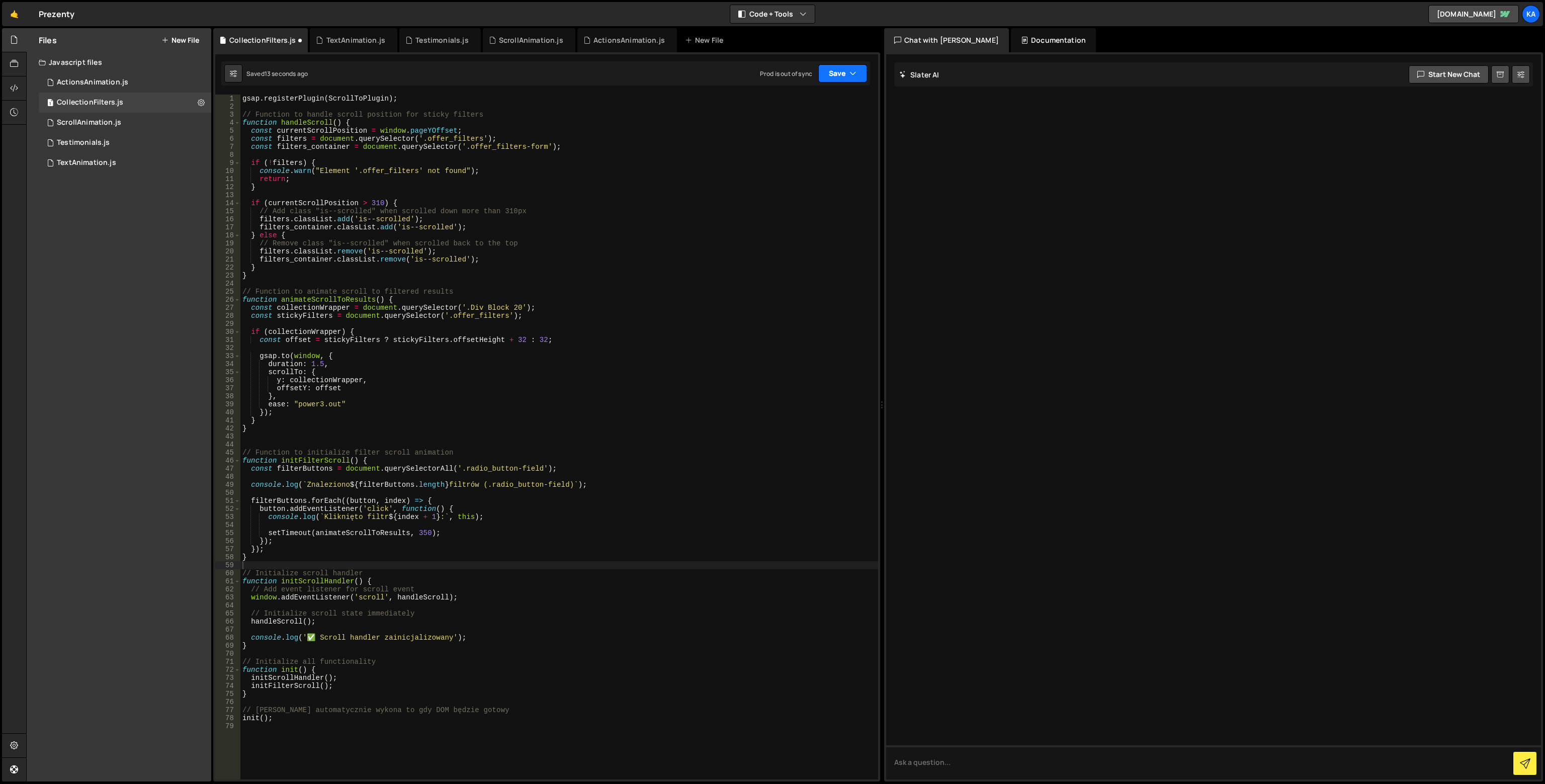
click at [850, 75] on icon "button" at bounding box center [853, 73] width 7 height 10
click at [825, 126] on div "Save to Production S" at bounding box center [809, 131] width 105 height 10
click at [462, 306] on div "gsap . registerPlugin ( ScrollToPlugin ) ; // Function to handle scroll positio…" at bounding box center [560, 445] width 638 height 701
drag, startPoint x: 465, startPoint y: 307, endPoint x: 516, endPoint y: 305, distance: 51.0
click at [516, 305] on div "gsap . registerPlugin ( ScrollToPlugin ) ; // Function to handle scroll positio…" at bounding box center [560, 445] width 638 height 701
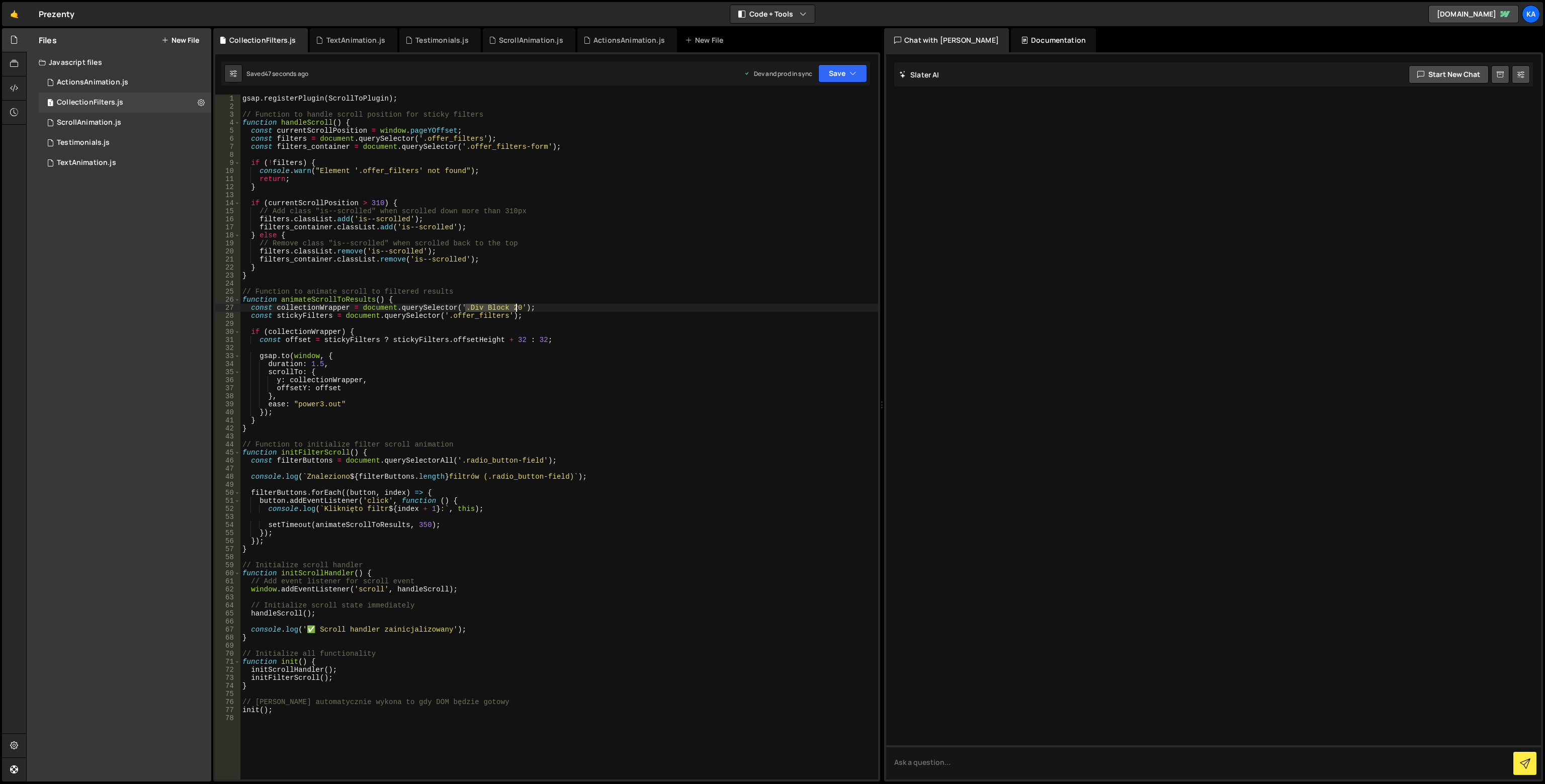
paste textarea "offer_colletion-wrapper-grid"
click at [459, 307] on div "gsap . registerPlugin ( ScrollToPlugin ) ; // Function to handle scroll positio…" at bounding box center [560, 445] width 638 height 701
click at [856, 76] on button "Save" at bounding box center [843, 74] width 49 height 18
click at [825, 136] on div "Saved 50 seconds ago" at bounding box center [809, 142] width 105 height 12
type textarea "gsap.registerPlugin(ScrollToPlugin);"
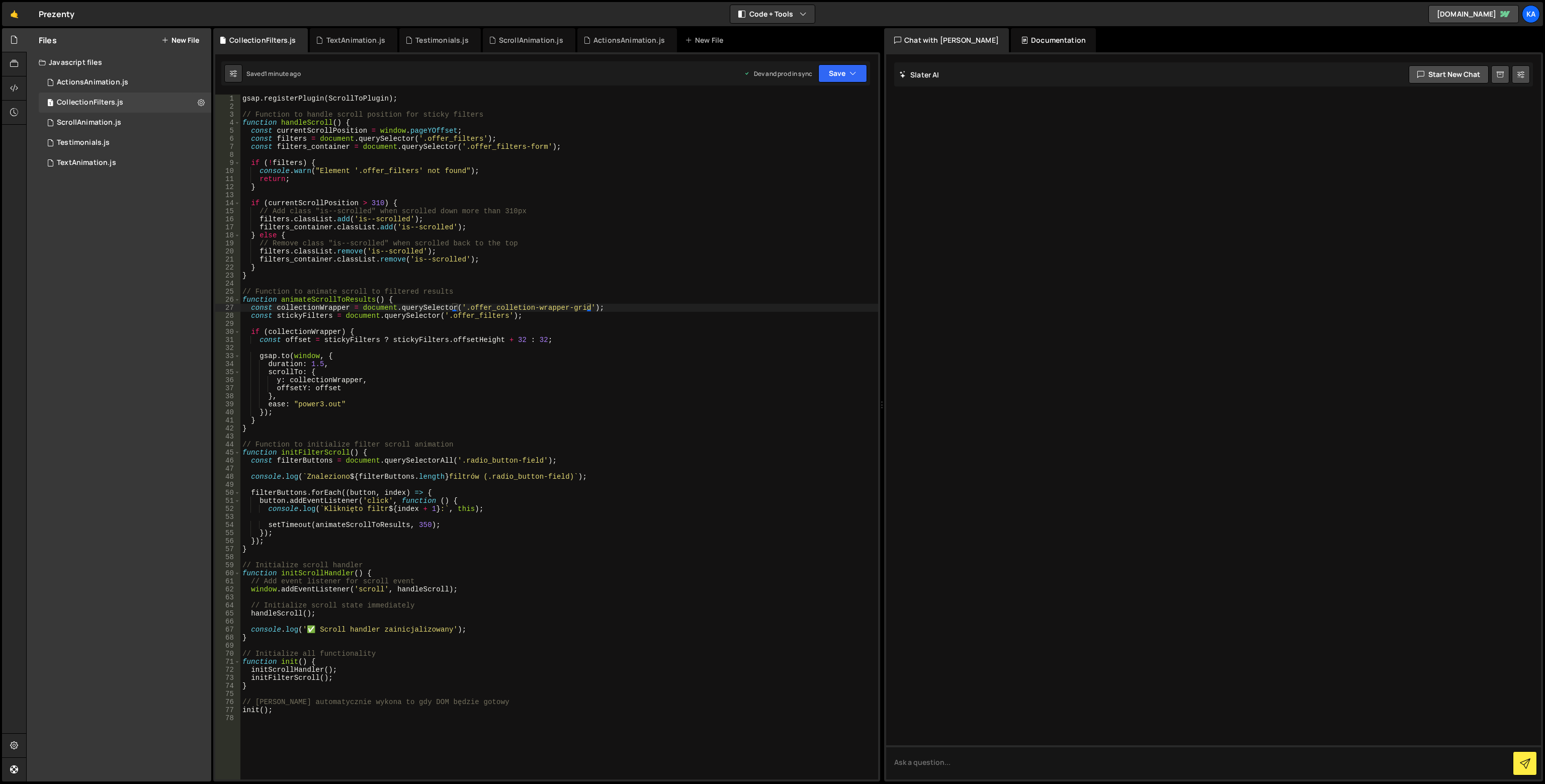
click at [298, 99] on div "gsap . registerPlugin ( ScrollToPlugin ) ; // Function to handle scroll positio…" at bounding box center [560, 445] width 638 height 701
click at [250, 110] on div "gsap . registerPlugin ( ScrollToPlugin ) ; // Function to handle scroll positio…" at bounding box center [560, 445] width 638 height 701
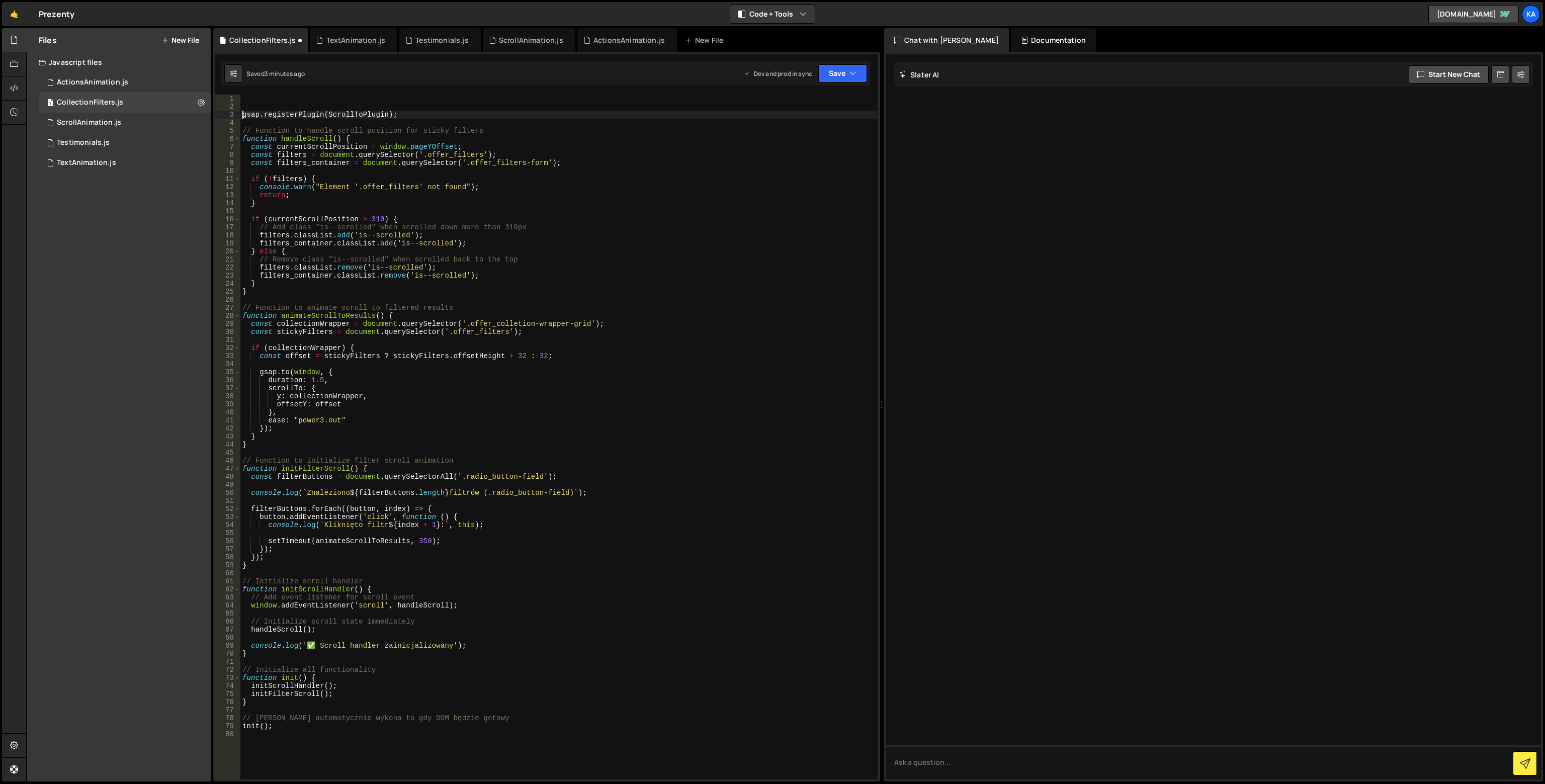
type textarea "gsap.registerPlugin(ScrollToPlugin);"
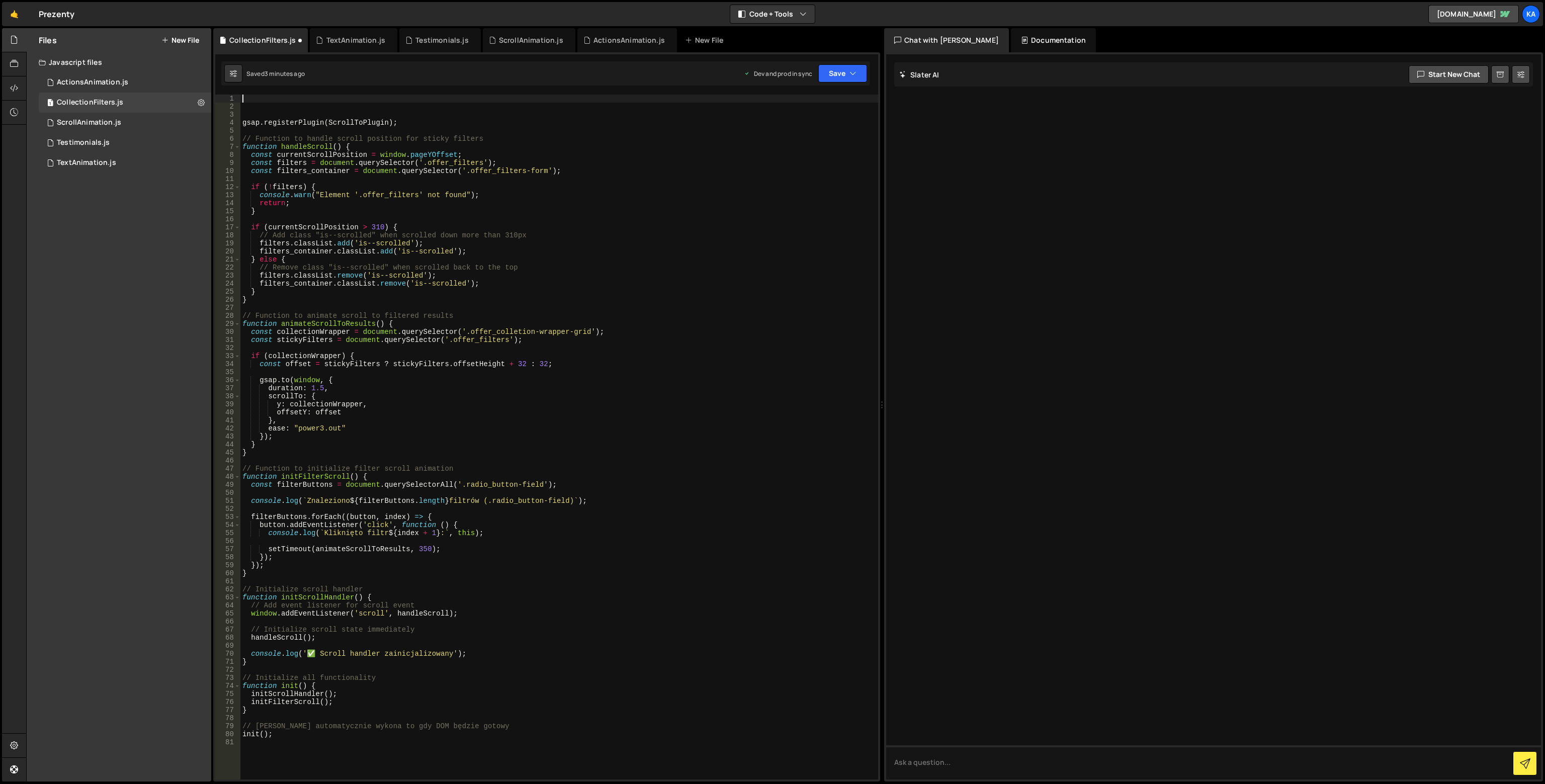
paste textarea "console.log('ScrollToPlugin dostępne:', gsap.plugins.ScrollToPlugin);"
type textarea "console.log('ScrollToPlugin dostępne:', gsap.plugins.ScrollToPlugin);"
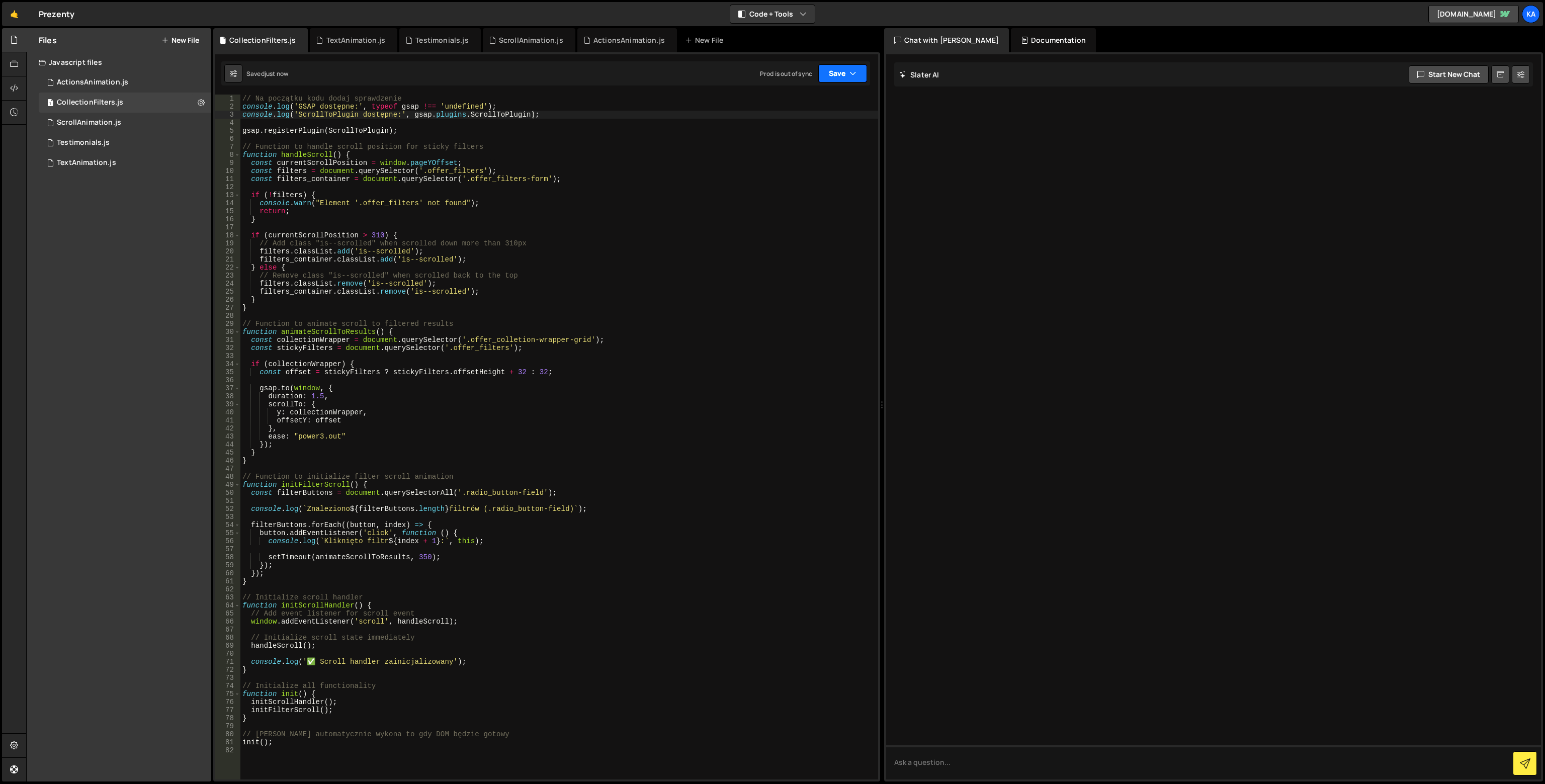
click at [846, 81] on button "Save" at bounding box center [843, 74] width 49 height 18
click at [820, 124] on button "Save to Production S Saved 3 minutes ago" at bounding box center [809, 137] width 121 height 33
type textarea "gsap.registerPlugin(ScrollToPlugin);"
drag, startPoint x: 415, startPoint y: 134, endPoint x: 184, endPoint y: 131, distance: 231.0
click at [184, 131] on div "Files New File Javascript files 1 ActionsAnimation.js 0 1 CollectionFilters.js …" at bounding box center [785, 405] width 1518 height 754
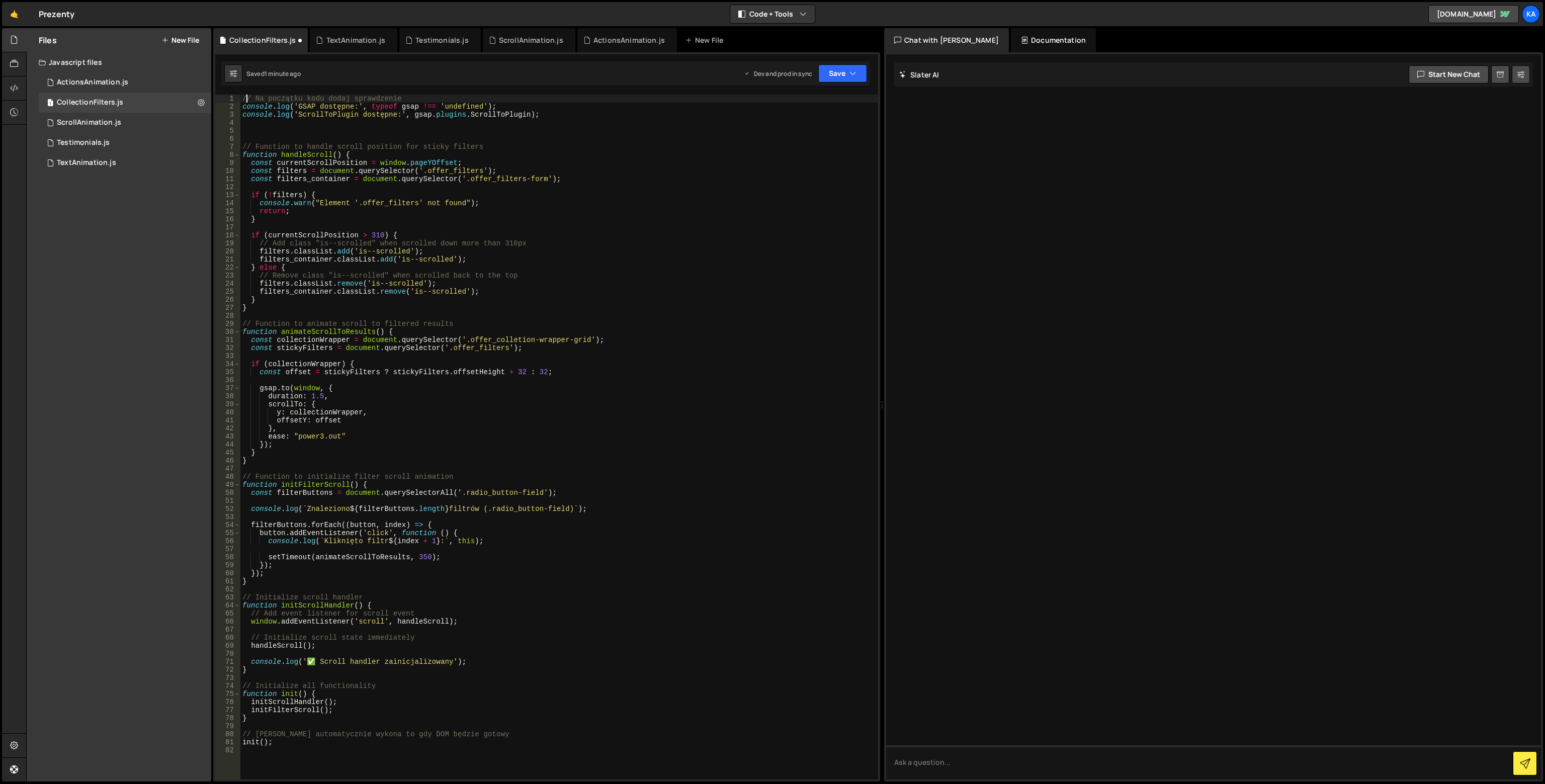
click at [246, 98] on div "// Na początku kodu dodaj sprawdzenie console . log ( 'GSAP dostępne:' , typeof…" at bounding box center [560, 445] width 638 height 701
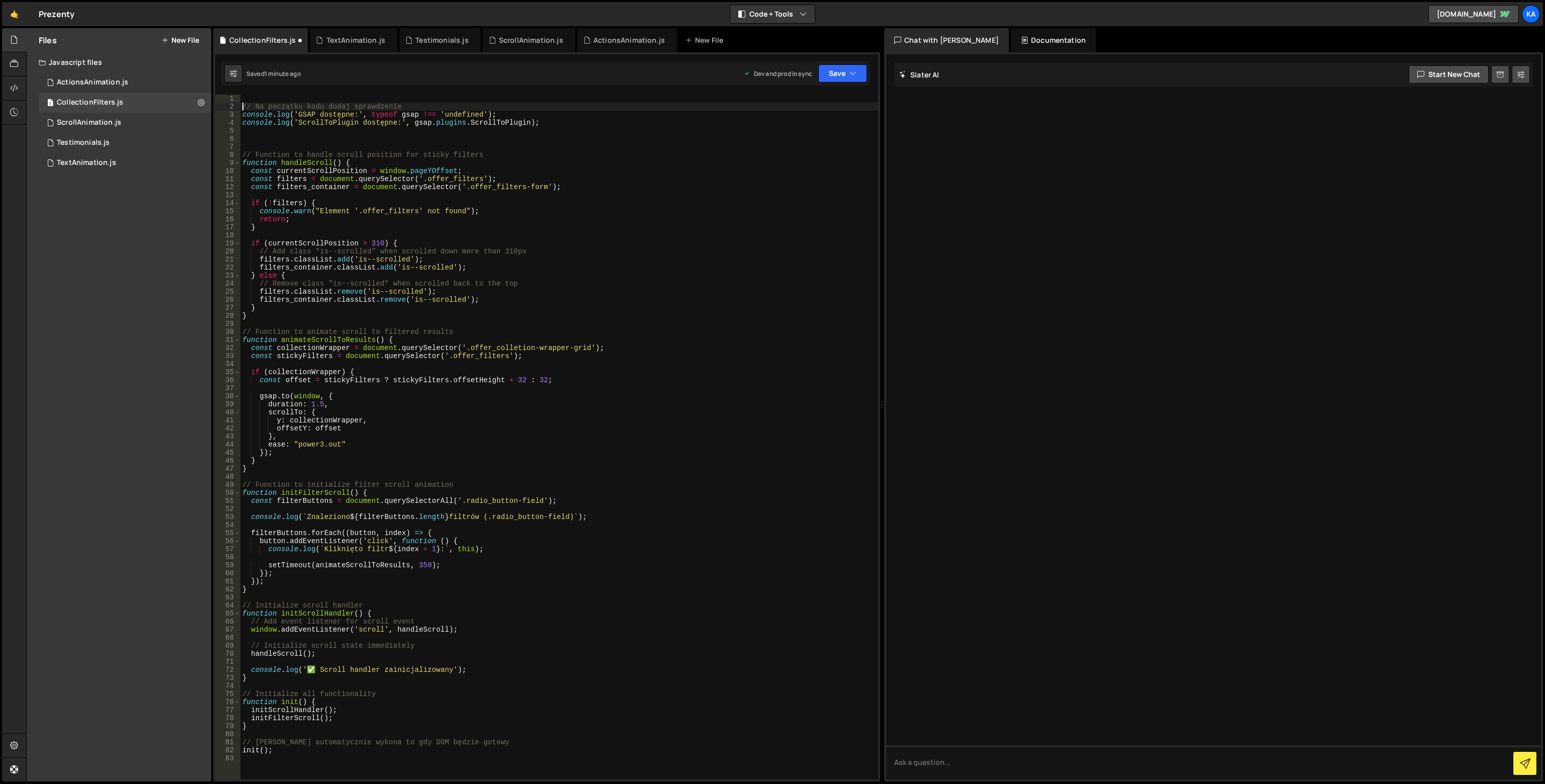
type textarea "// Na początku kodu dodaj sprawdzenie"
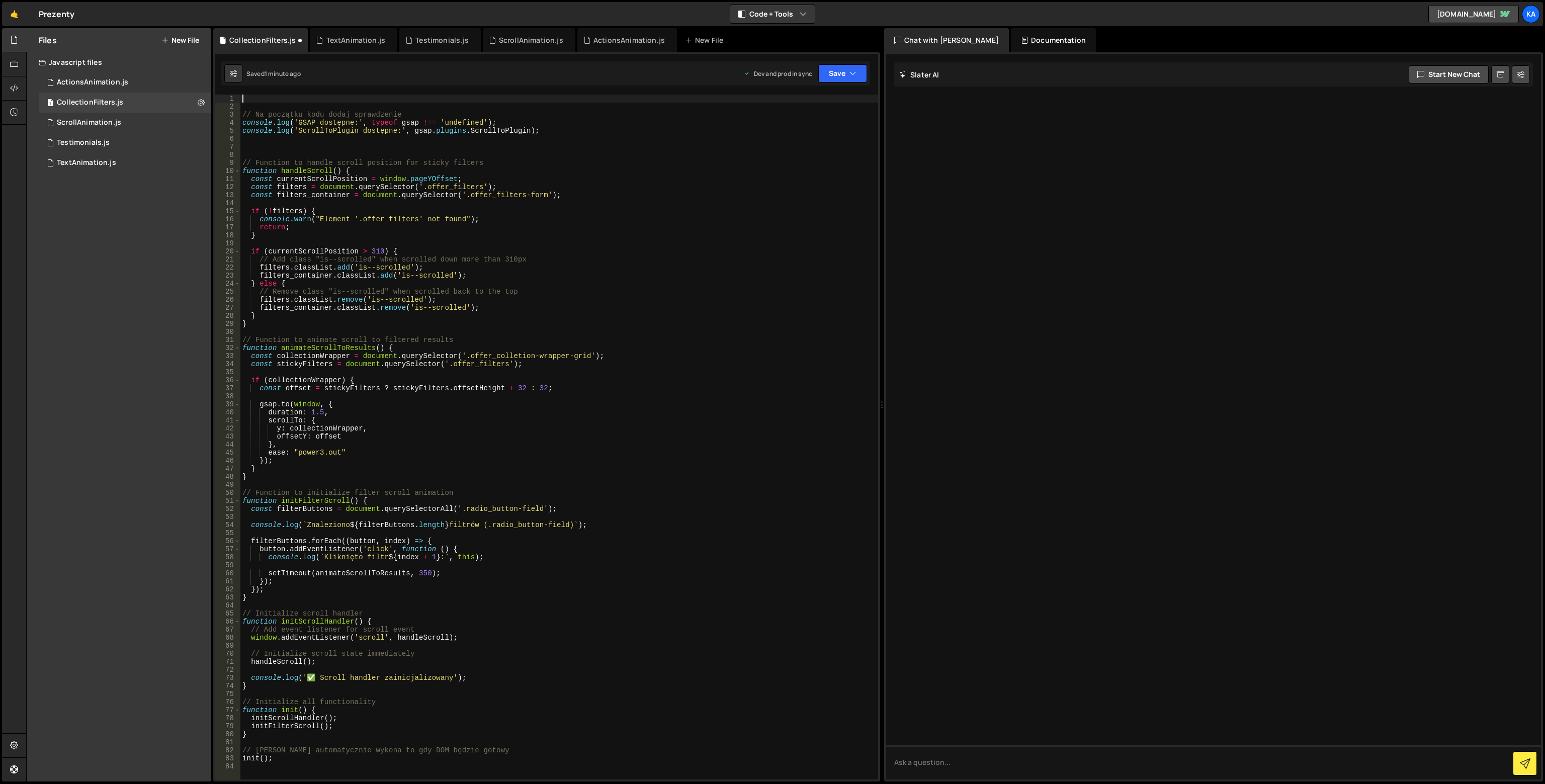
paste textarea "gsap.registerPlugin(ScrollToPlugin);"
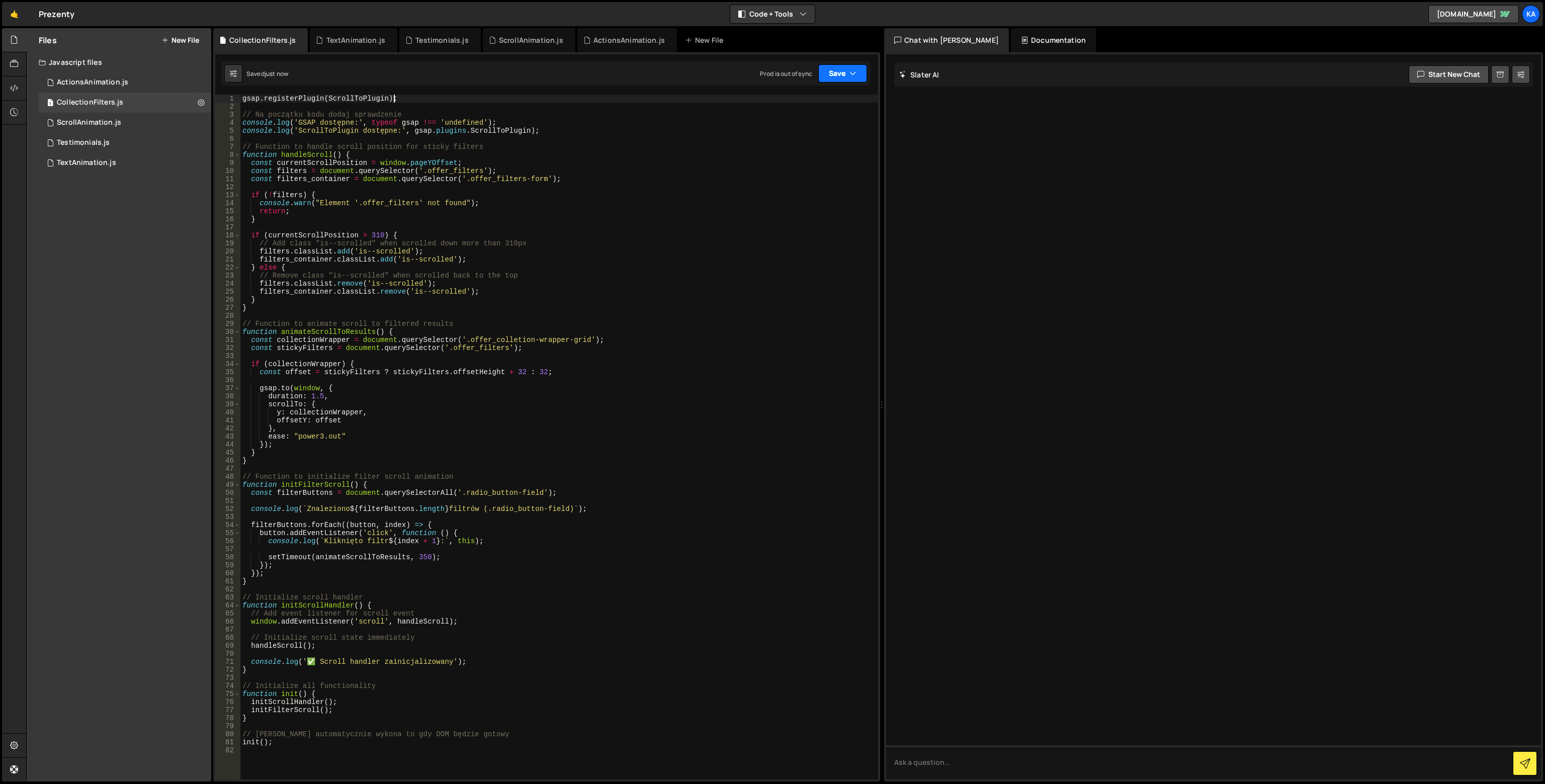
click at [850, 65] on button "Save" at bounding box center [843, 74] width 49 height 18
click at [835, 132] on div "Save to Production S" at bounding box center [809, 131] width 105 height 10
click at [850, 72] on icon "button" at bounding box center [853, 73] width 7 height 10
click at [814, 96] on div "Save to Staging S" at bounding box center [809, 98] width 105 height 10
drag, startPoint x: 499, startPoint y: 131, endPoint x: 523, endPoint y: 132, distance: 24.0
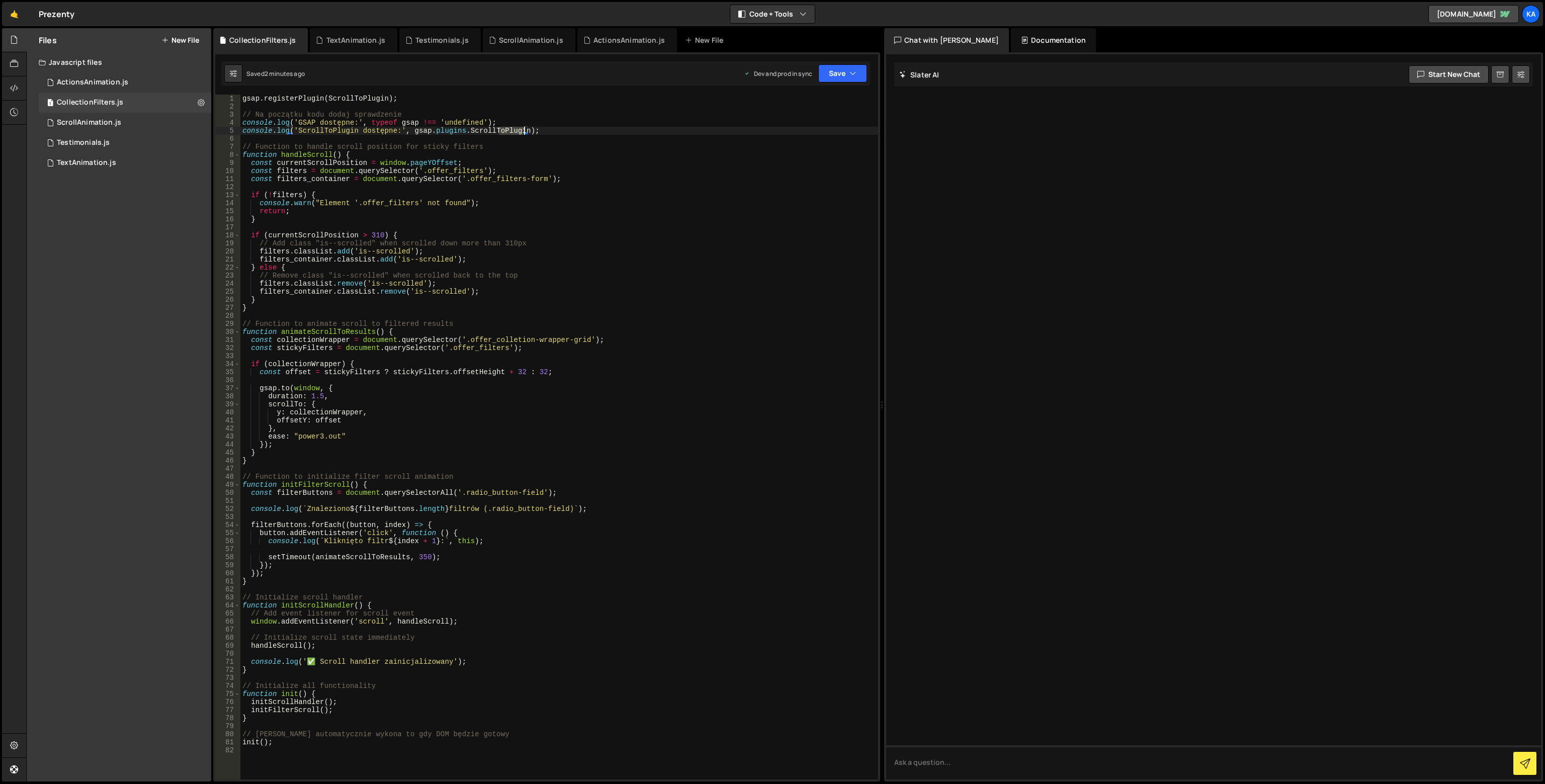
click at [523, 132] on div "gsap . registerPlugin ( ScrollToPlugin ) ; // Na początku kodu dodaj sprawdzeni…" at bounding box center [560, 445] width 638 height 701
click at [833, 77] on button "Save" at bounding box center [843, 74] width 49 height 18
click at [825, 128] on div "Save to Production S" at bounding box center [809, 131] width 105 height 10
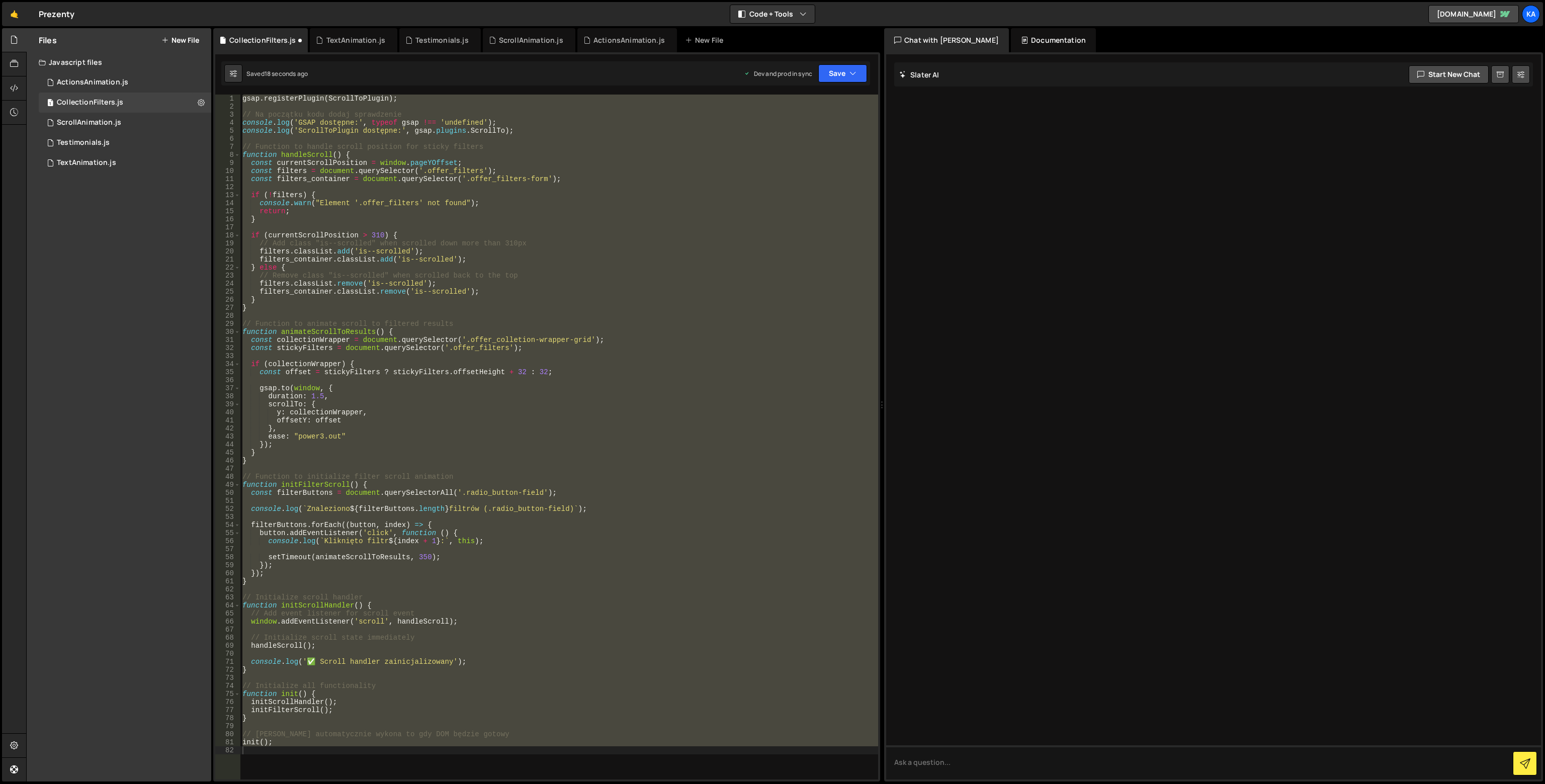
type textarea "init();"
click at [500, 140] on div "gsap . registerPlugin ( ScrollToPlugin ) ; // Na początku kodu dodaj sprawdzeni…" at bounding box center [560, 437] width 638 height 685
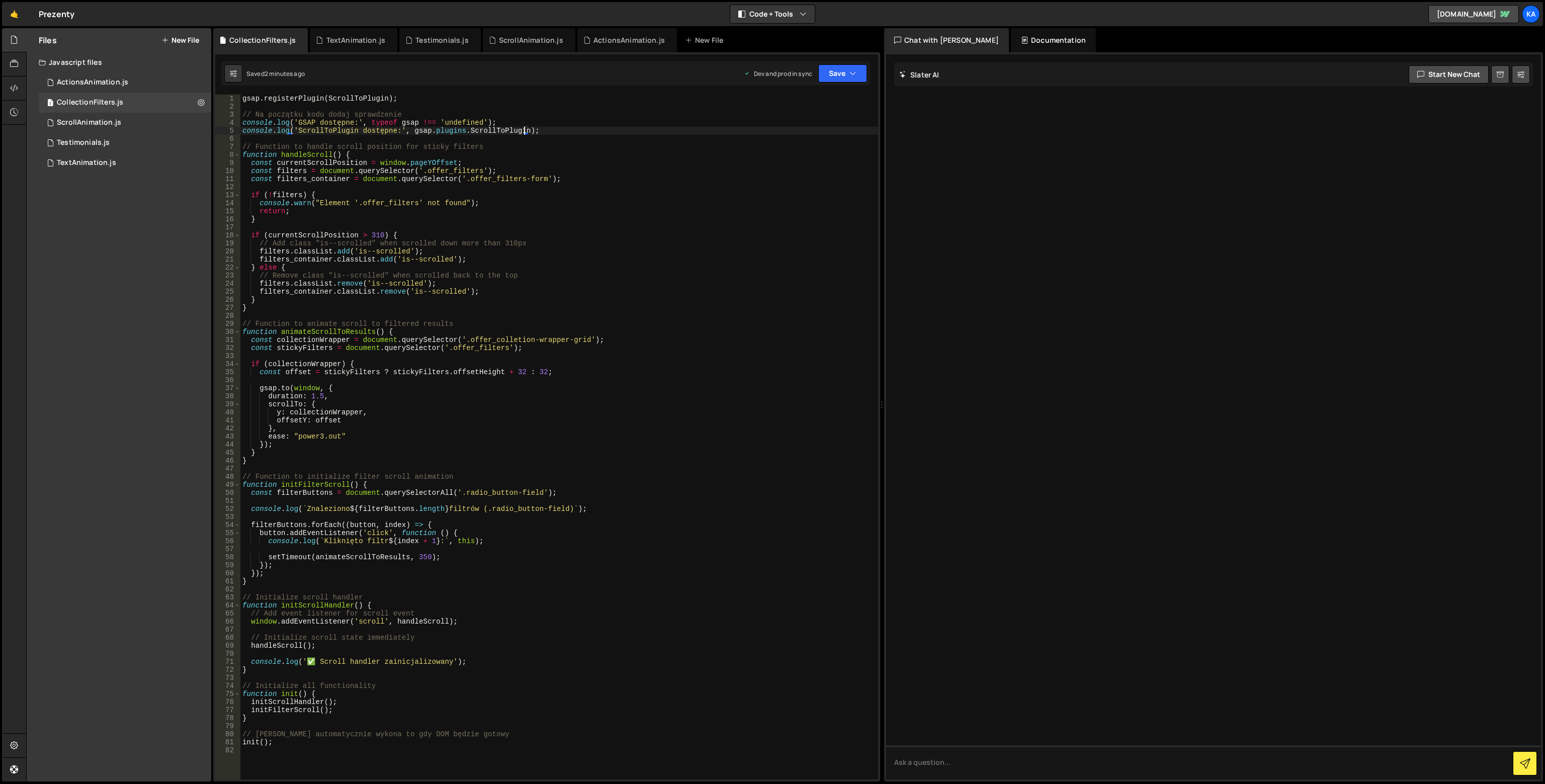
click at [364, 97] on div "gsap . registerPlugin ( ScrollToPlugin ) ; // Na początku kodu dodaj sprawdzeni…" at bounding box center [560, 445] width 638 height 701
paste textarea
click at [511, 133] on div "gsap . registerPlugin ( ScrollToPlugin ) ; // Na początku kodu dodaj sprawdzeni…" at bounding box center [560, 445] width 638 height 701
type textarea "console.log('ScrollToPlugin dostępne:', gsap.plugins.ScrollToPlugin);"
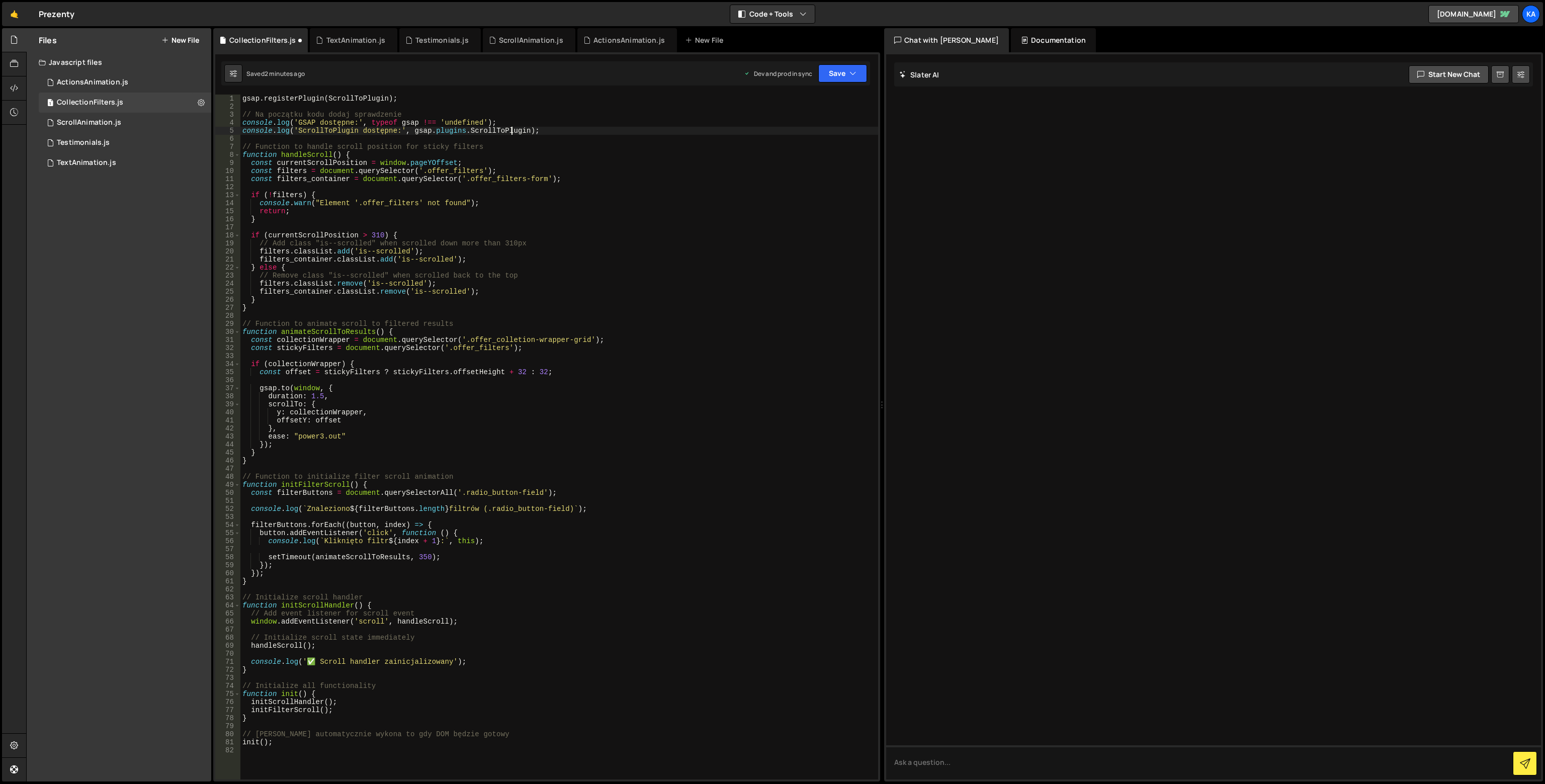
click at [511, 133] on div "gsap . registerPlugin ( ScrollToPlugin ) ; // Na początku kodu dodaj sprawdzeni…" at bounding box center [560, 445] width 638 height 701
click at [511, 133] on div "gsap . registerPlugin ( ScrollToPlugin ) ; // Na początku kodu dodaj sprawdzeni…" at bounding box center [560, 437] width 638 height 685
click at [511, 133] on div "gsap . registerPlugin ( ScrollToPlugin ) ; // Na początku kodu dodaj sprawdzeni…" at bounding box center [560, 445] width 638 height 701
click at [510, 133] on div "gsap . registerPlugin ( ScrollToPlugin ) ; // Na początku kodu dodaj sprawdzeni…" at bounding box center [560, 437] width 638 height 685
drag, startPoint x: 563, startPoint y: 132, endPoint x: 224, endPoint y: 129, distance: 339.0
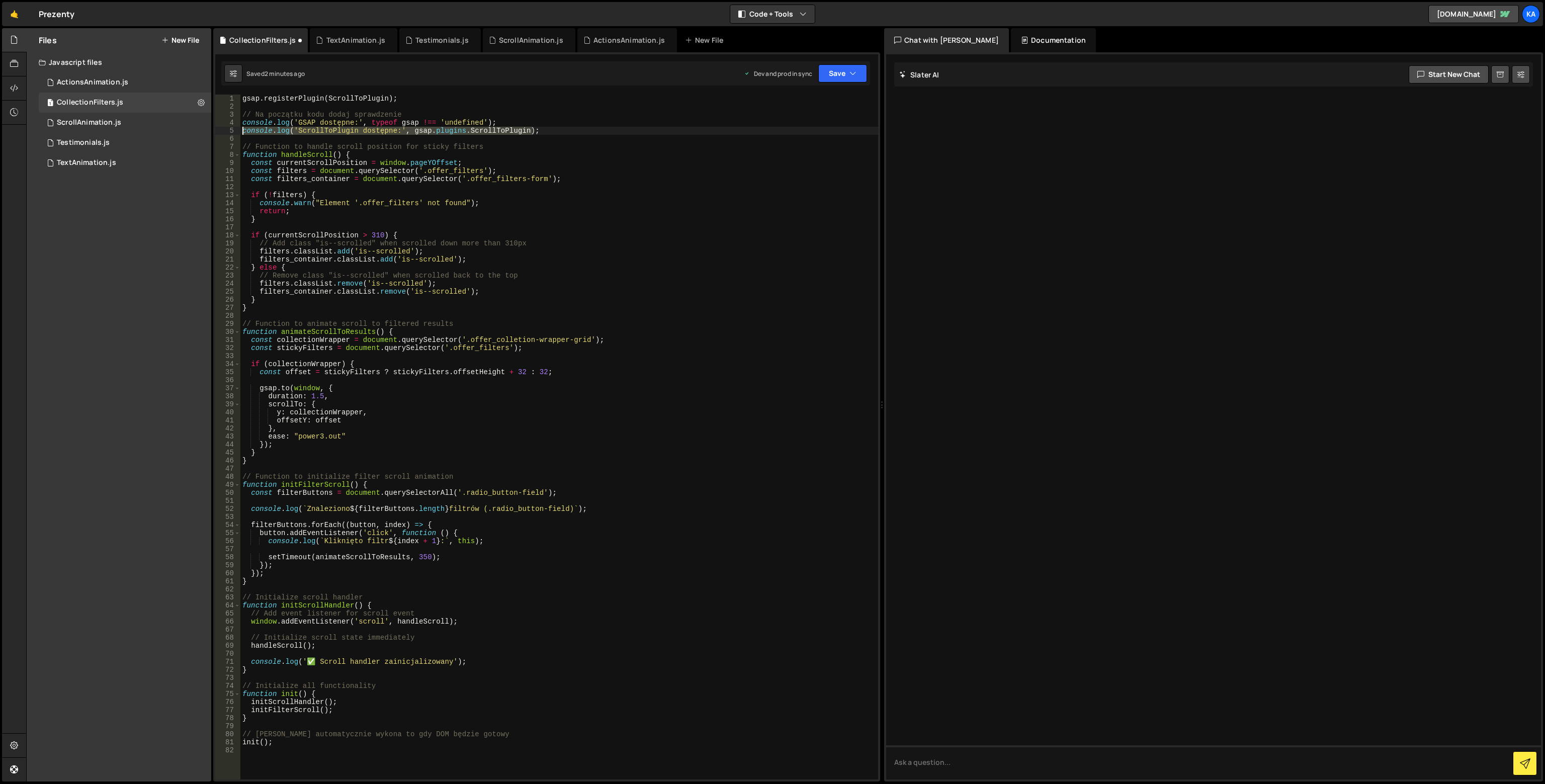
click at [224, 129] on div "console.log('ScrollToPlugin dostępne:', gsap.plugins.ScrollToPlugin); 1 2 3 4 5…" at bounding box center [546, 437] width 663 height 685
paste textarea
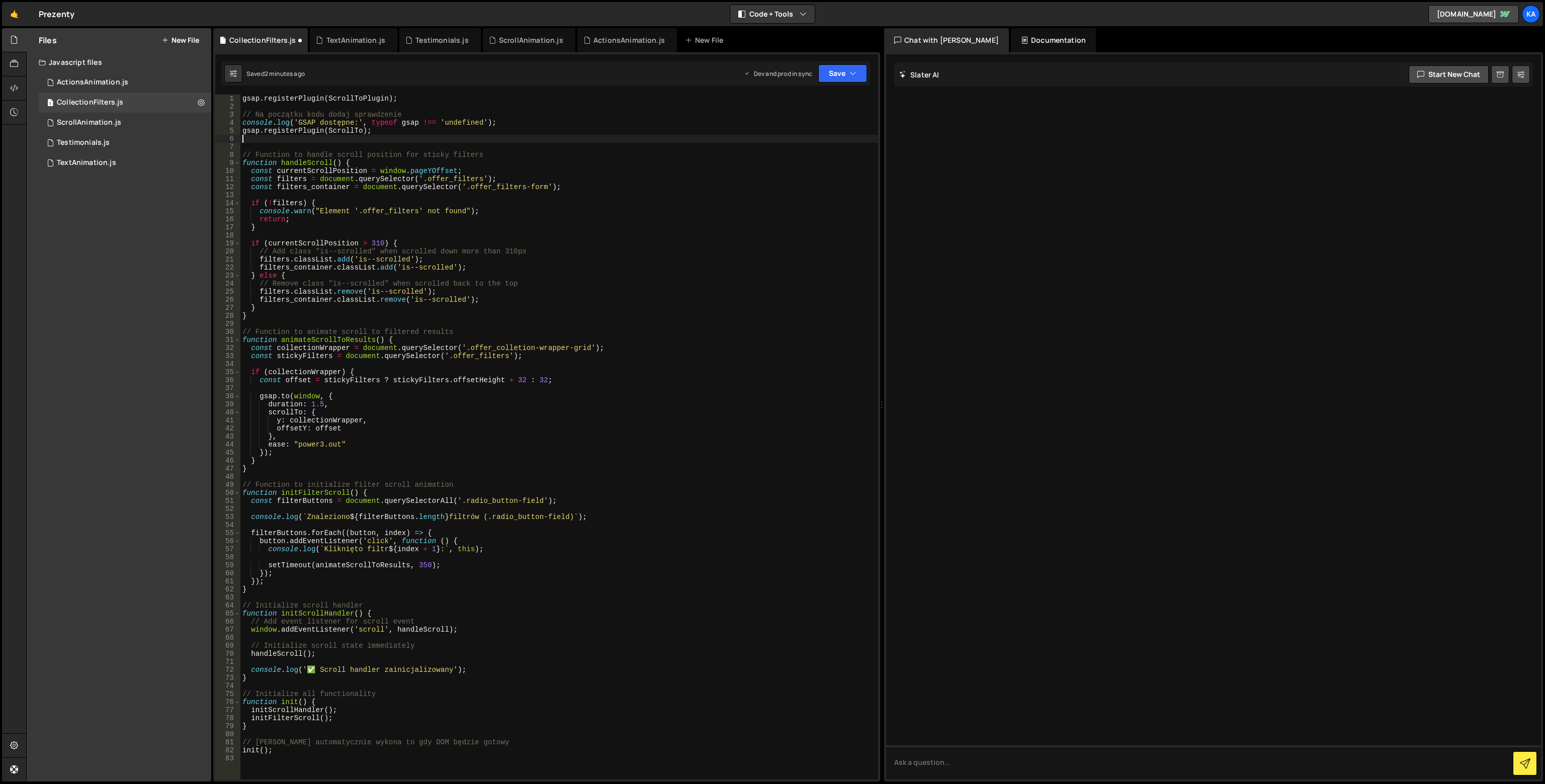
type textarea "console.log('ScrollToPlugin dostępne:', gsap.plugins.ScrollToPlugin);"
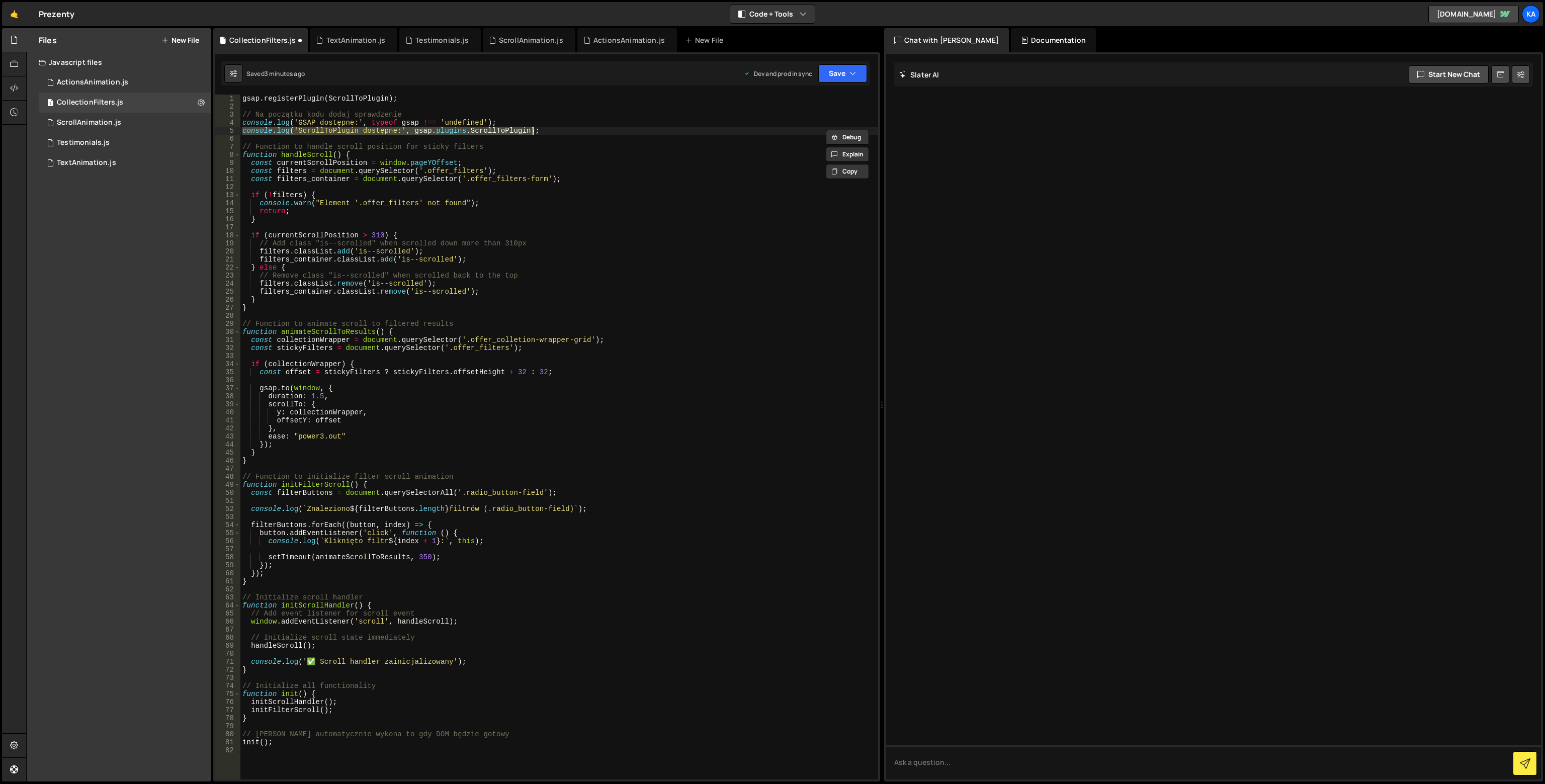
click at [418, 109] on div "gsap . registerPlugin ( ScrollToPlugin ) ; // Na początku kodu dodaj sprawdzeni…" at bounding box center [560, 445] width 638 height 701
drag, startPoint x: 414, startPoint y: 102, endPoint x: 235, endPoint y: 102, distance: 179.0
click at [235, 102] on div "1 2 3 4 5 6 7 8 9 10 11 12 13 14 15 16 17 18 19 20 21 22 23 24 25 26 27 28 29 3…" at bounding box center [546, 437] width 663 height 685
paste textarea
click at [518, 131] on div "gsap . registerPlugin ( ScrollTo ) ; // Na początku kodu dodaj sprawdzenie cons…" at bounding box center [560, 445] width 638 height 701
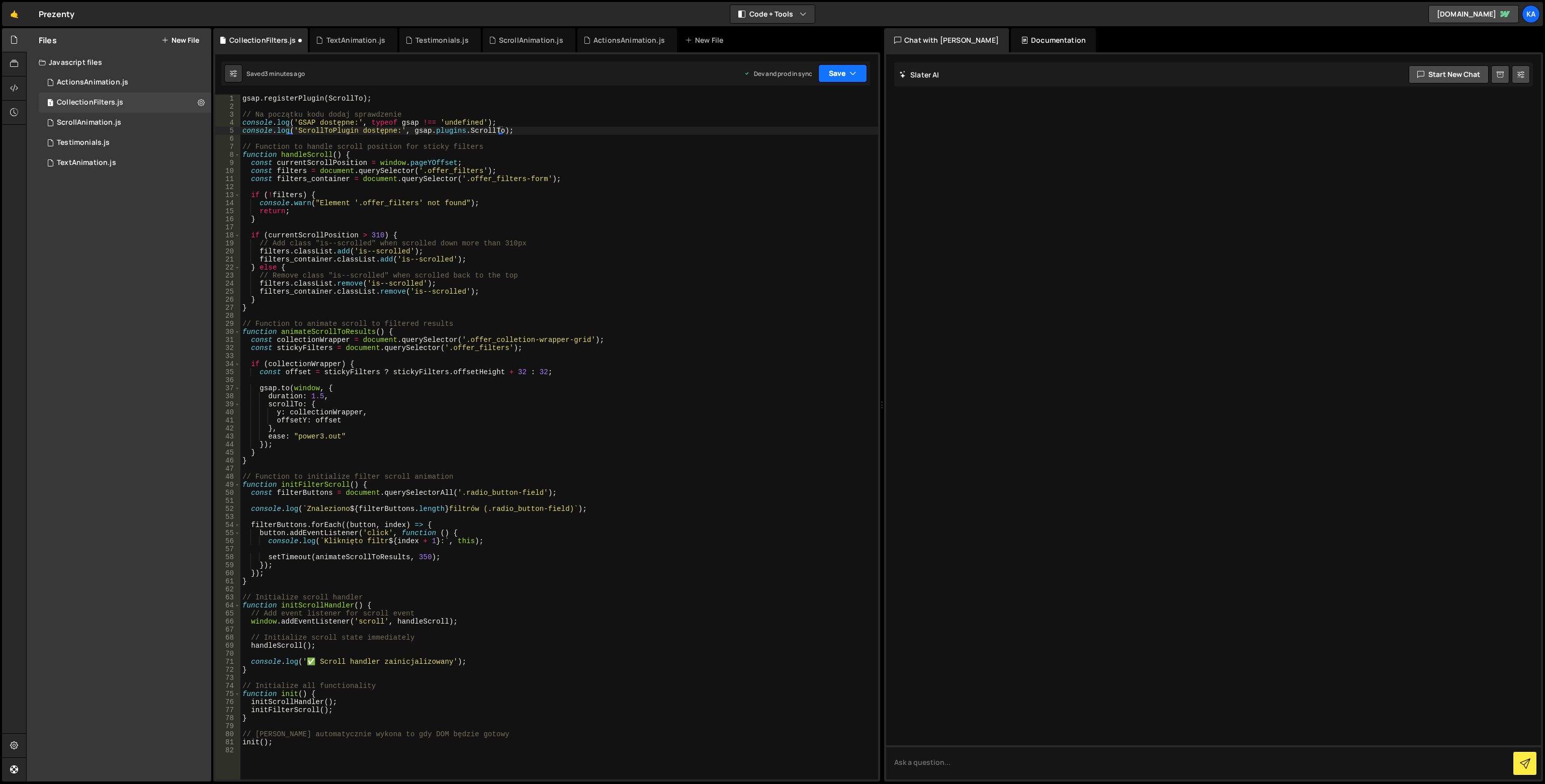
click at [843, 78] on button "Save" at bounding box center [843, 74] width 49 height 18
click at [809, 130] on div "Save to Production S" at bounding box center [809, 131] width 105 height 10
click at [845, 74] on button "Save" at bounding box center [843, 74] width 49 height 18
click at [834, 134] on div "Save to Production S" at bounding box center [809, 131] width 105 height 10
click at [851, 76] on icon "button" at bounding box center [853, 73] width 7 height 10
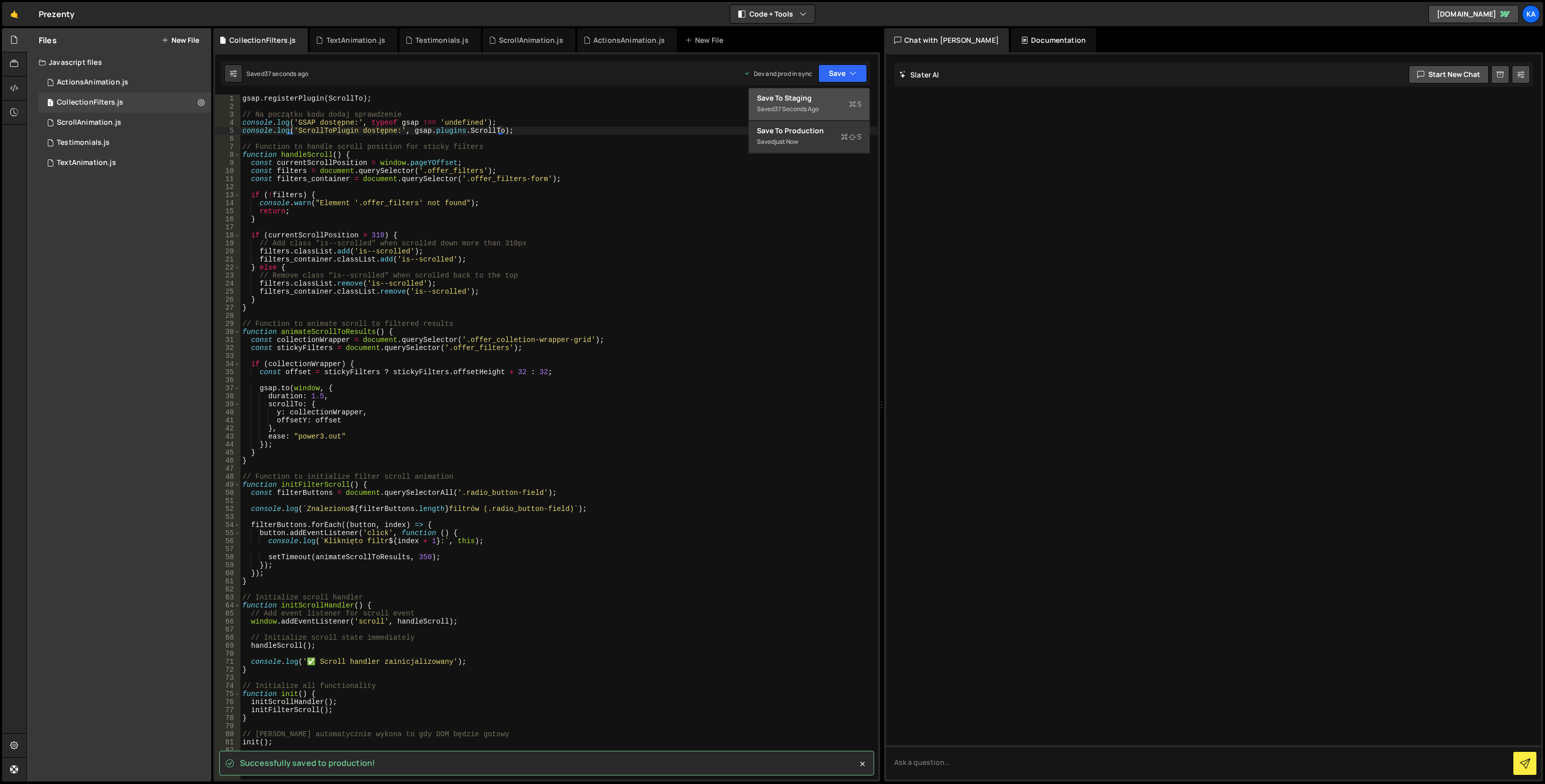
click at [821, 100] on div "Save to Staging S" at bounding box center [809, 98] width 105 height 10
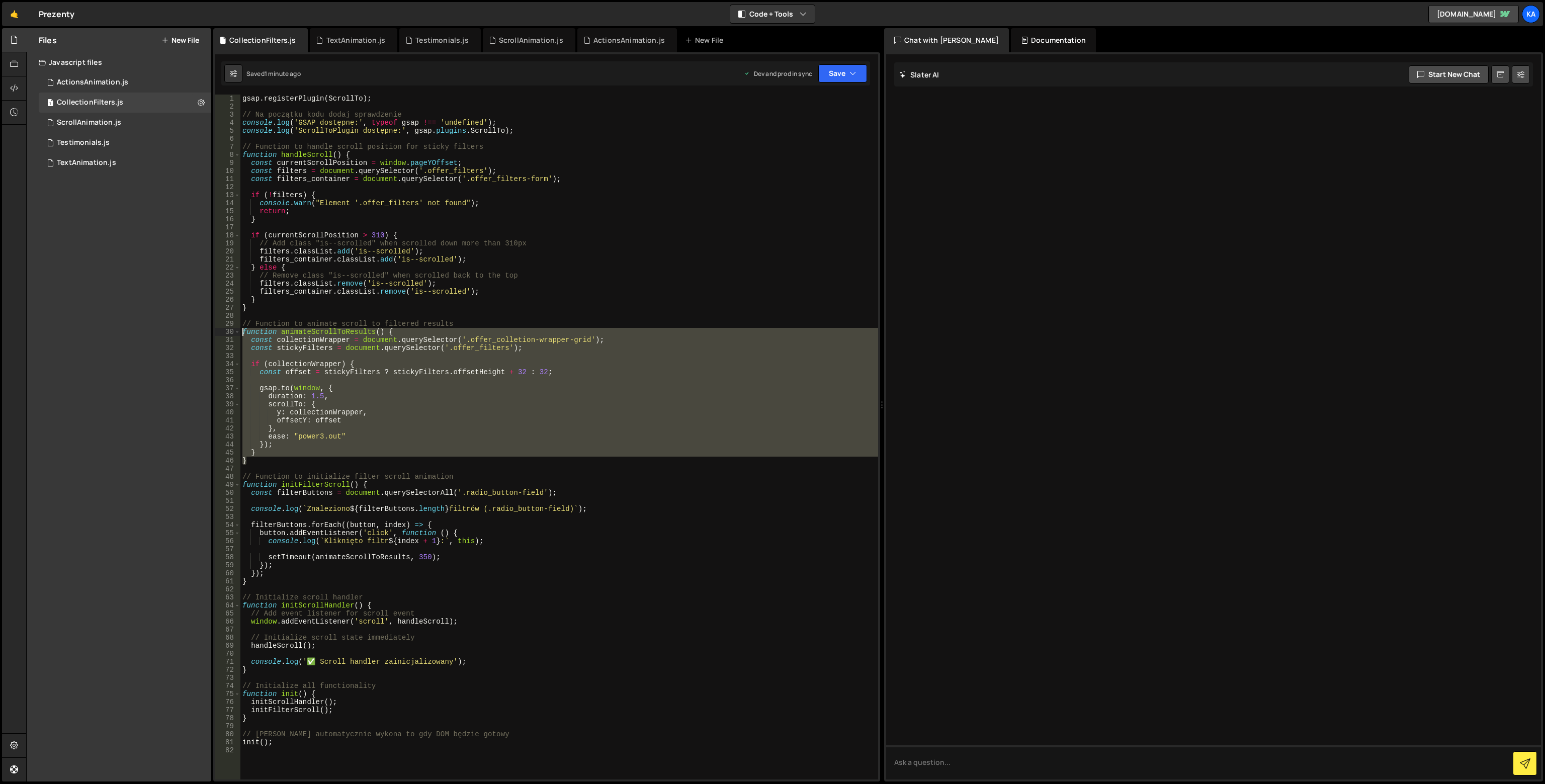
drag, startPoint x: 263, startPoint y: 458, endPoint x: 222, endPoint y: 334, distance: 130.6
click at [222, 334] on div "} 1 2 3 4 5 6 7 8 9 10 11 12 13 14 15 16 17 18 19 20 21 22 23 24 25 26 27 28 29…" at bounding box center [546, 437] width 663 height 685
paste textarea "}"
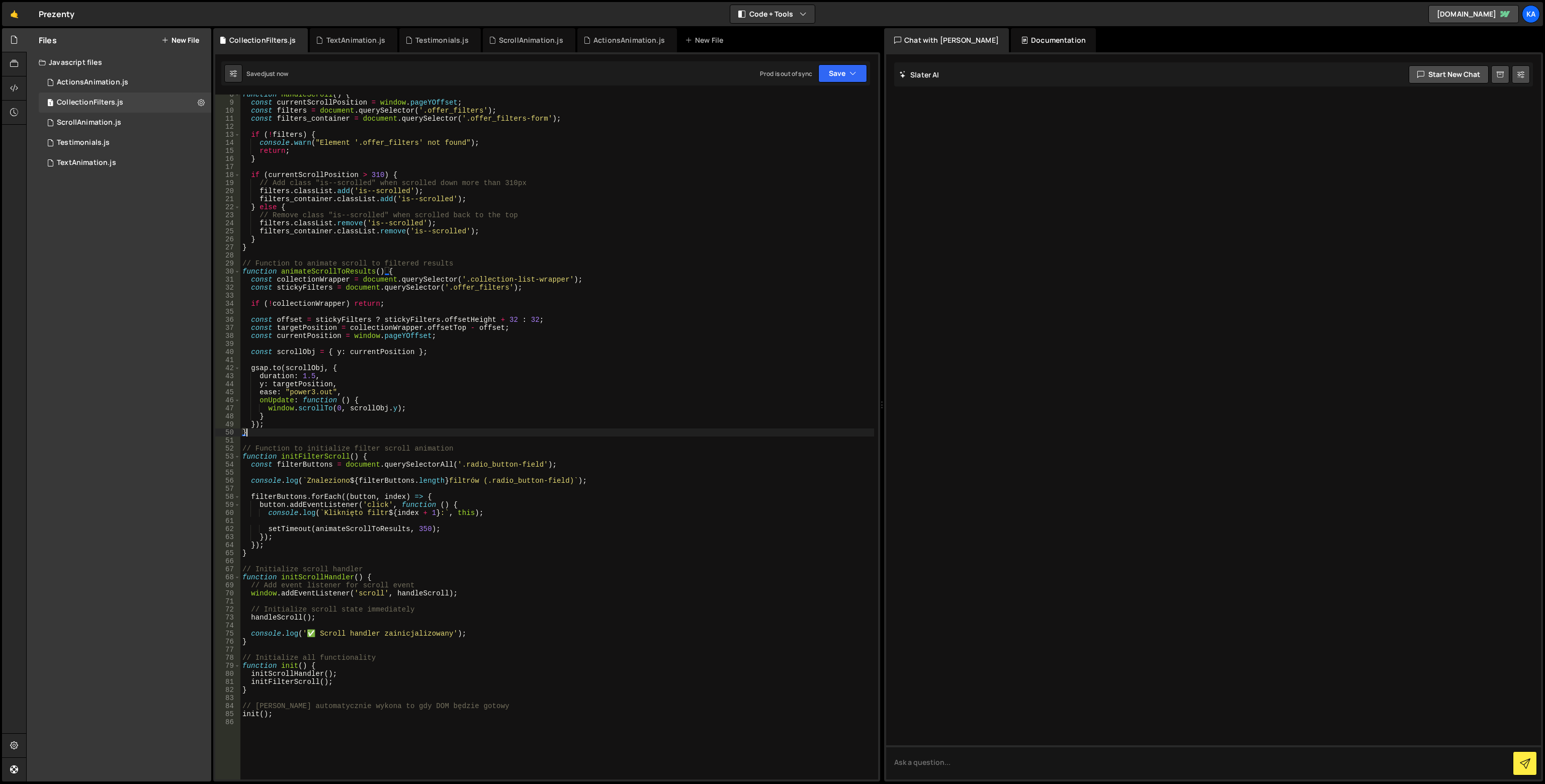
scroll to position [90, 0]
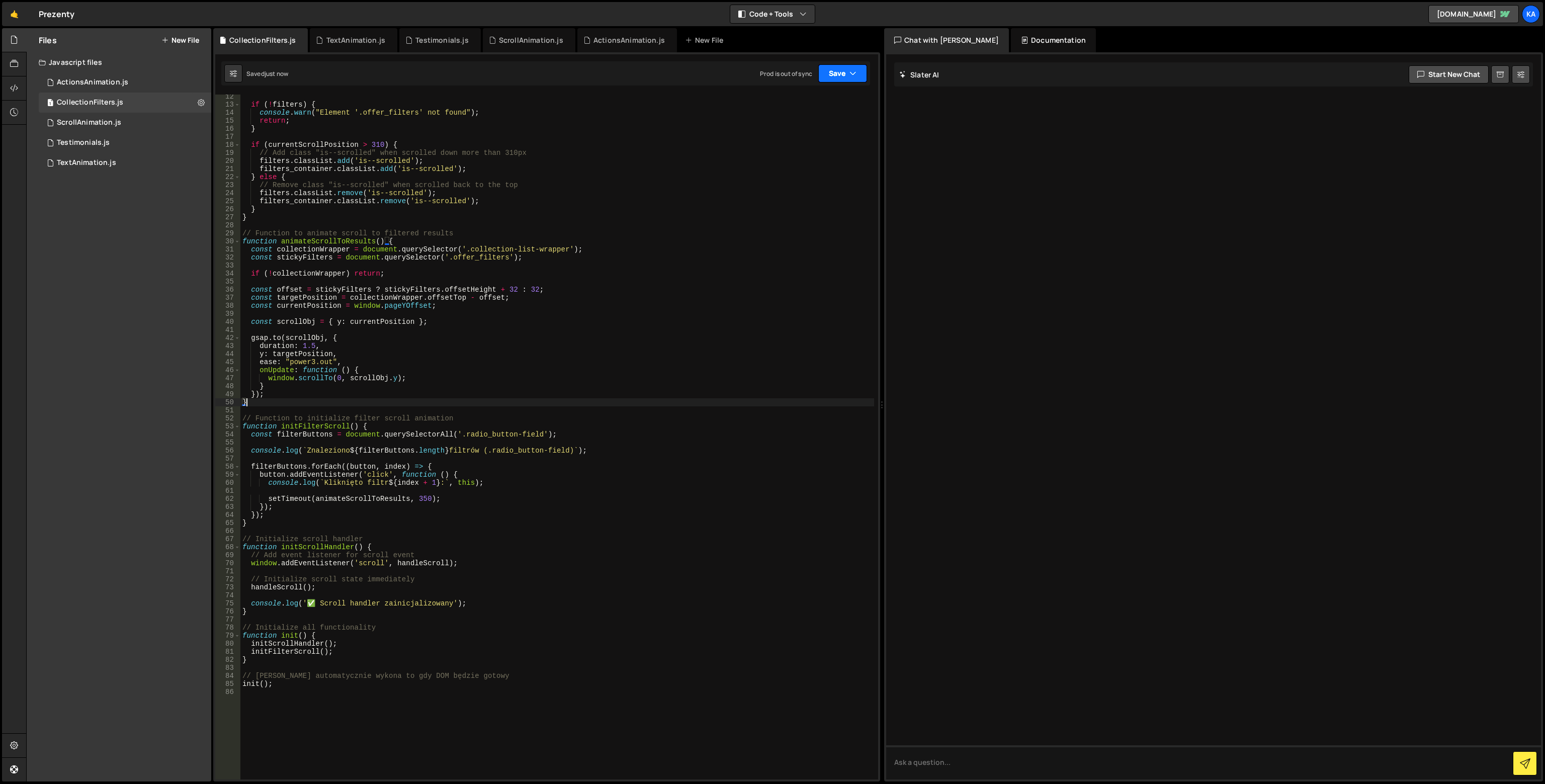
click at [850, 77] on icon "button" at bounding box center [853, 73] width 7 height 10
click at [809, 131] on div "Save to Production S" at bounding box center [809, 131] width 105 height 10
click at [346, 108] on div "if ( ! filters ) { console . warn ( "Element '.offer_filters' not found" ) ; re…" at bounding box center [557, 442] width 634 height 701
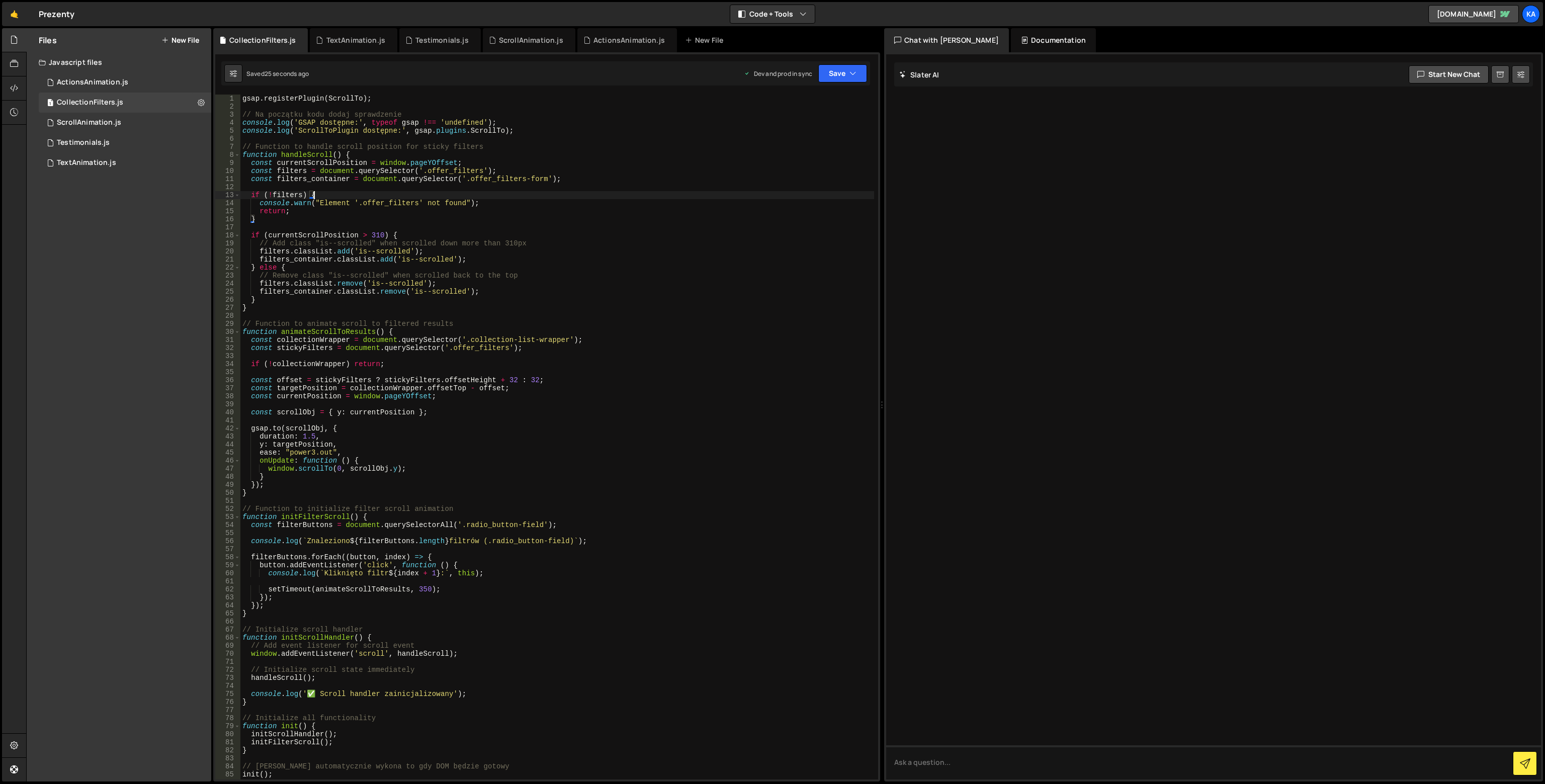
scroll to position [0, 0]
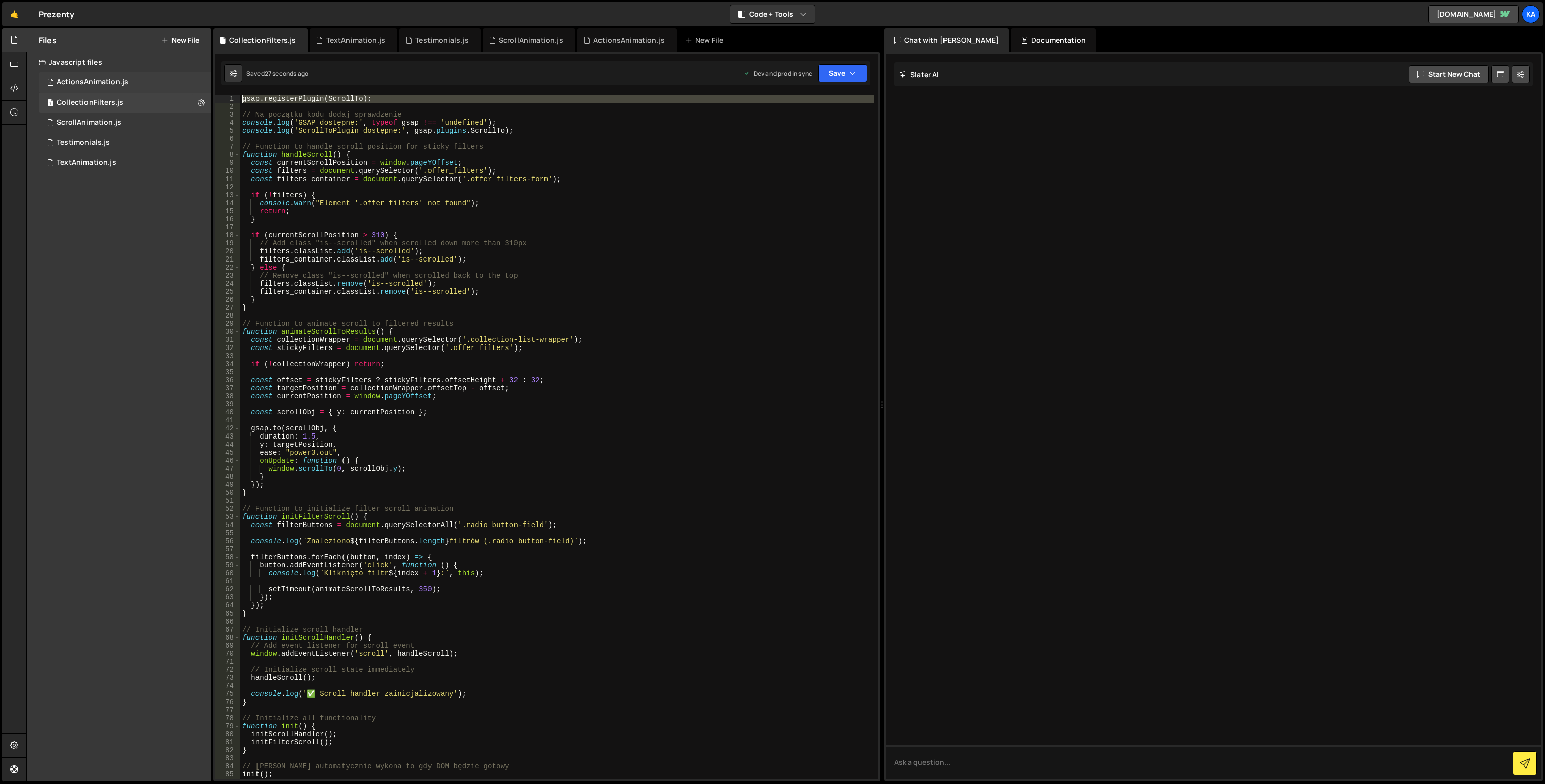
drag, startPoint x: 440, startPoint y: 107, endPoint x: 202, endPoint y: 87, distance: 238.8
click at [202, 87] on div "Files New File Javascript files 1 ActionsAnimation.js 0 1 CollectionFilters.js …" at bounding box center [785, 405] width 1518 height 754
type textarea "gsap.registerPlugin(ScrollTo);"
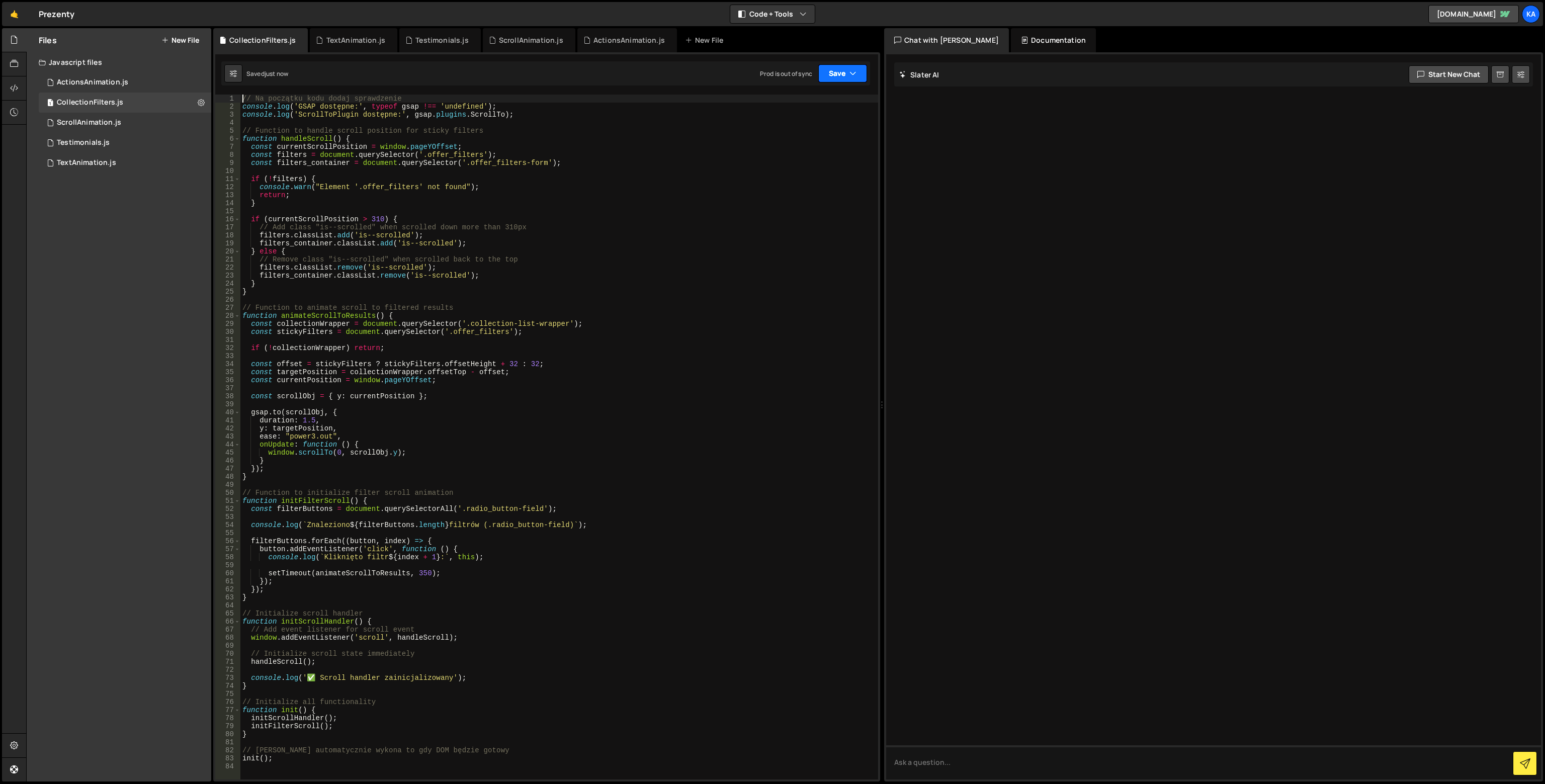
click at [855, 75] on icon "button" at bounding box center [853, 73] width 7 height 10
click at [831, 121] on button "Save to Production S Saved 23 seconds ago" at bounding box center [809, 137] width 121 height 33
click at [846, 78] on button "Save" at bounding box center [837, 74] width 61 height 18
click at [823, 107] on div "Saved just now" at bounding box center [809, 109] width 105 height 12
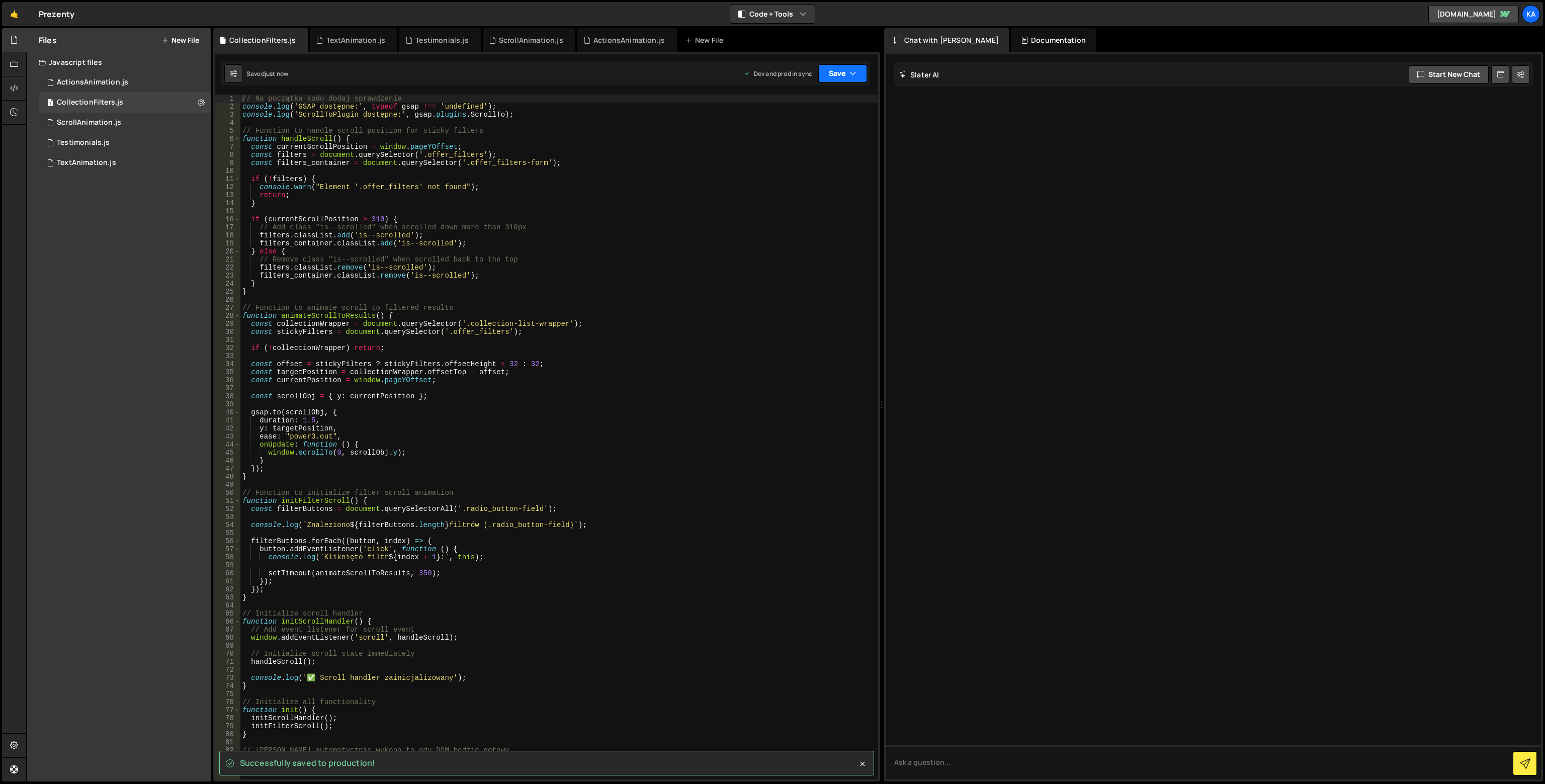
click at [859, 73] on button "Save" at bounding box center [843, 74] width 49 height 18
click at [818, 102] on div "Save to Staging S" at bounding box center [809, 98] width 105 height 10
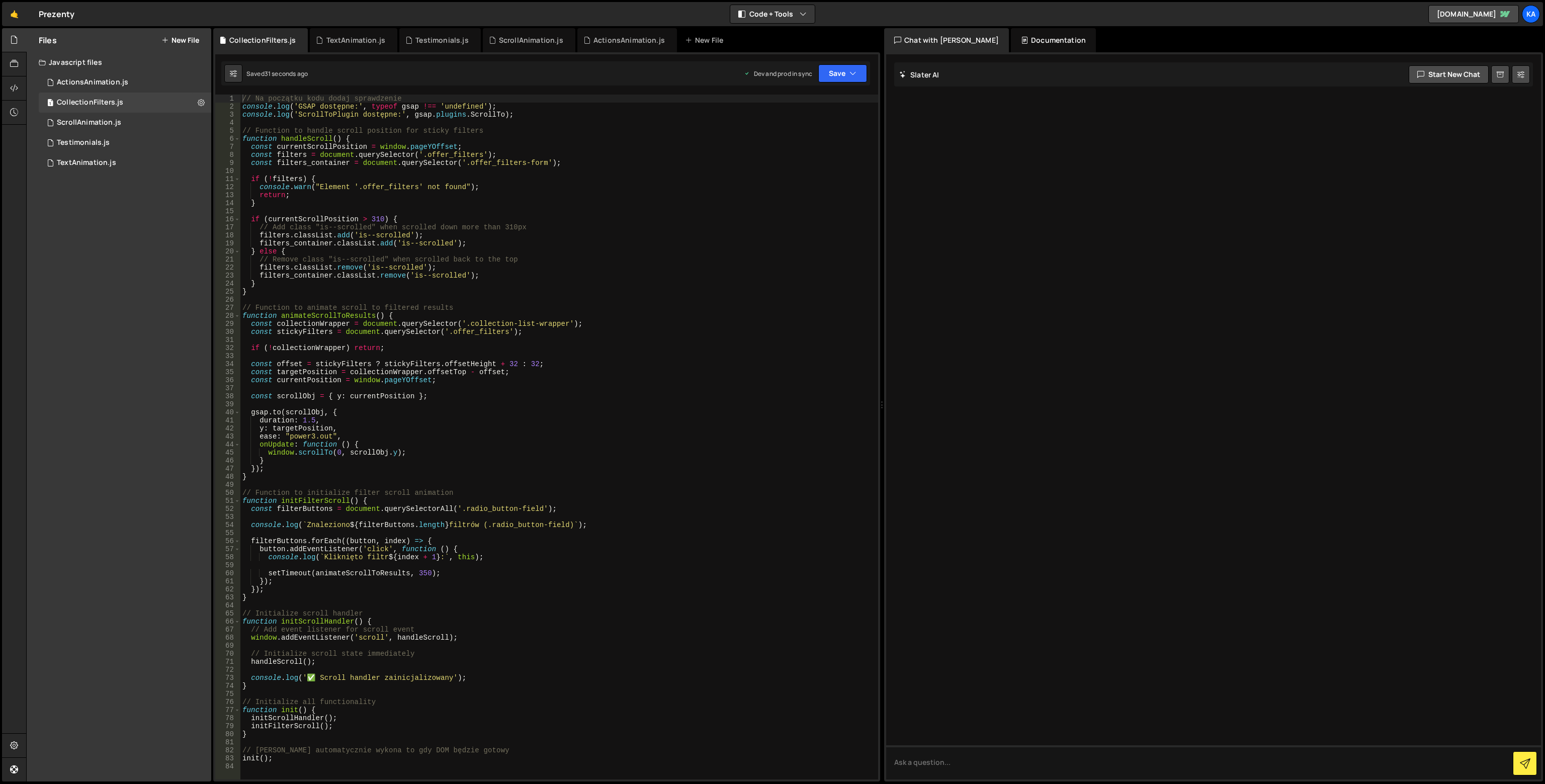
type textarea "console.log('ScrollToPlugin dostępne:', gsap.plugins.ScrollTo);"
click at [465, 117] on div "// Na początku kodu dodaj sprawdzenie console . log ( 'GSAP dostępne:' , typeof…" at bounding box center [560, 445] width 638 height 701
click at [484, 115] on div "// Na początku kodu dodaj sprawdzenie console . log ( 'GSAP dostępne:' , typeof…" at bounding box center [560, 445] width 638 height 701
click at [352, 115] on div "// Na początku kodu dodaj sprawdzenie console . log ( 'GSAP dostępne:' , typeof…" at bounding box center [560, 445] width 638 height 701
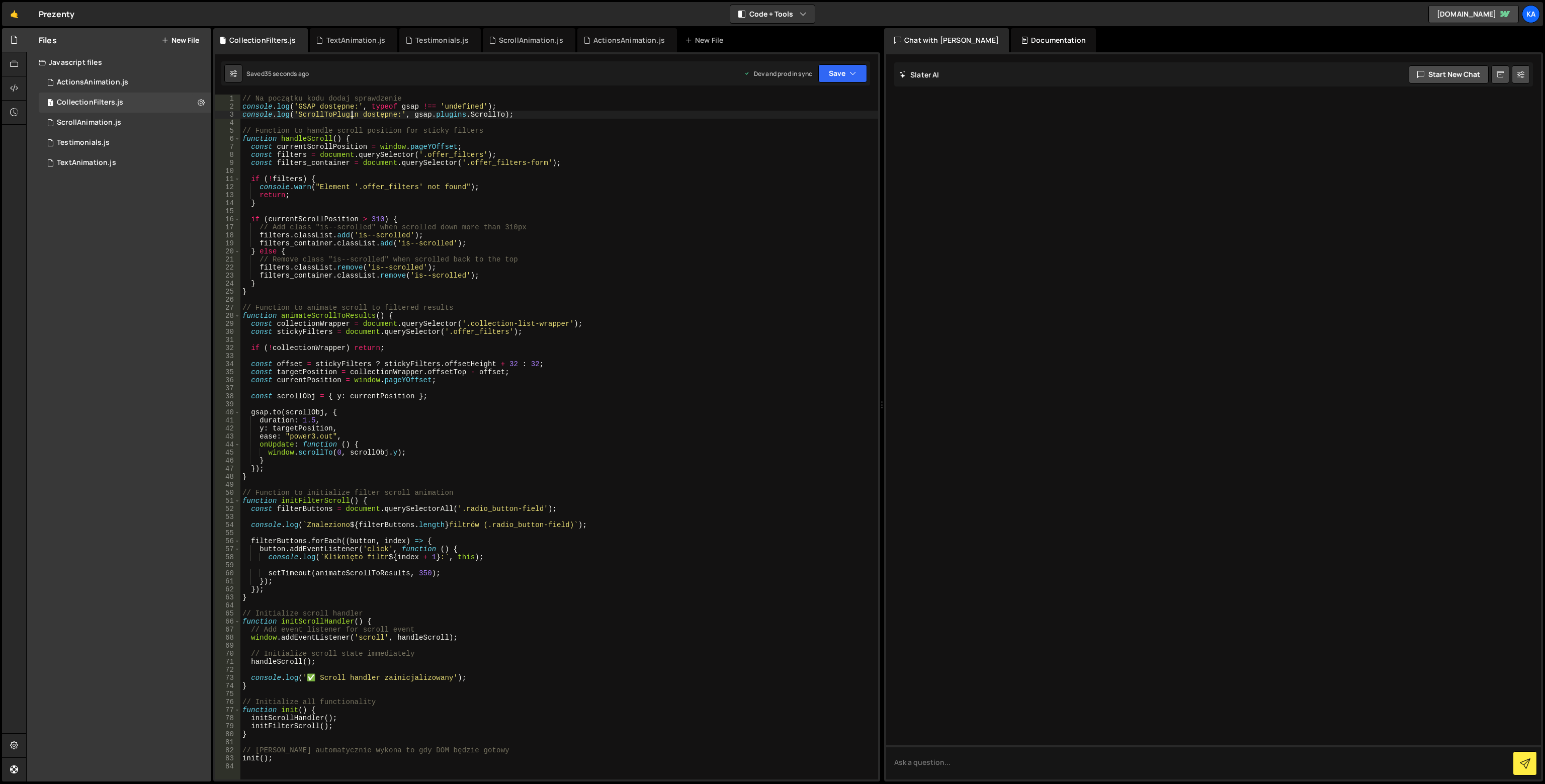
click at [418, 115] on div "// Na początku kodu dodaj sprawdzenie console . log ( 'GSAP dostępne:' , typeof…" at bounding box center [560, 445] width 638 height 701
click at [446, 118] on div "// Na początku kodu dodaj sprawdzenie console . log ( 'GSAP dostępne:' , typeof…" at bounding box center [560, 445] width 638 height 701
click at [557, 119] on div "// Na początku kodu dodaj sprawdzenie console . log ( 'GSAP dostępne:' , typeof…" at bounding box center [560, 445] width 638 height 701
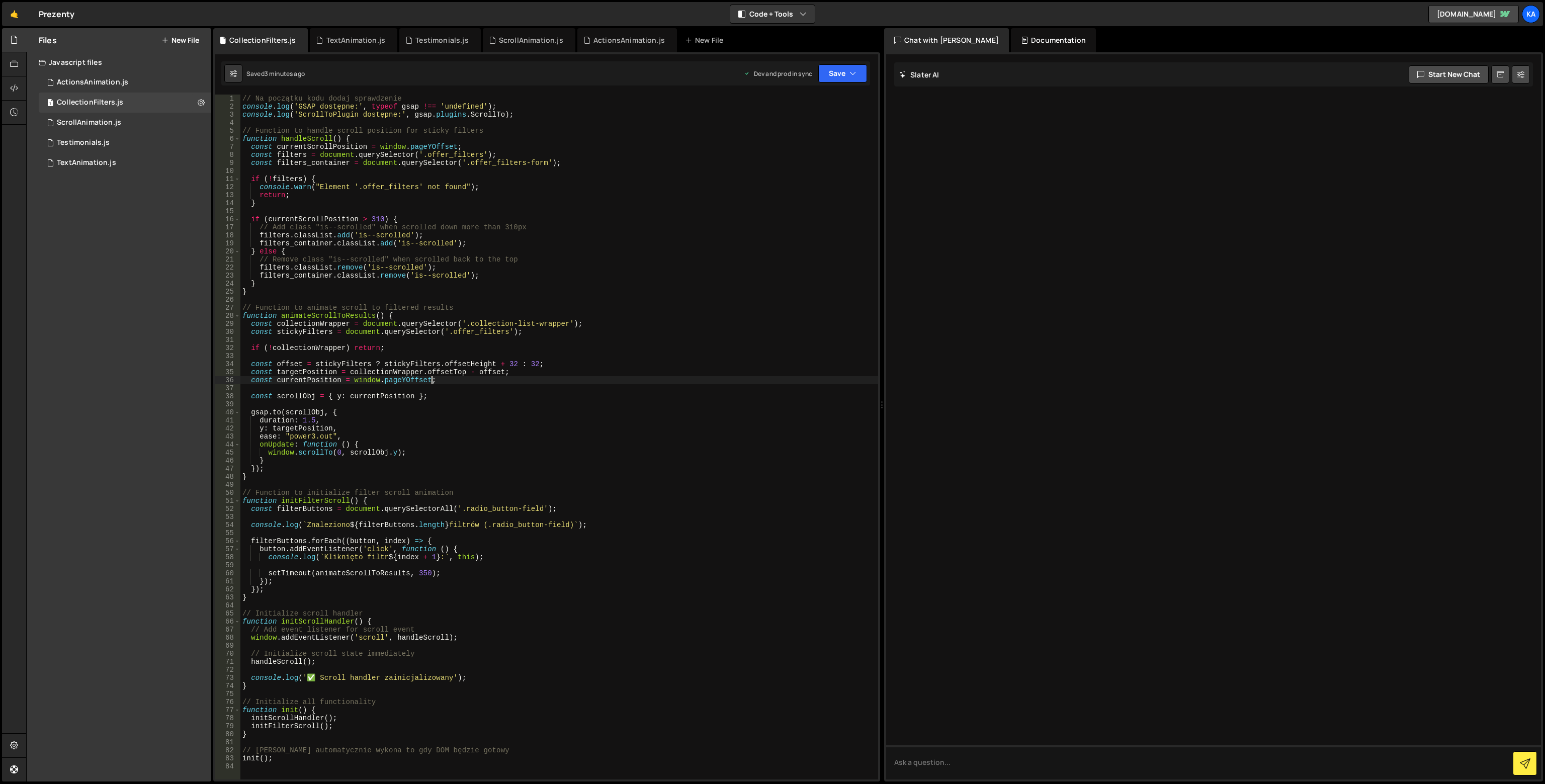
click at [731, 383] on div "// Na początku kodu dodaj sprawdzenie console . log ( 'GSAP dostępne:' , typeof…" at bounding box center [560, 445] width 638 height 701
click at [850, 77] on icon "button" at bounding box center [853, 73] width 7 height 10
click at [793, 131] on div "Save to Production S" at bounding box center [809, 131] width 105 height 10
click at [294, 471] on div "// Na początku kodu dodaj sprawdzenie console . log ( 'GSAP dostępne:' , typeof…" at bounding box center [560, 445] width 638 height 701
click at [843, 76] on button "Save" at bounding box center [843, 74] width 49 height 18
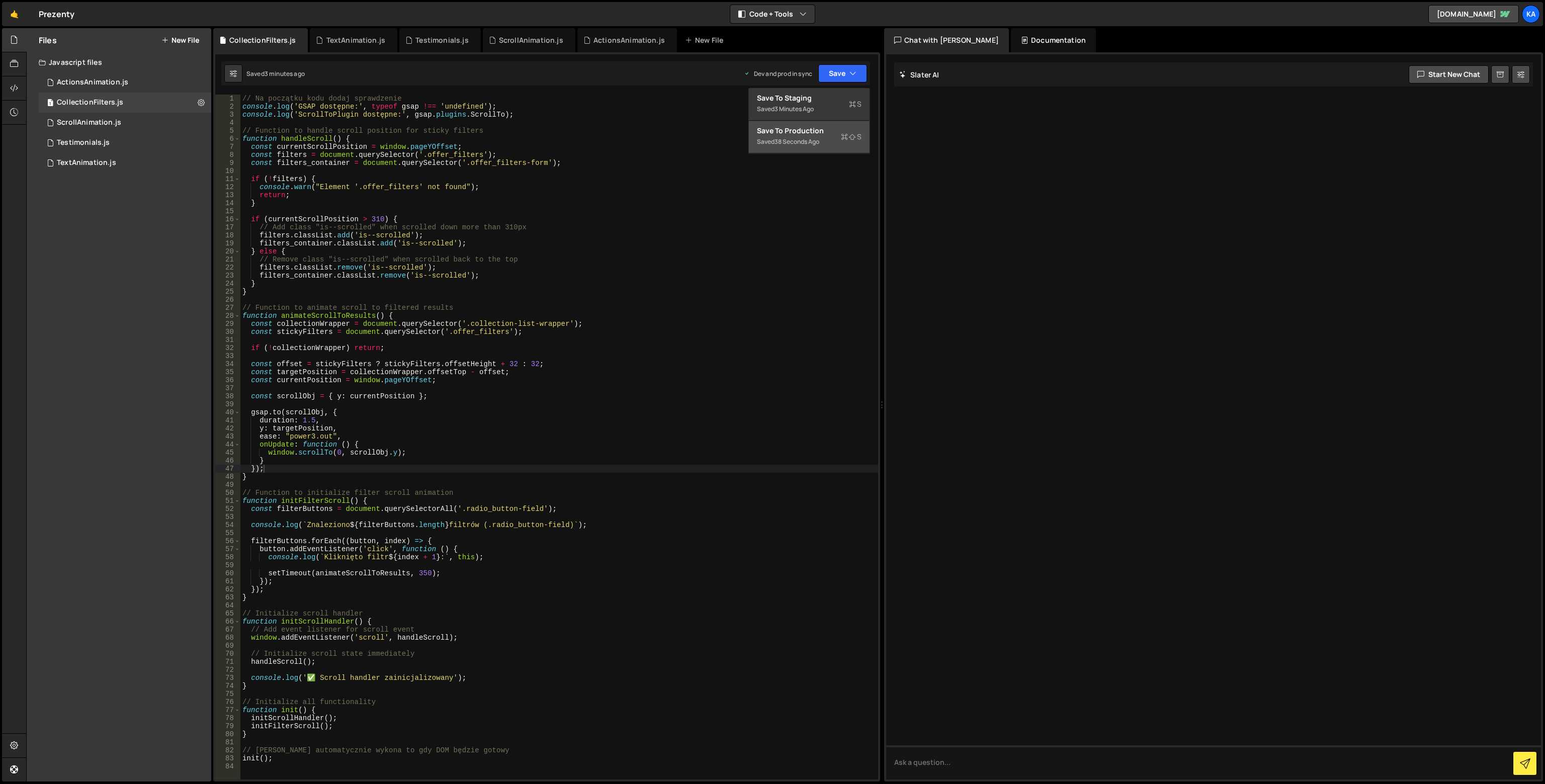
click at [824, 131] on div "Save to Production S" at bounding box center [809, 131] width 105 height 10
click at [483, 176] on div "// Na początku kodu dodaj sprawdzenie console . log ( 'GSAP dostępne:' , typeof…" at bounding box center [560, 445] width 638 height 701
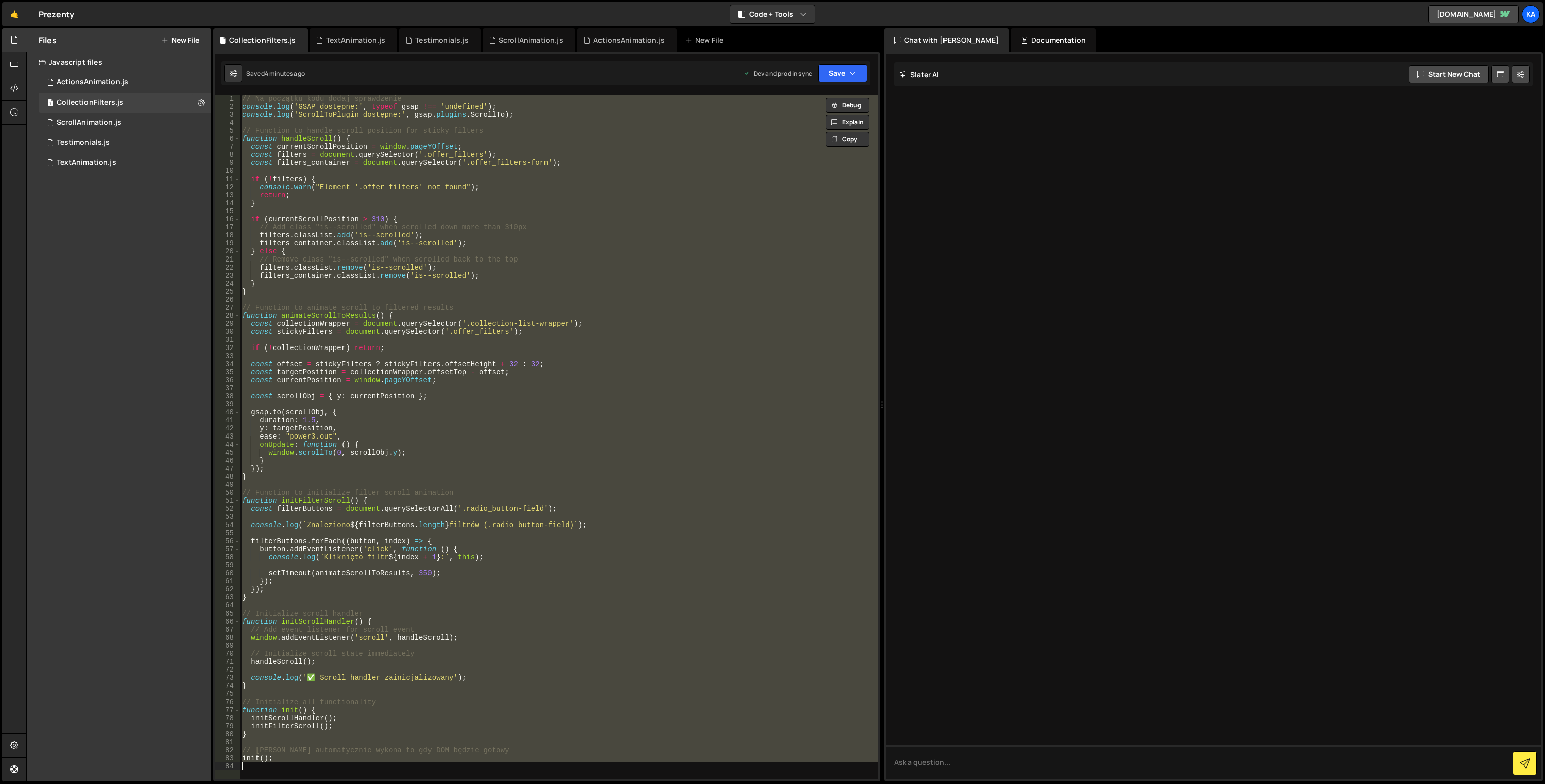
click at [495, 200] on div "// Na początku kodu dodaj sprawdzenie console . log ( 'GSAP dostępne:' , typeof…" at bounding box center [560, 437] width 638 height 685
paste textarea
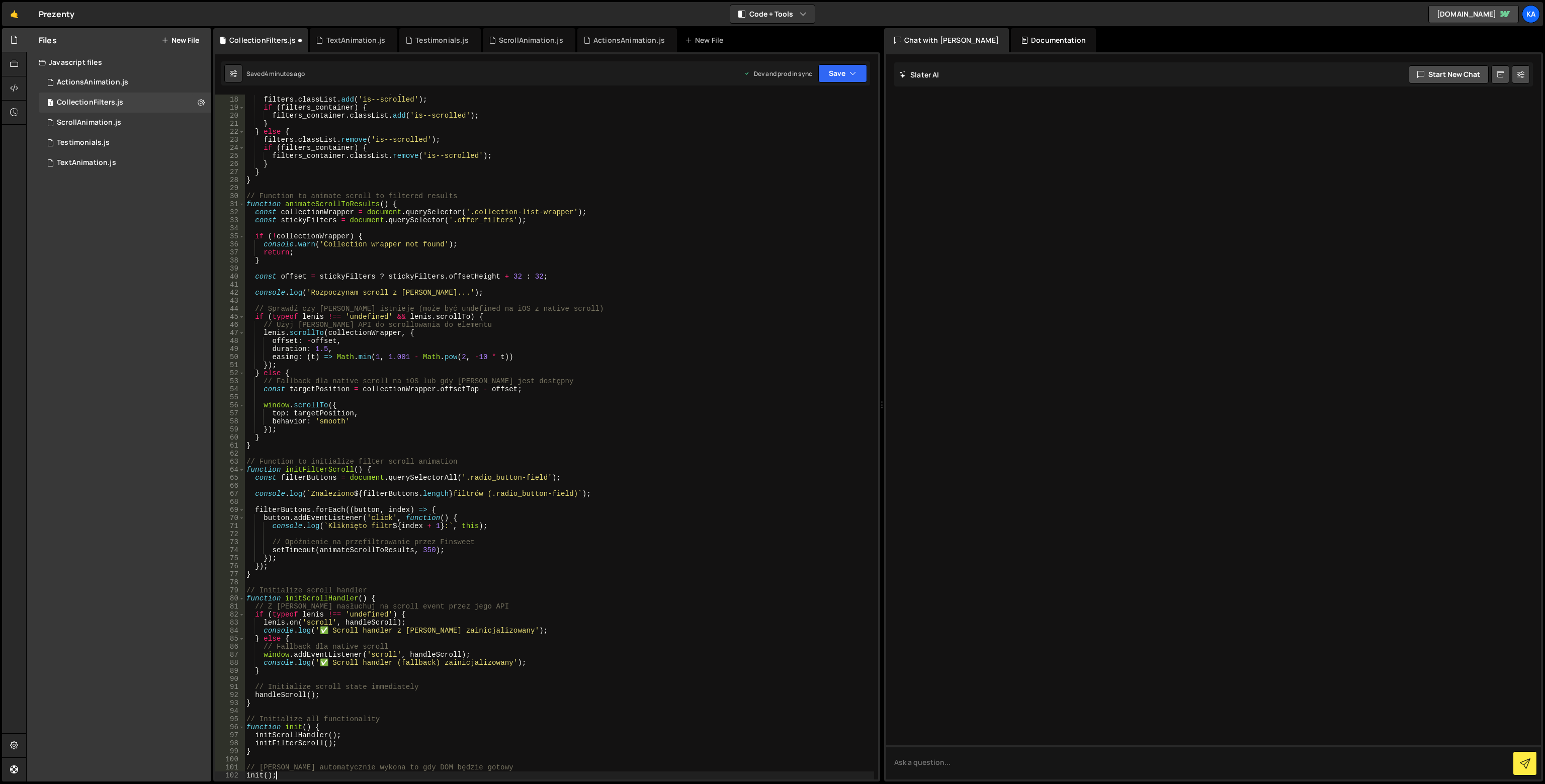
scroll to position [135, 0]
click at [855, 74] on icon "button" at bounding box center [853, 73] width 7 height 10
click at [815, 122] on button "Save to Production S Saved 4 minutes ago" at bounding box center [809, 137] width 121 height 33
click at [612, 261] on div "if ( currentScrollPosition > 310 ) { filters . classList . add ( 'is--scrolled'…" at bounding box center [559, 437] width 629 height 701
drag, startPoint x: 467, startPoint y: 211, endPoint x: 566, endPoint y: 211, distance: 99.0
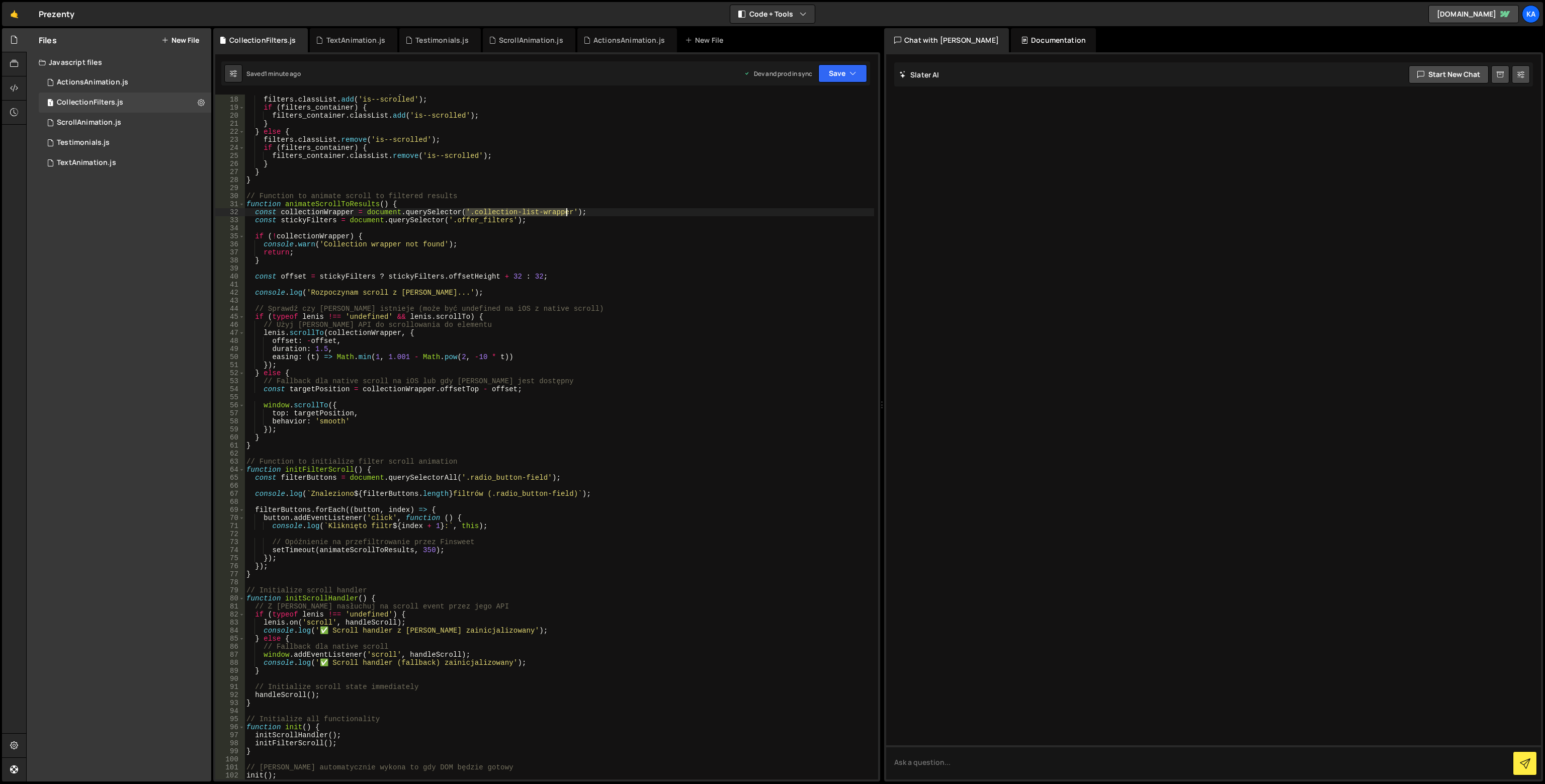
click at [566, 211] on div "if ( currentScrollPosition > 310 ) { filters . classList . add ( 'is--scrolled'…" at bounding box center [559, 437] width 629 height 701
paste textarea "offer_colletion-wrapper-grid"
click at [469, 208] on div "if ( currentScrollPosition > 310 ) { filters . classList . add ( 'is--scrolled'…" at bounding box center [559, 437] width 629 height 701
click at [465, 212] on div "if ( currentScrollPosition > 310 ) { filters . classList . add ( 'is--scrolled'…" at bounding box center [559, 437] width 629 height 701
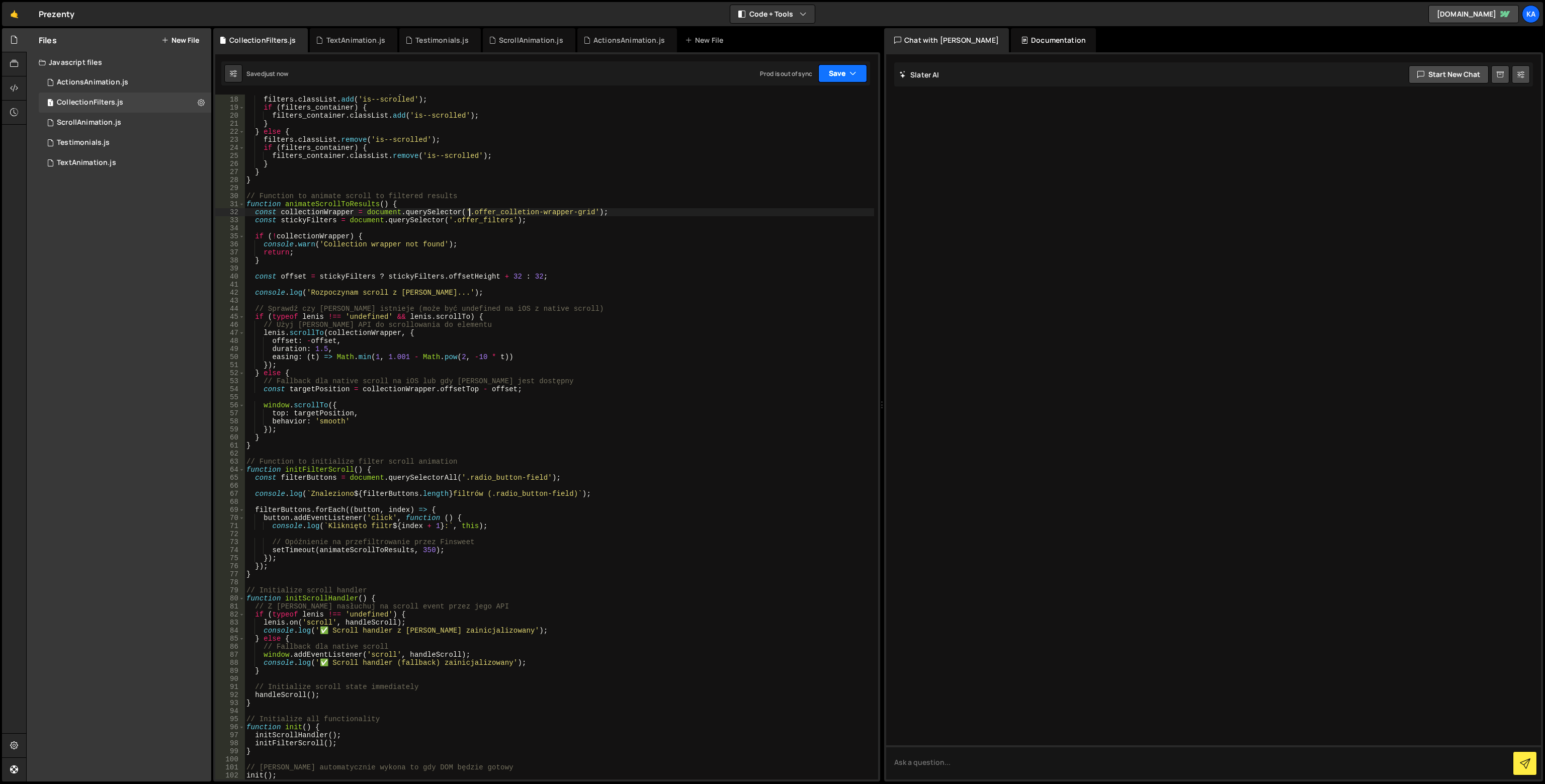
type textarea "const collectionWrapper = document.querySelector('.offer_colletion-wrapper-grid…"
click at [828, 71] on button "Save" at bounding box center [843, 74] width 49 height 18
click at [802, 126] on div "Save to Production S" at bounding box center [809, 131] width 105 height 10
